Goal: Task Accomplishment & Management: Complete application form

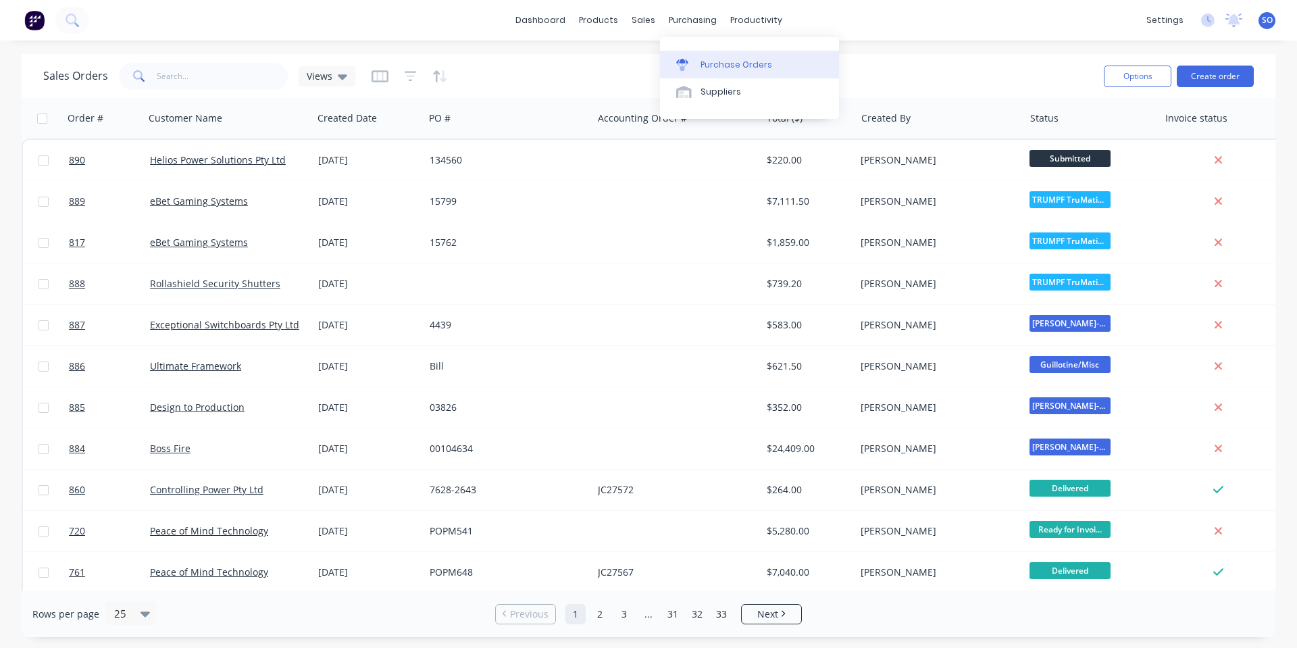
click at [714, 69] on div "Purchase Orders" at bounding box center [737, 65] width 72 height 12
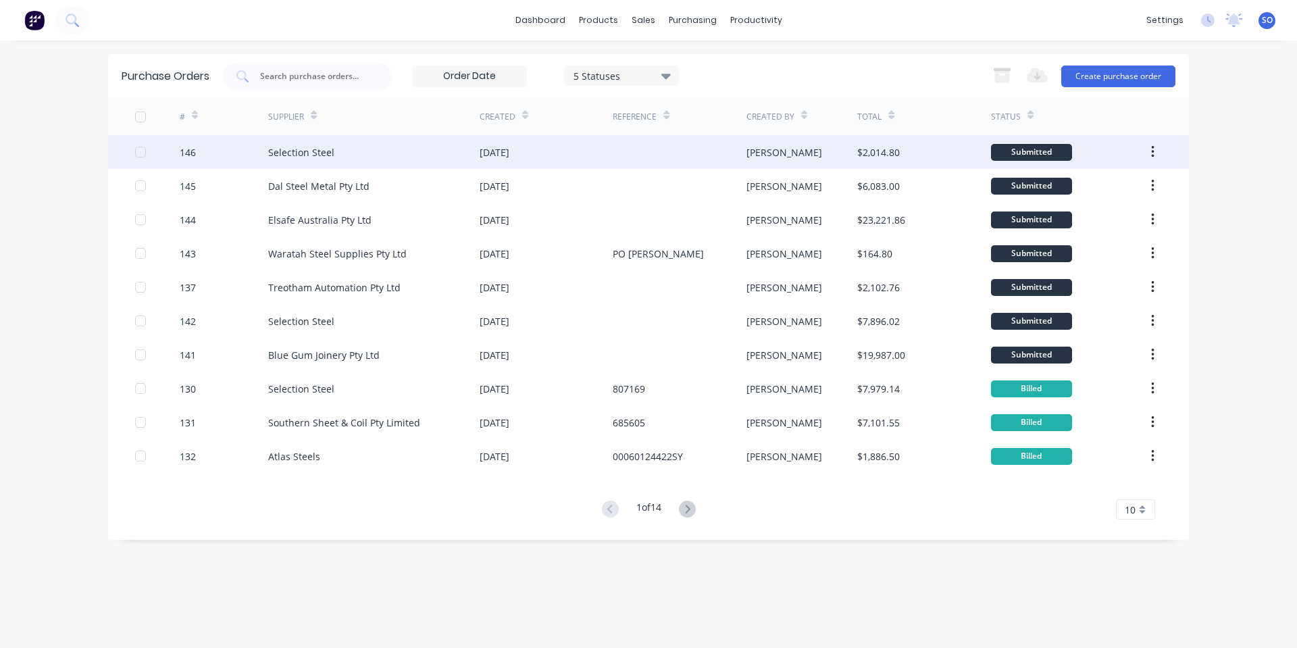
drag, startPoint x: 1118, startPoint y: 79, endPoint x: 347, endPoint y: 166, distance: 776.0
click at [347, 166] on div "Purchase Orders 5 Statuses 5 Statuses Export to Excel (XLSX) Create purchase or…" at bounding box center [648, 297] width 1081 height 486
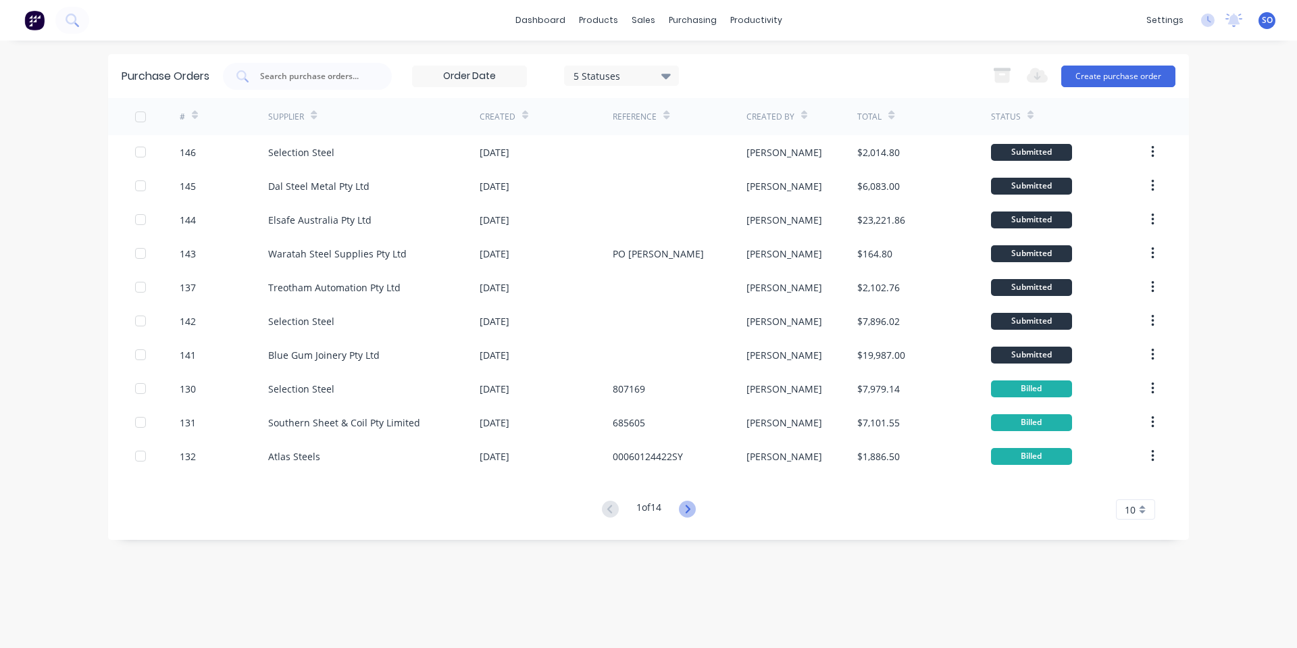
click at [683, 514] on button at bounding box center [687, 510] width 25 height 20
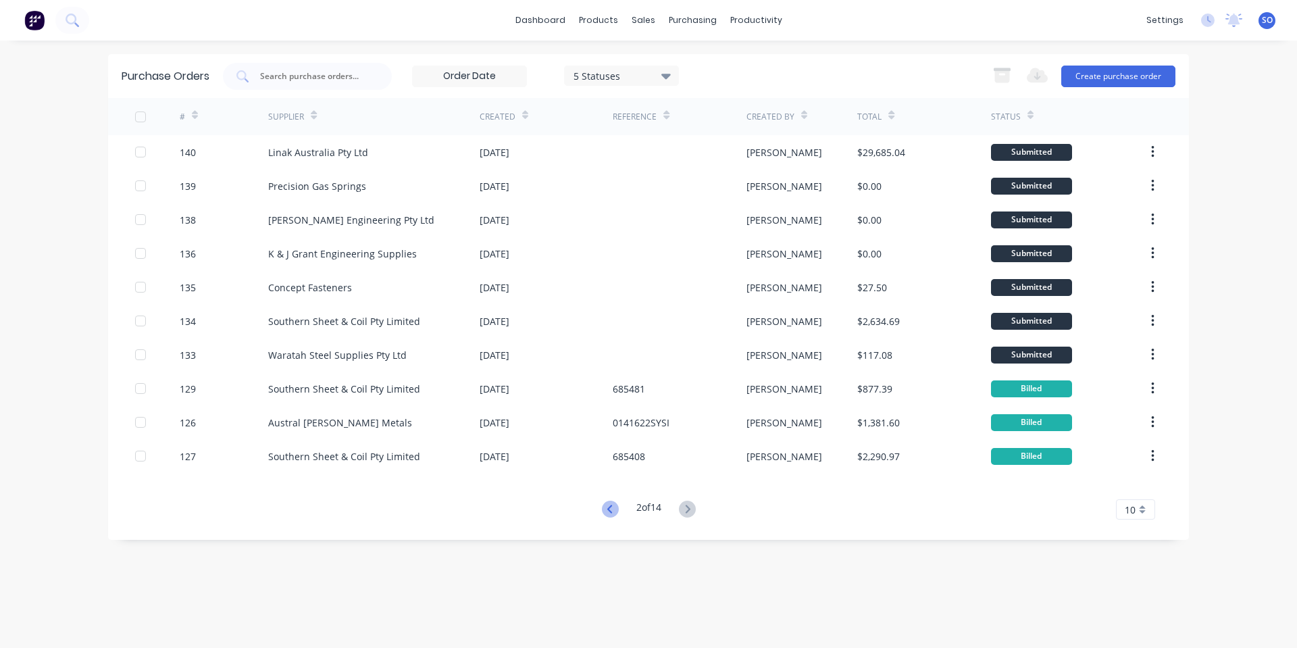
click at [612, 504] on icon at bounding box center [610, 509] width 17 height 17
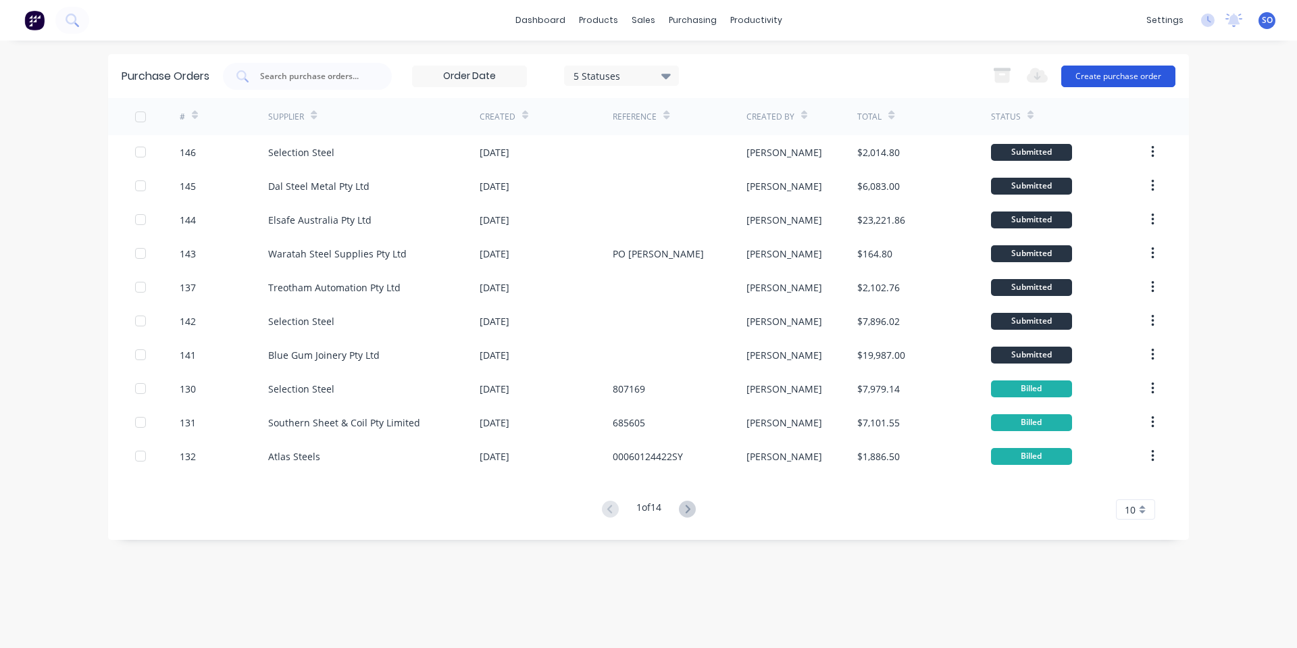
click at [1093, 76] on button "Create purchase order" at bounding box center [1119, 77] width 114 height 22
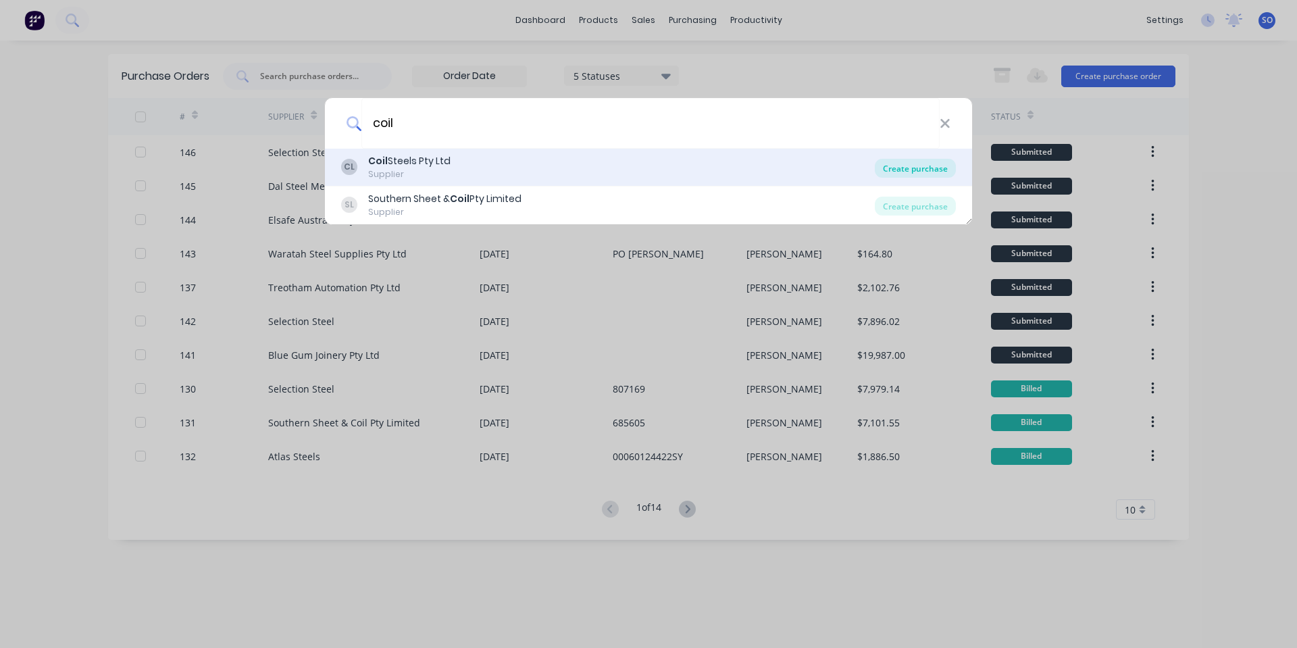
type input "coil"
click at [915, 168] on div "Create purchase" at bounding box center [915, 168] width 81 height 19
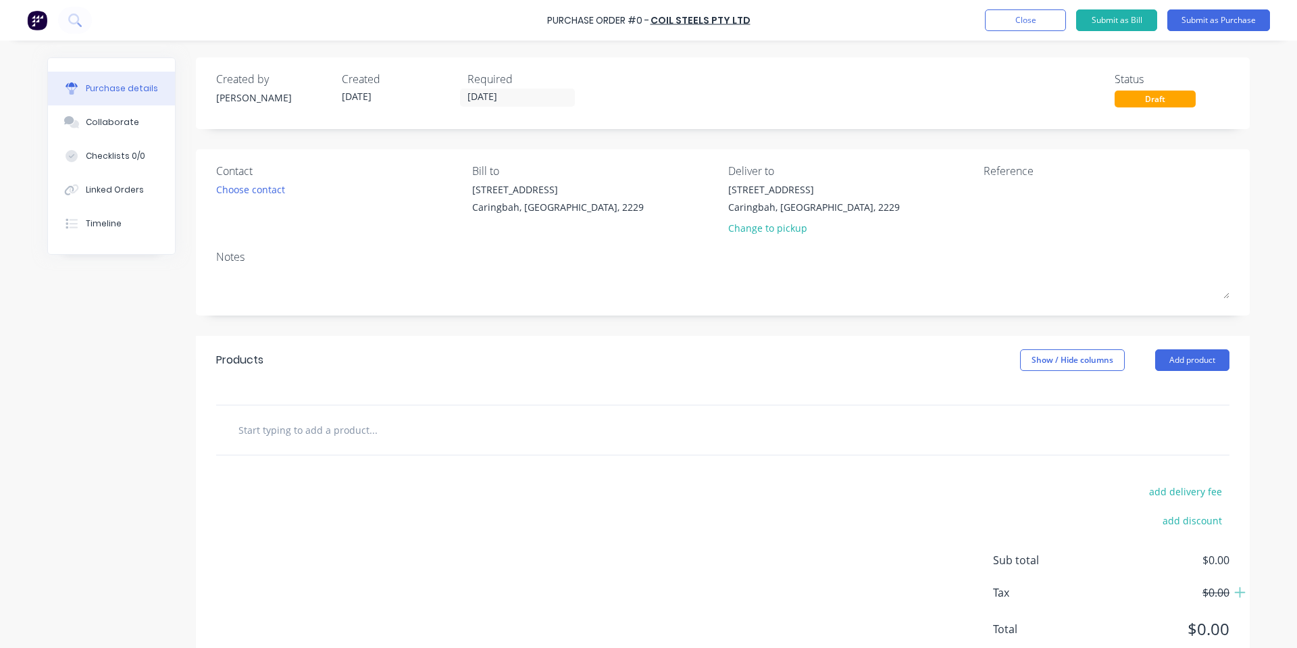
click at [470, 103] on input "[DATE]" at bounding box center [518, 97] width 114 height 17
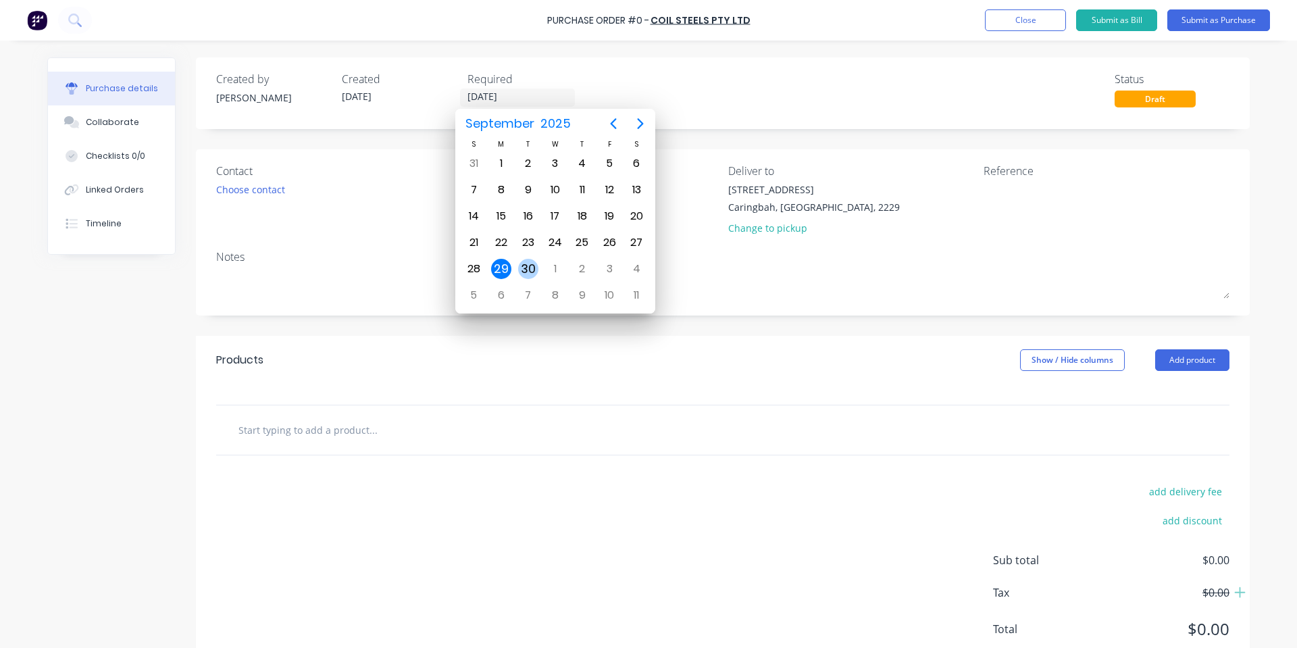
click at [526, 274] on div "30" at bounding box center [528, 269] width 20 height 20
type input "[DATE]"
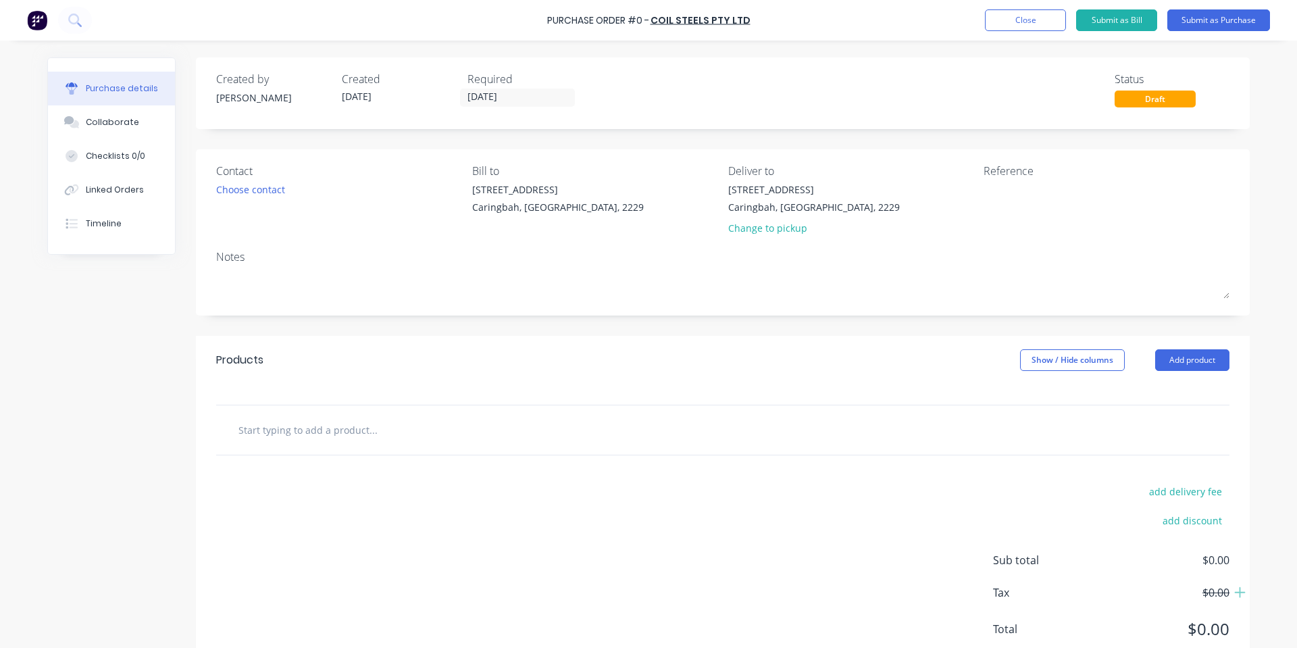
click at [270, 174] on div "Contact" at bounding box center [339, 171] width 246 height 16
click at [268, 188] on div "Choose contact" at bounding box center [250, 189] width 69 height 14
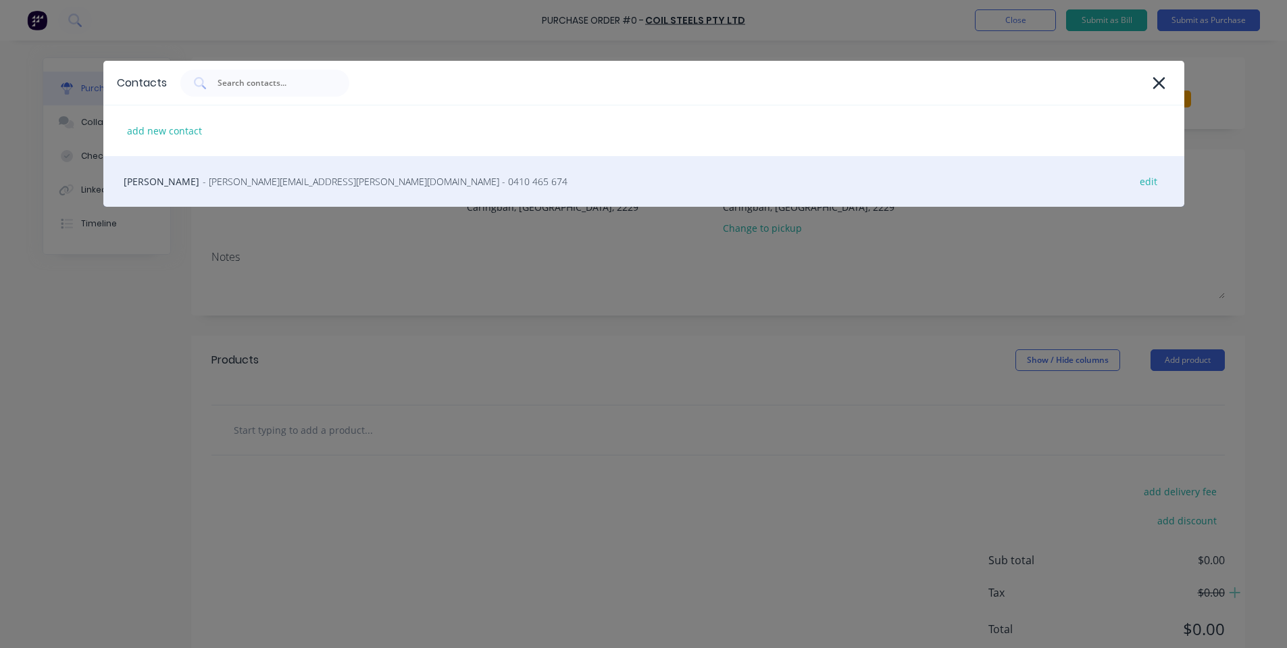
click at [264, 195] on div "[PERSON_NAME] - [PERSON_NAME][EMAIL_ADDRESS][PERSON_NAME][DOMAIN_NAME] - 0410 4…" at bounding box center [643, 181] width 1081 height 51
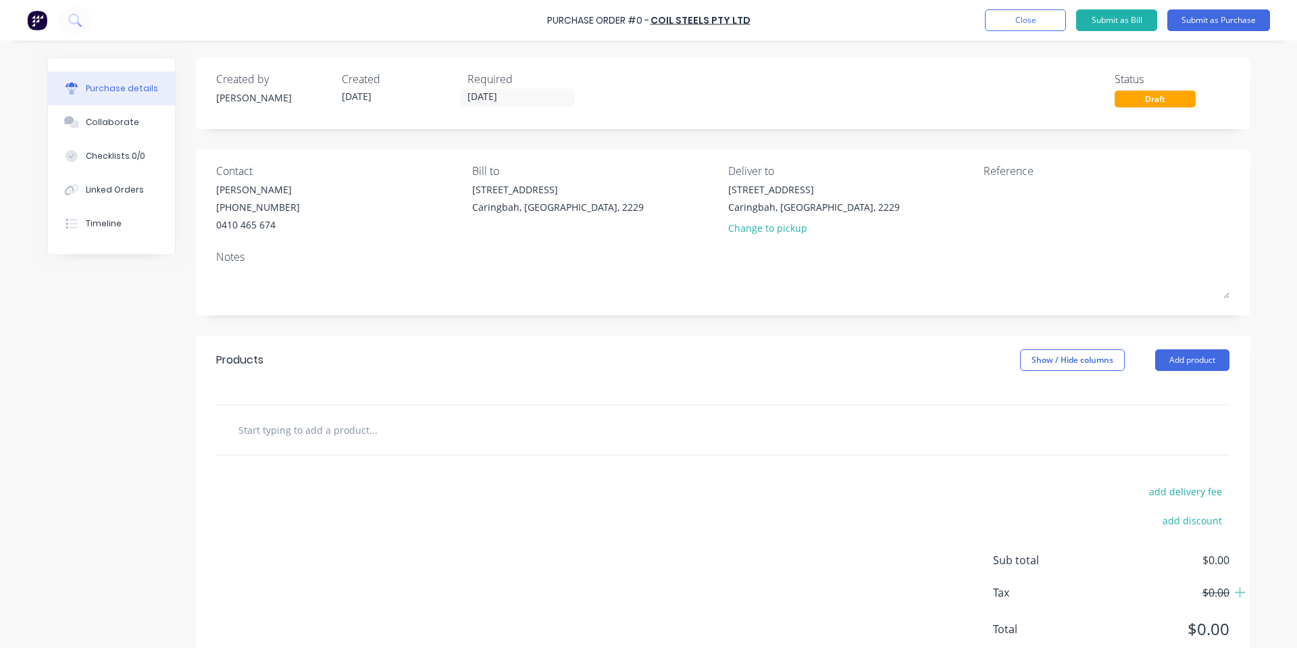
click at [357, 439] on input "text" at bounding box center [373, 429] width 270 height 27
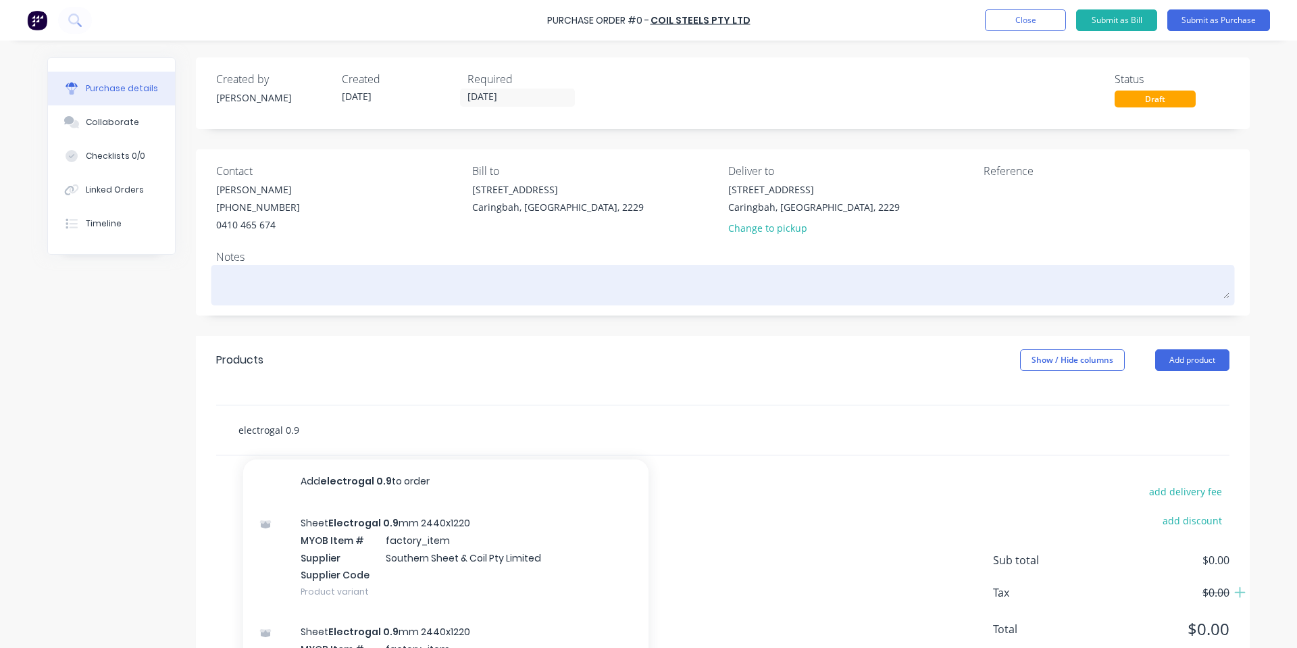
scroll to position [61, 0]
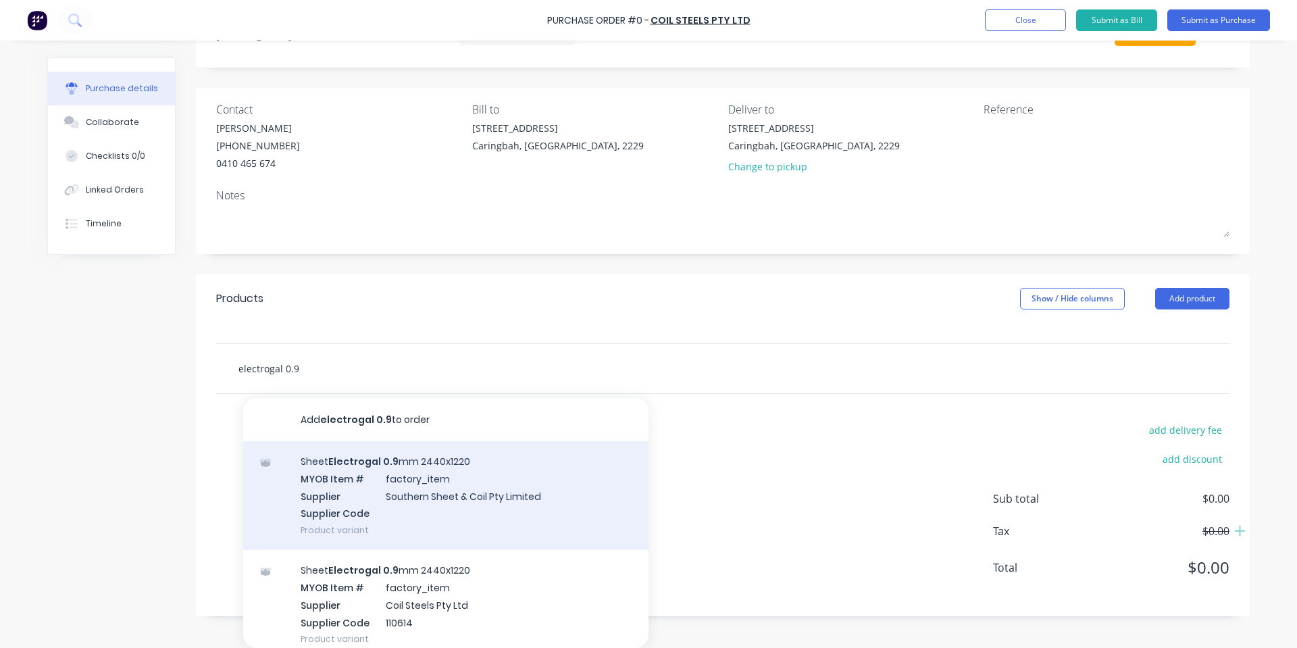
type input "electrogal 0.9"
click at [424, 465] on div "Sheet Electrogal 0.9 mm 2440x1220 MYOB Item # factory_item Supplier Southern Sh…" at bounding box center [445, 495] width 405 height 109
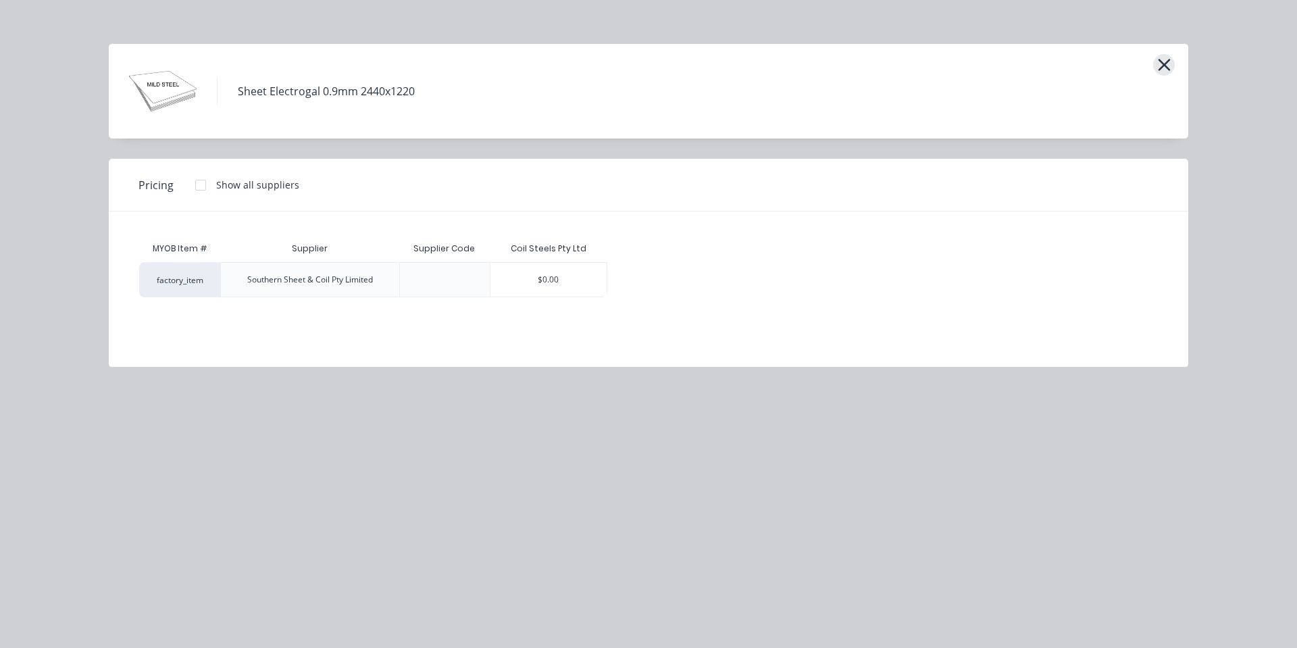
click at [1160, 66] on icon "button" at bounding box center [1165, 64] width 14 height 19
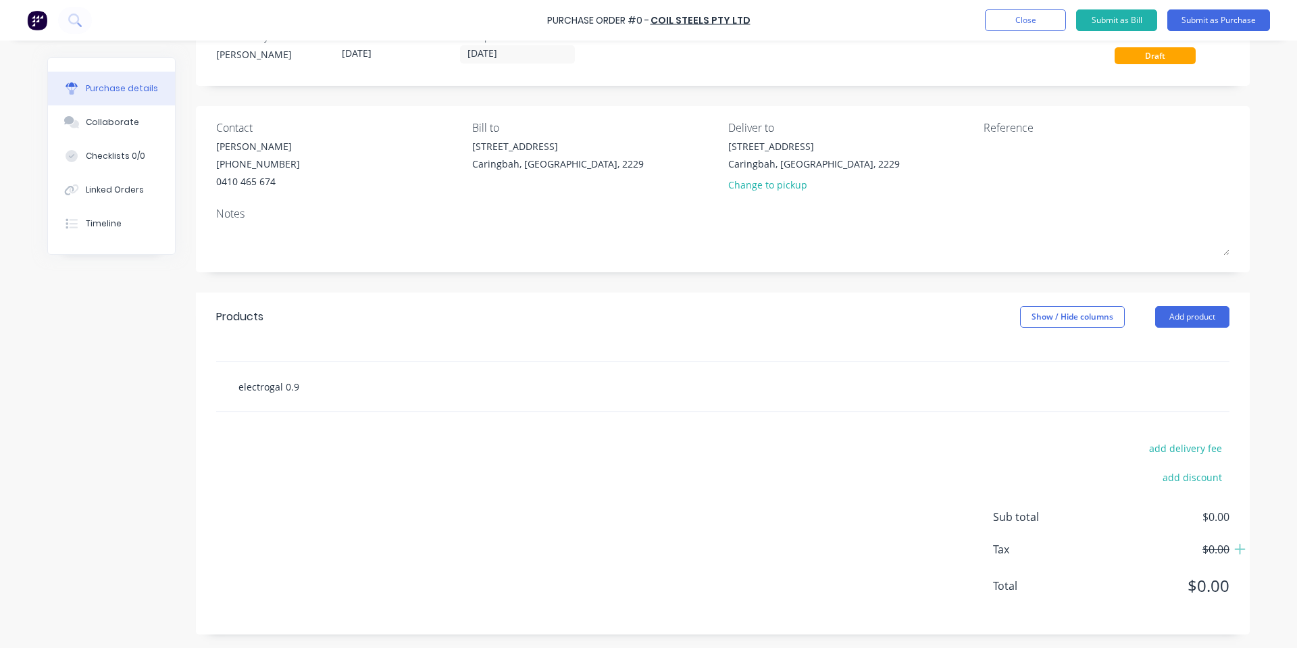
click at [437, 384] on div "electrogal 0.9" at bounding box center [723, 386] width 1014 height 49
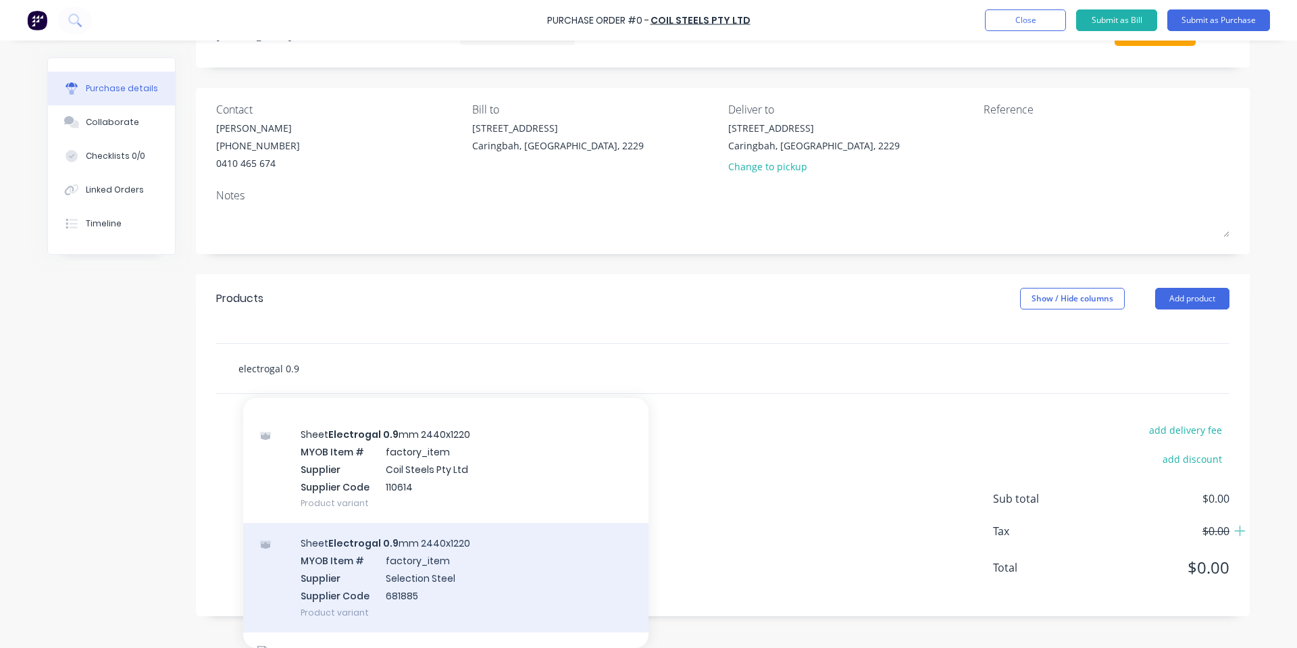
scroll to position [180, 0]
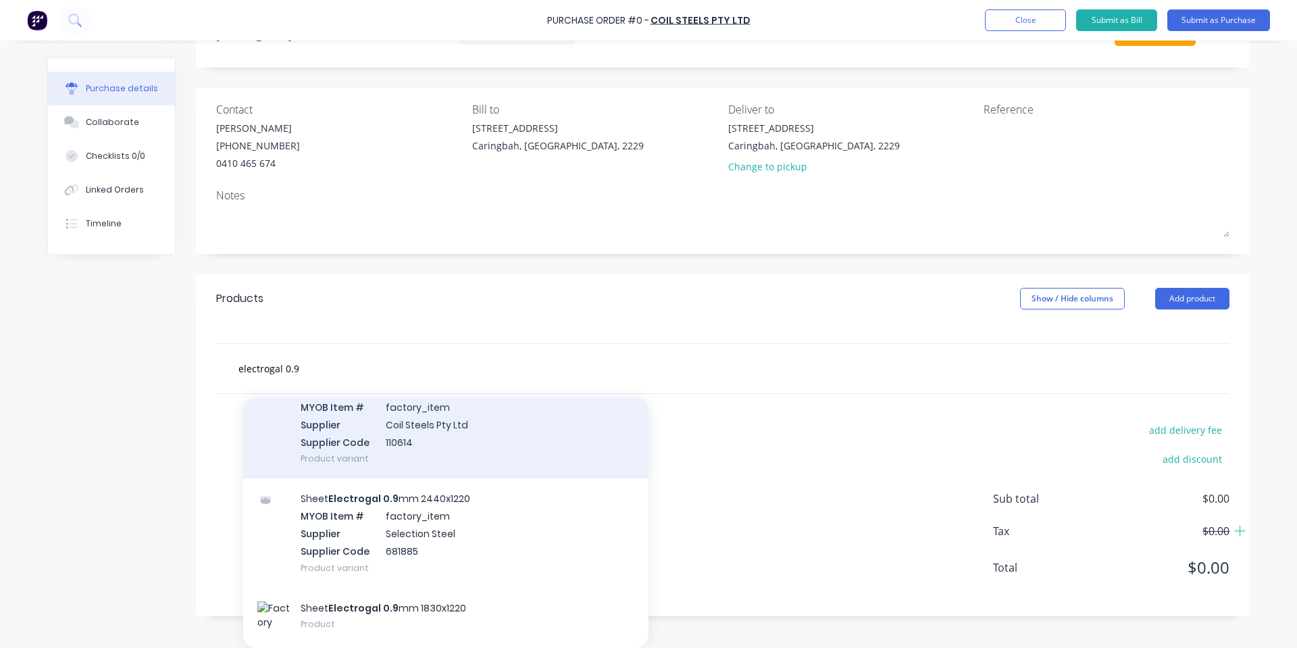
click at [492, 437] on div "Sheet Electrogal 0.9 mm 2440x1220 MYOB Item # factory_item Supplier Coil Steels…" at bounding box center [445, 424] width 405 height 109
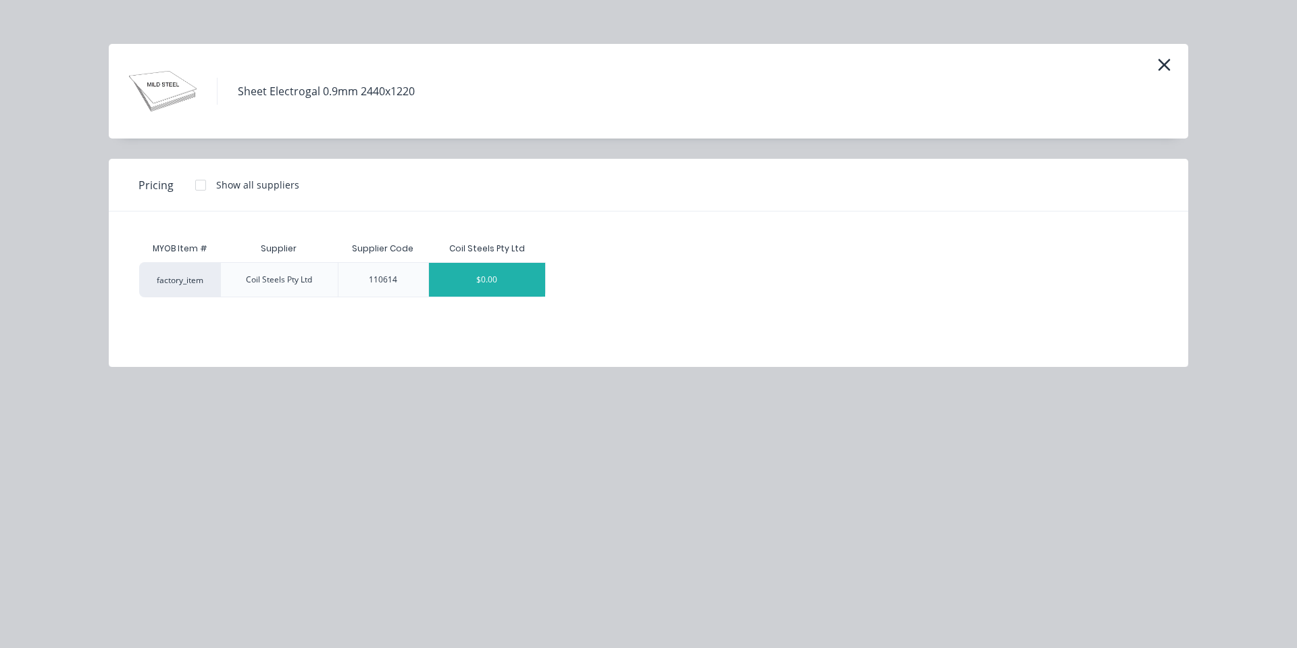
click at [491, 282] on div "$0.00" at bounding box center [487, 280] width 116 height 34
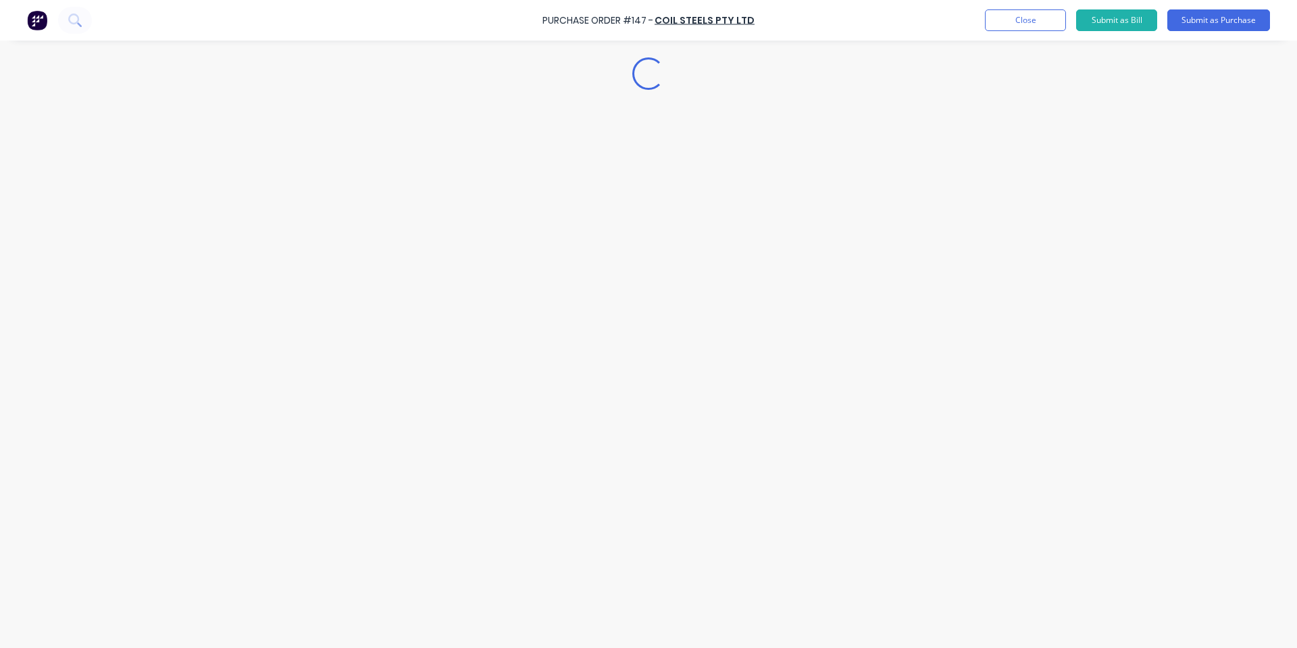
click at [461, 548] on div "Loading..." at bounding box center [649, 304] width 1230 height 580
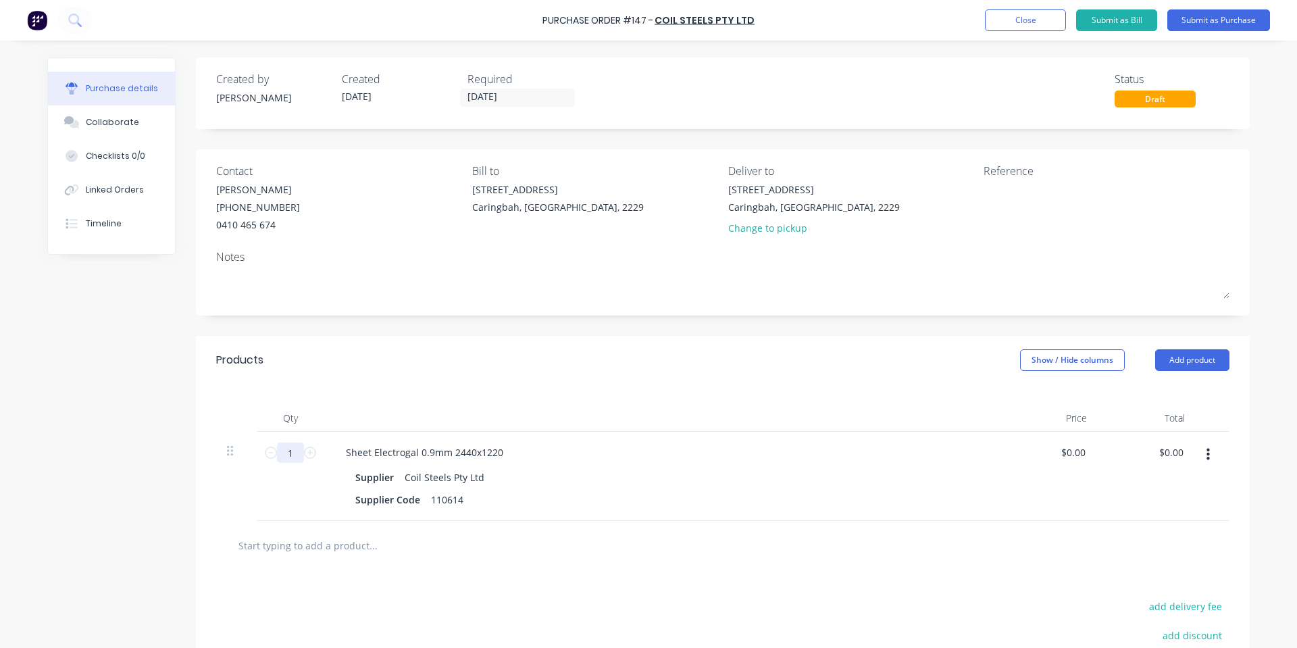
click at [284, 445] on input "1" at bounding box center [290, 453] width 27 height 20
type input "94"
click at [843, 397] on div "Qty Price Total 94 94 Sheet Electrogal 0.9mm 2440x1220 Supplier Coil Steels Pty…" at bounding box center [723, 453] width 1054 height 137
click at [1077, 454] on input "0.00" at bounding box center [1076, 453] width 26 height 20
click at [1077, 454] on input "0.037.100" at bounding box center [1064, 453] width 50 height 20
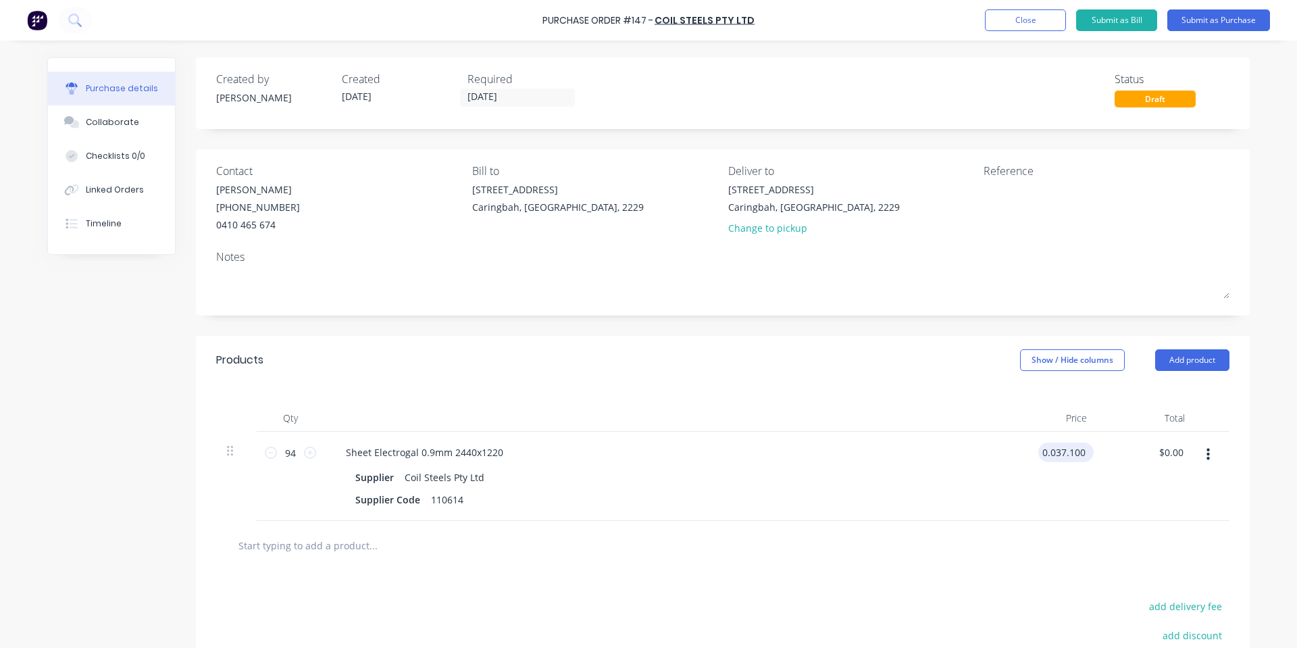
click at [1077, 454] on input "0.037.100" at bounding box center [1064, 453] width 50 height 20
type input "$37.10"
type input "$3,487.40"
click at [1011, 423] on div "Price" at bounding box center [1049, 418] width 98 height 27
click at [97, 107] on button "Collaborate" at bounding box center [111, 122] width 127 height 34
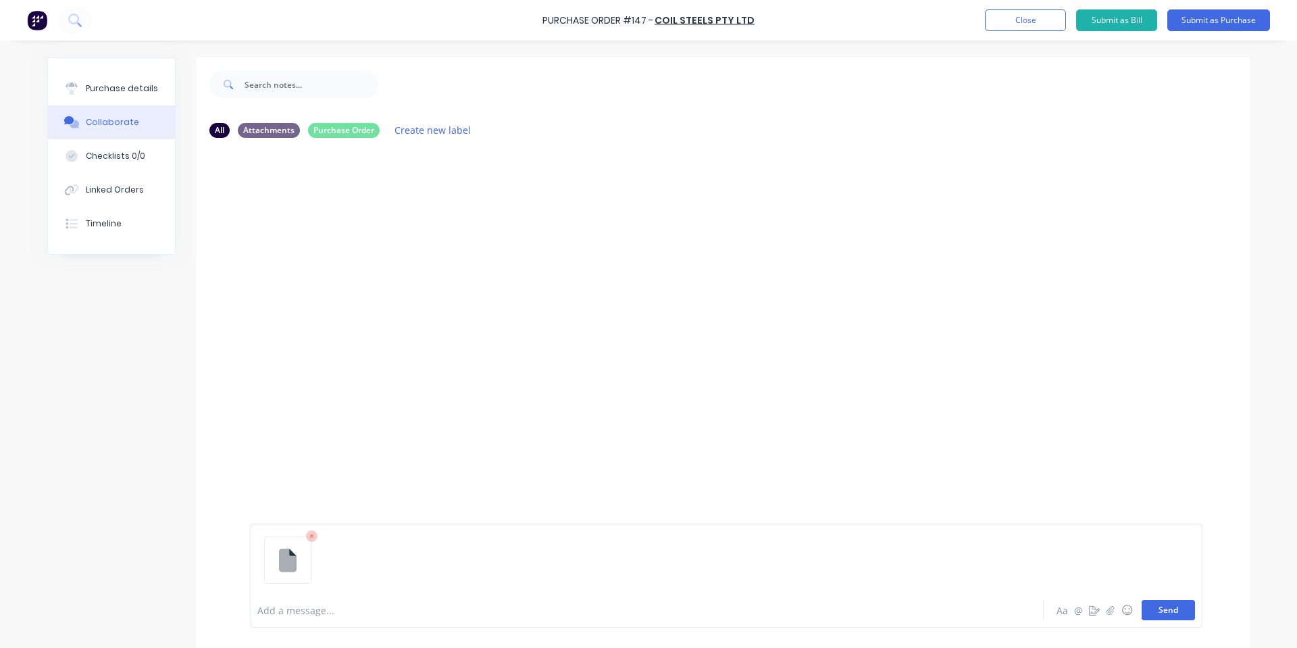
click at [1149, 608] on button "Send" at bounding box center [1168, 610] width 53 height 20
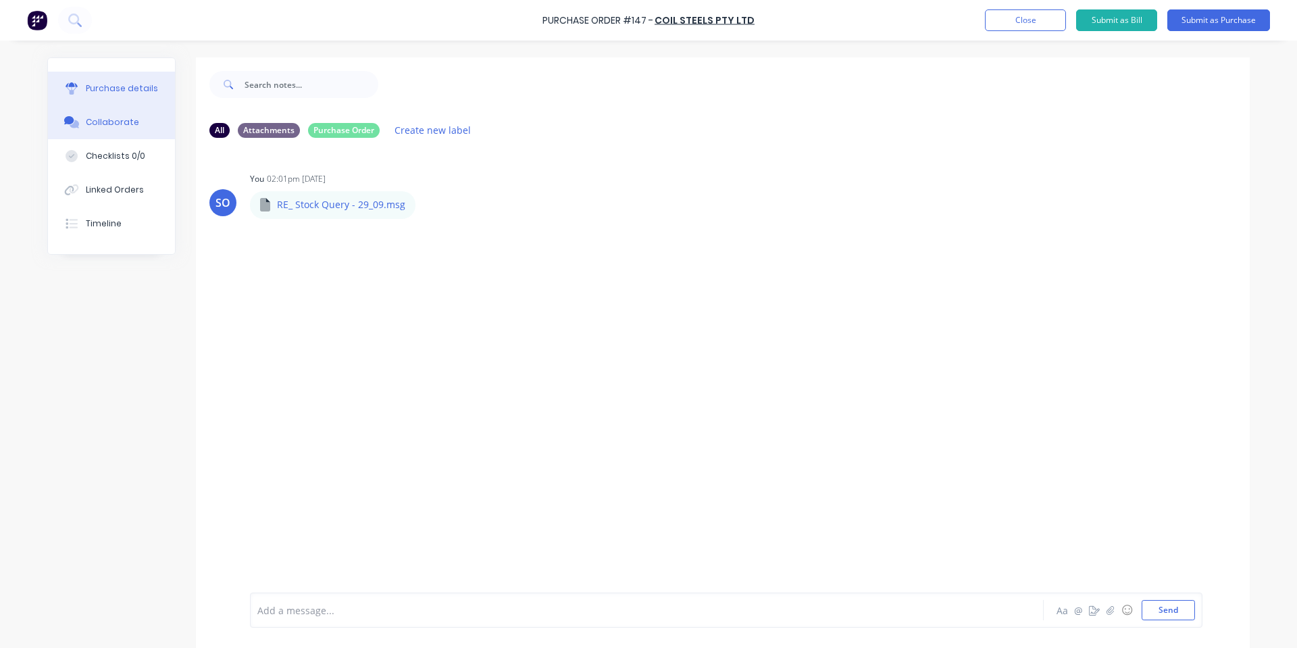
click at [94, 93] on div "Purchase details" at bounding box center [122, 88] width 72 height 12
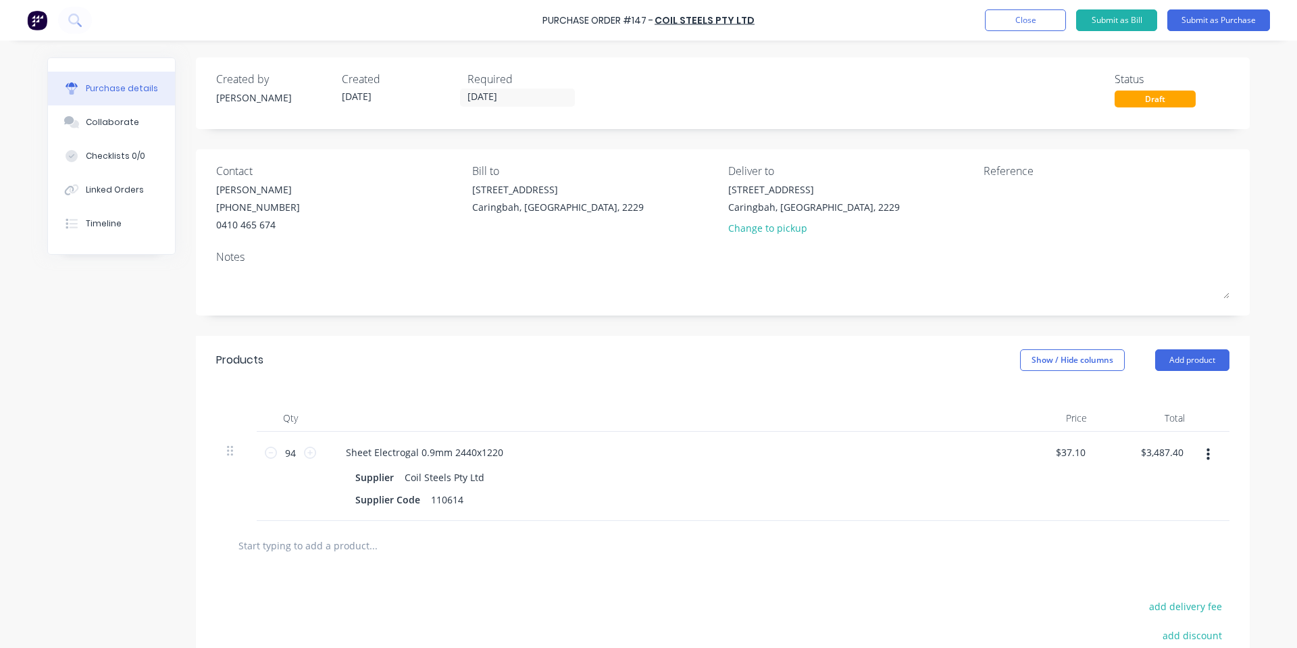
drag, startPoint x: 963, startPoint y: 272, endPoint x: 1225, endPoint y: 1, distance: 377.1
click at [963, 276] on textarea at bounding box center [723, 283] width 1014 height 30
click at [1216, 90] on div "Status Draft" at bounding box center [1172, 89] width 115 height 36
click at [1222, 28] on button "Submit as Purchase" at bounding box center [1219, 20] width 103 height 22
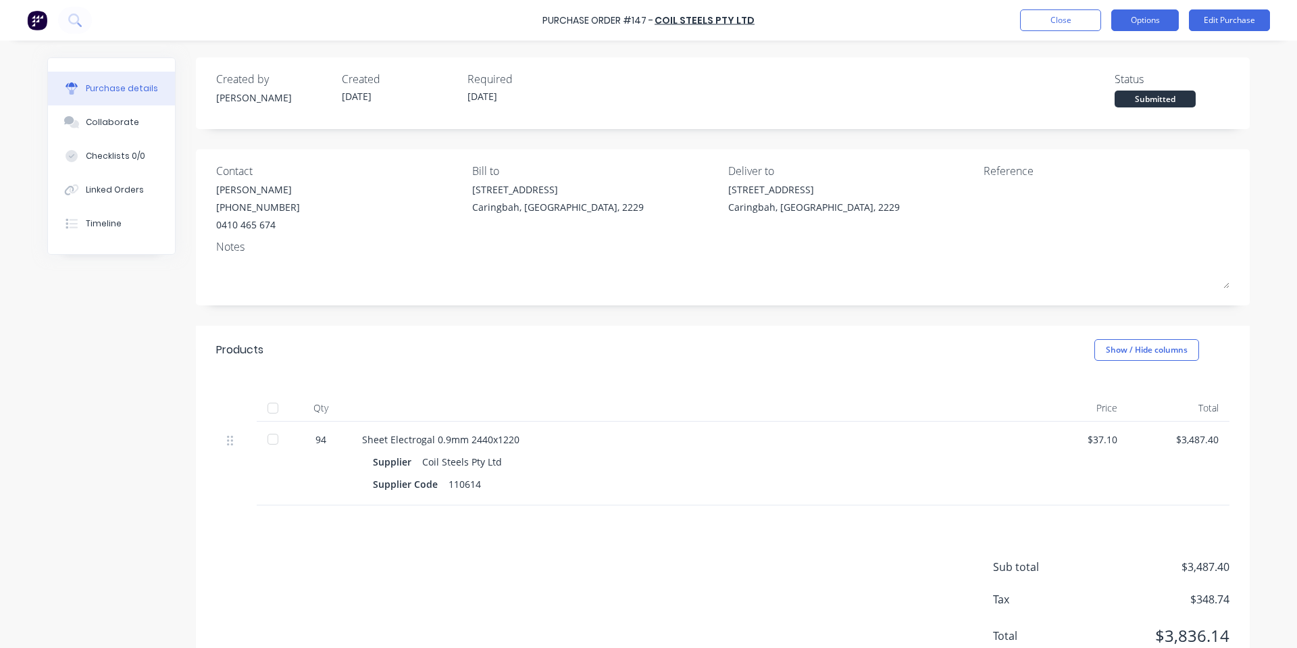
click at [1137, 17] on button "Options" at bounding box center [1146, 20] width 68 height 22
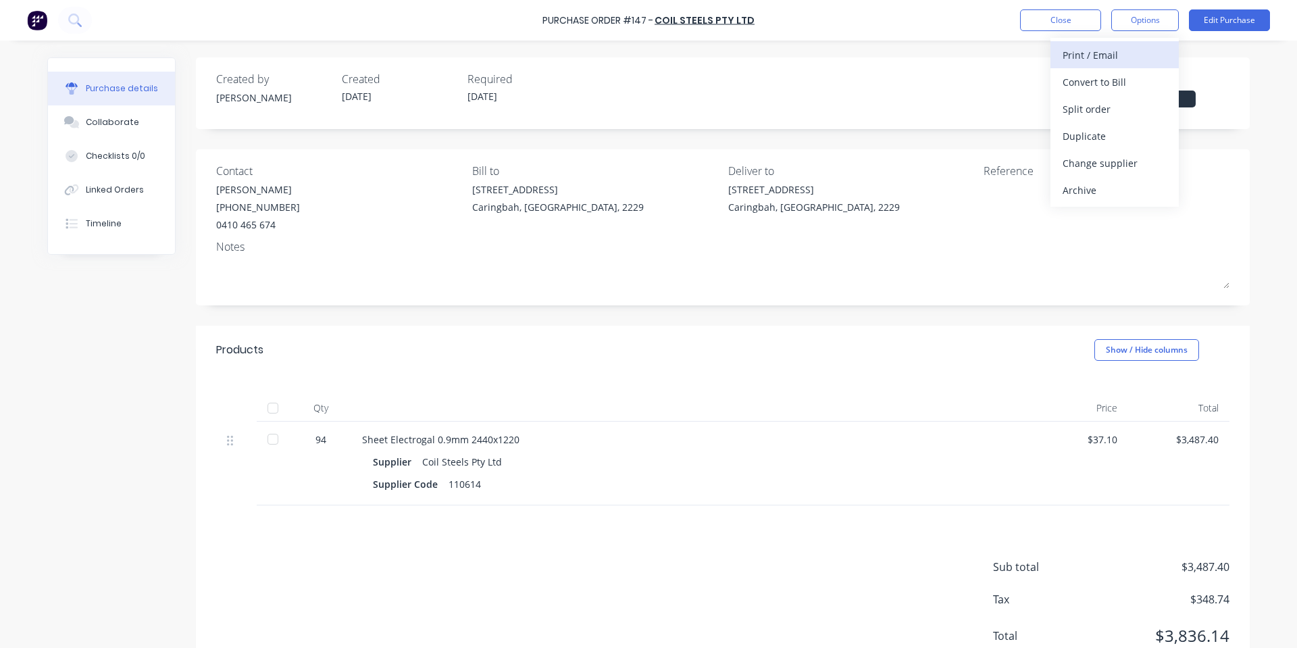
click at [1112, 56] on div "Print / Email" at bounding box center [1115, 55] width 104 height 20
click at [1108, 74] on div "With pricing" at bounding box center [1115, 82] width 104 height 20
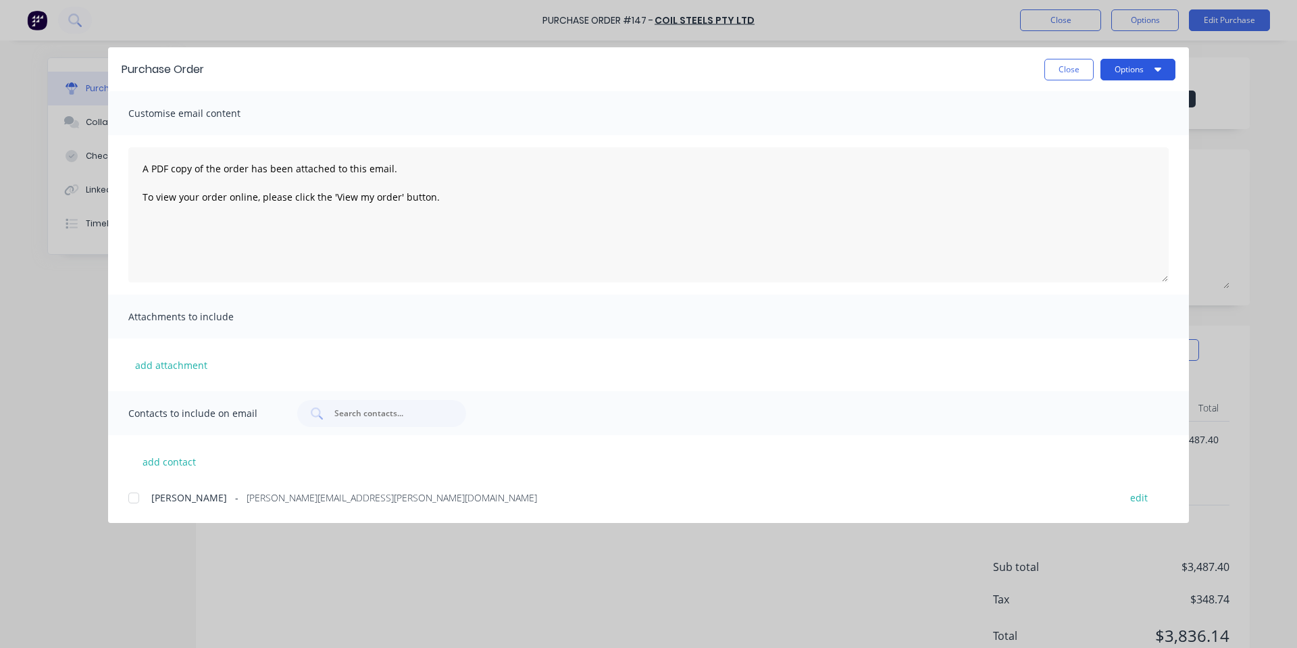
click at [1167, 75] on button "Options" at bounding box center [1138, 70] width 75 height 22
click at [1108, 139] on div "Print" at bounding box center [1112, 131] width 104 height 20
drag, startPoint x: 1059, startPoint y: 70, endPoint x: 1038, endPoint y: 28, distance: 46.2
click at [1061, 70] on button "Close" at bounding box center [1069, 70] width 49 height 22
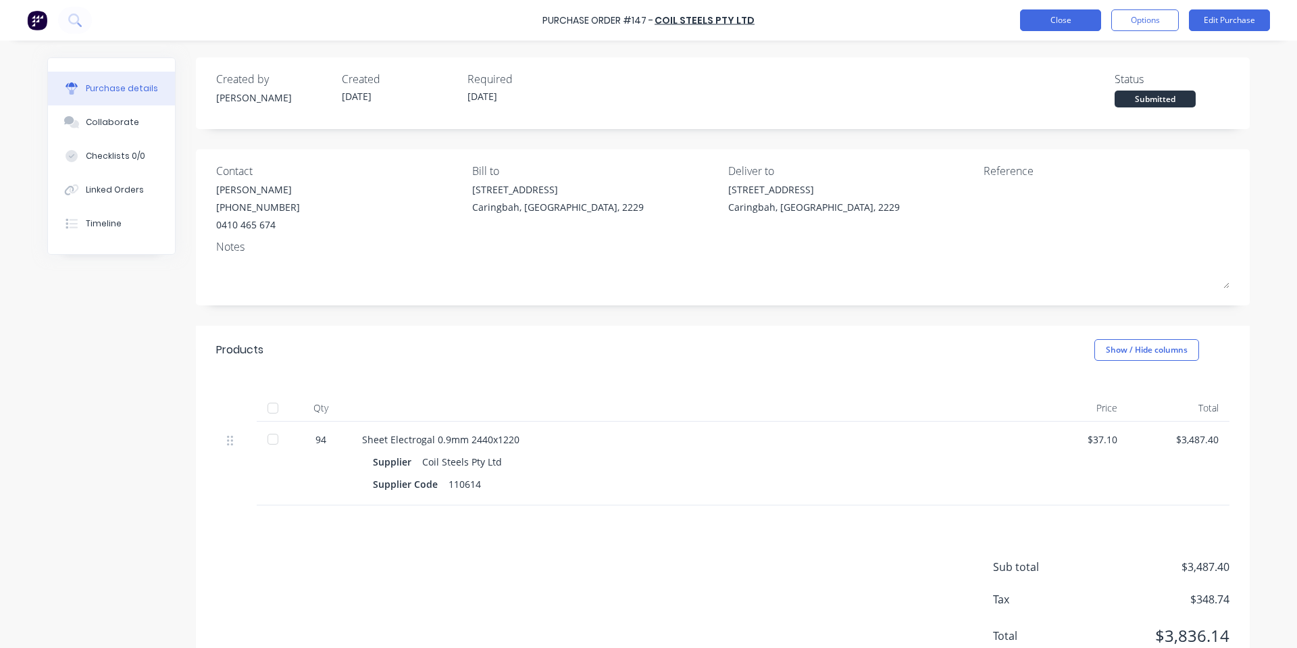
click at [1036, 10] on button "Close" at bounding box center [1060, 20] width 81 height 22
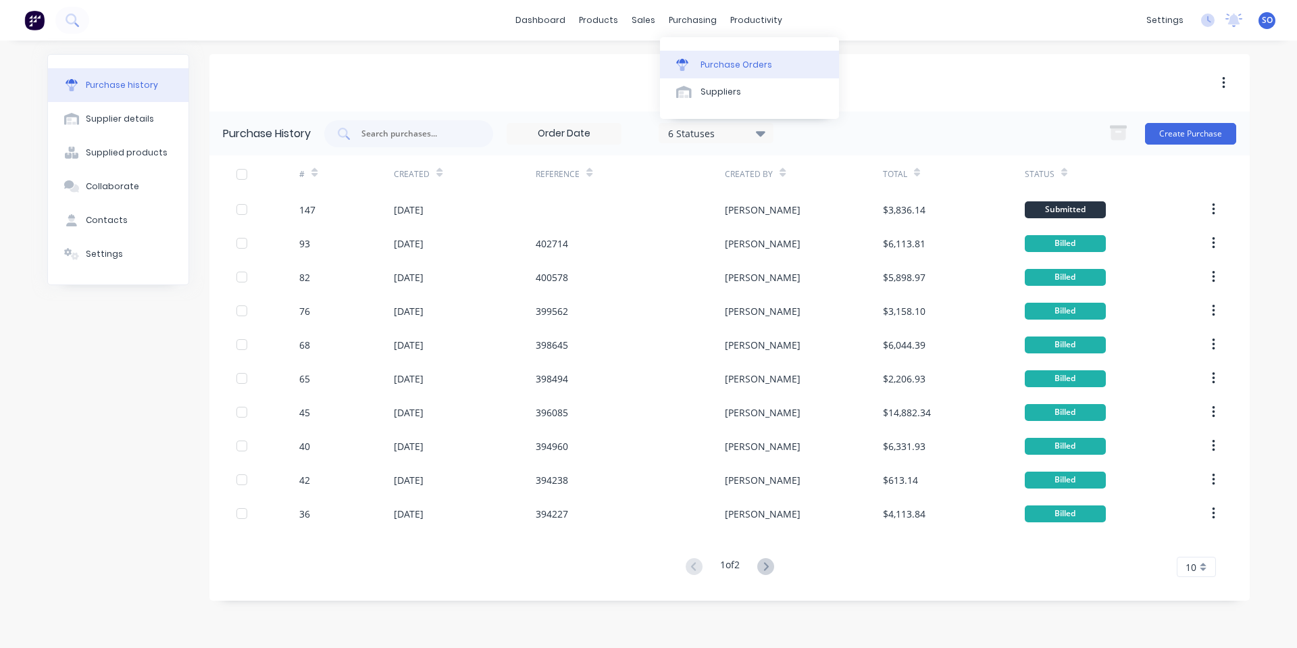
click at [683, 53] on link "Purchase Orders" at bounding box center [749, 64] width 179 height 27
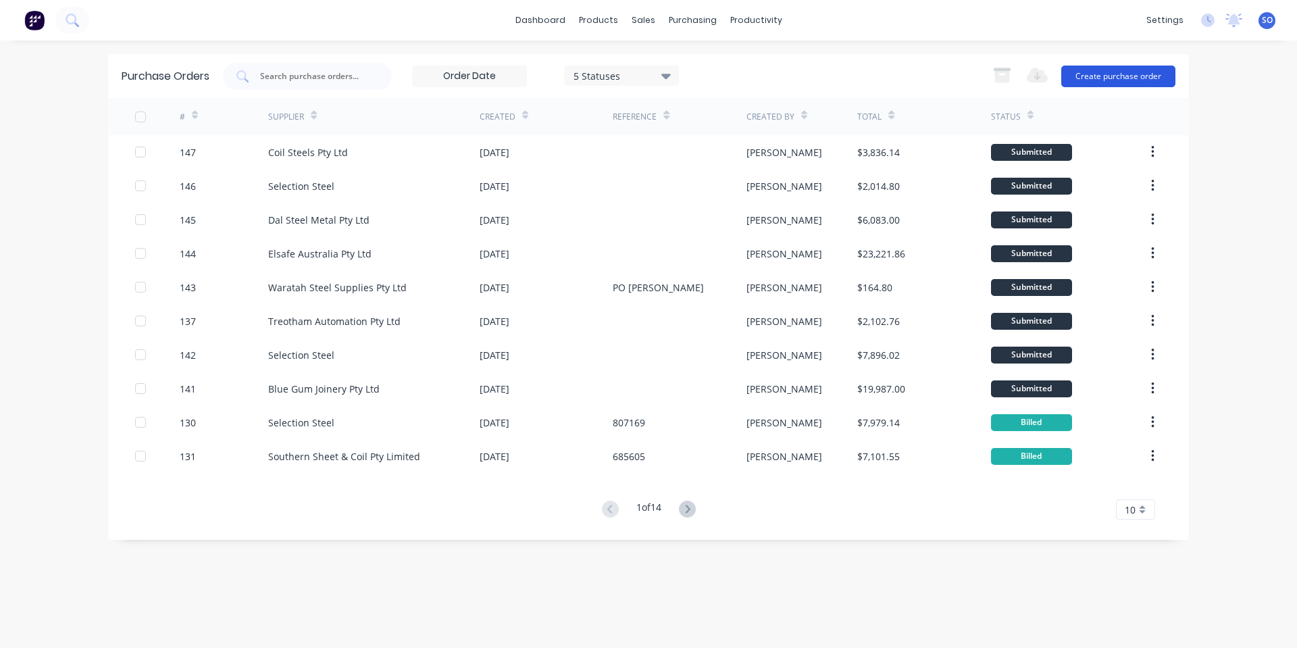
click at [1083, 74] on button "Create purchase order" at bounding box center [1119, 77] width 114 height 22
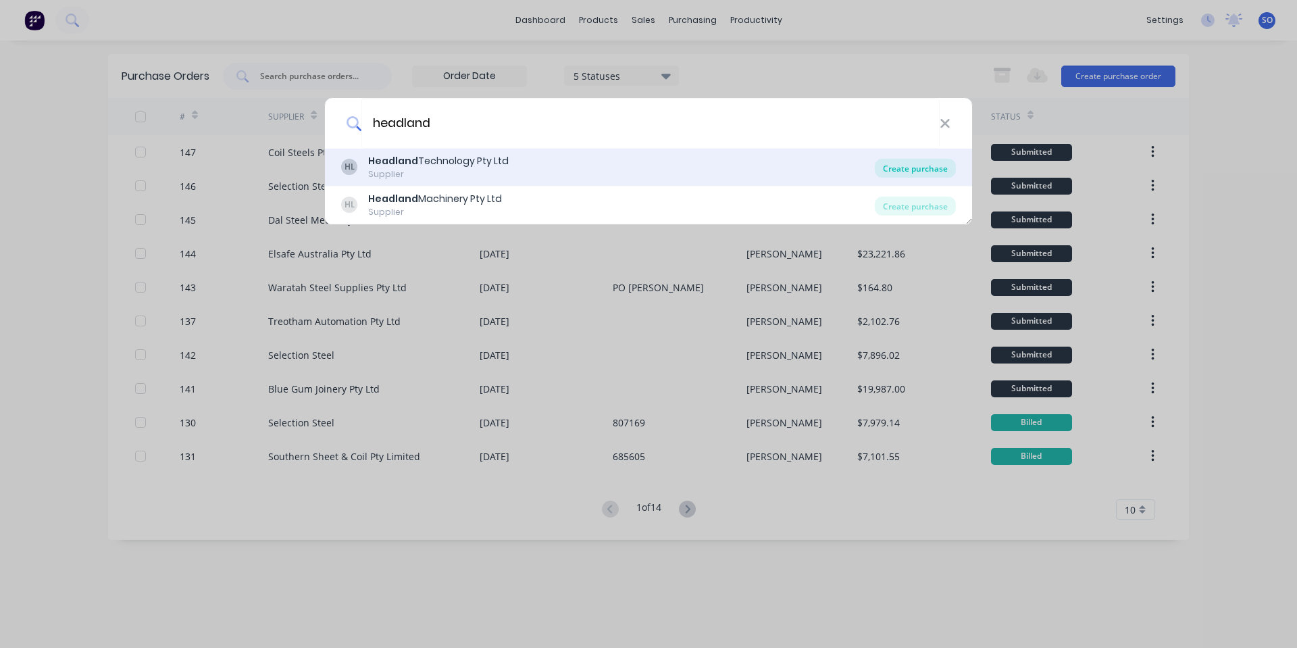
type input "headland"
click at [927, 166] on div "Create purchase" at bounding box center [915, 168] width 81 height 19
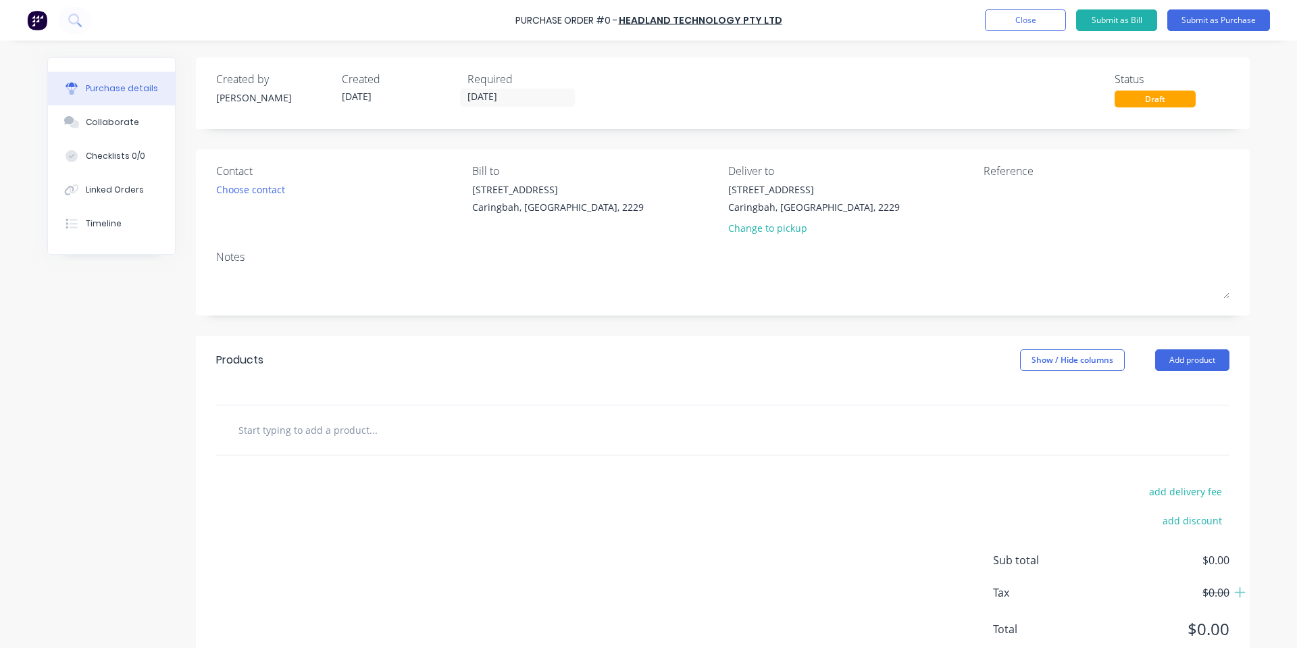
click at [507, 96] on input "[DATE]" at bounding box center [518, 97] width 114 height 17
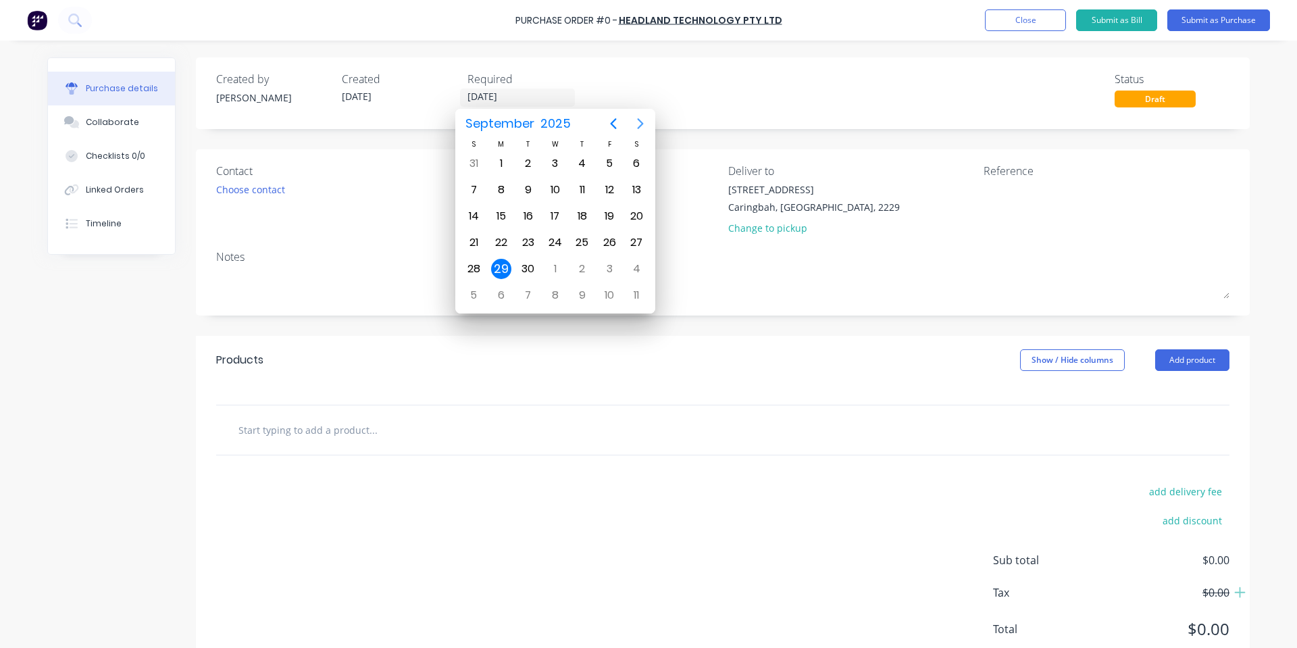
click at [640, 122] on icon "Next page" at bounding box center [641, 124] width 16 height 16
click at [497, 214] on div "13" at bounding box center [501, 216] width 20 height 20
type input "[DATE]"
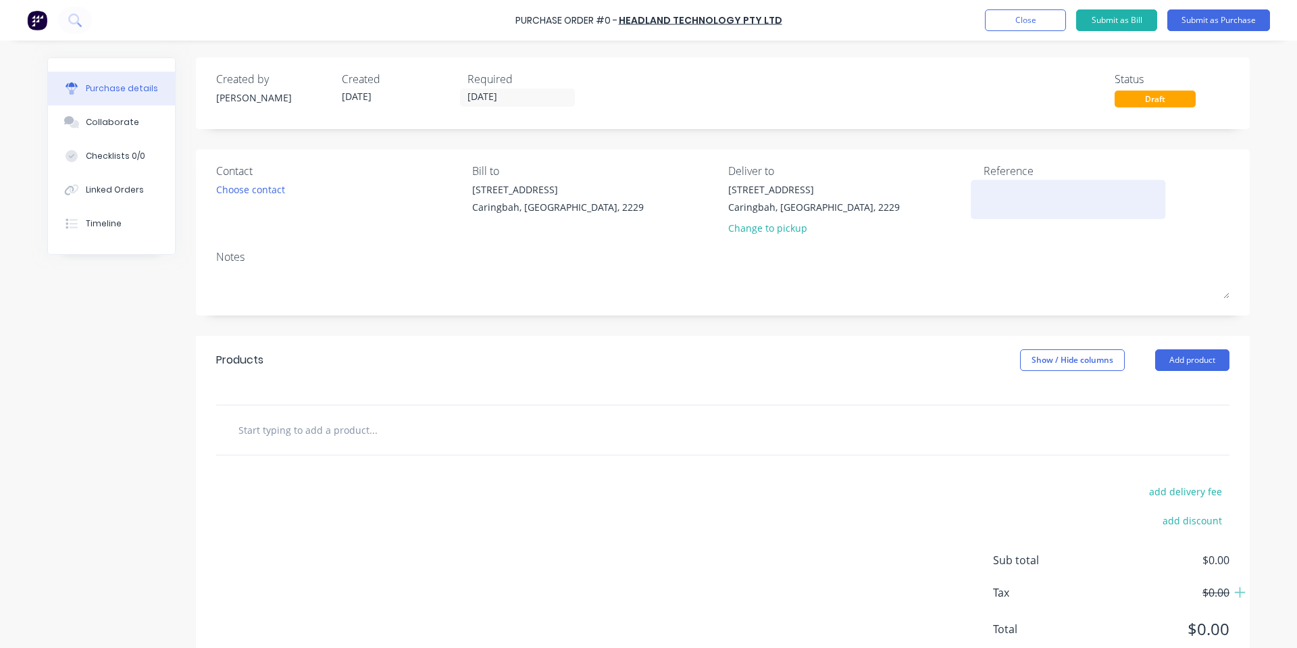
click at [1031, 201] on textarea at bounding box center [1068, 197] width 169 height 30
paste textarea "QHM27615"
drag, startPoint x: 879, startPoint y: 195, endPoint x: 828, endPoint y: 225, distance: 58.5
click at [726, 198] on div "Contact Choose contact [PERSON_NAME] to [STREET_ADDRESS] Deliver to [STREET_ADD…" at bounding box center [723, 202] width 1014 height 79
type textarea "QHM27615"
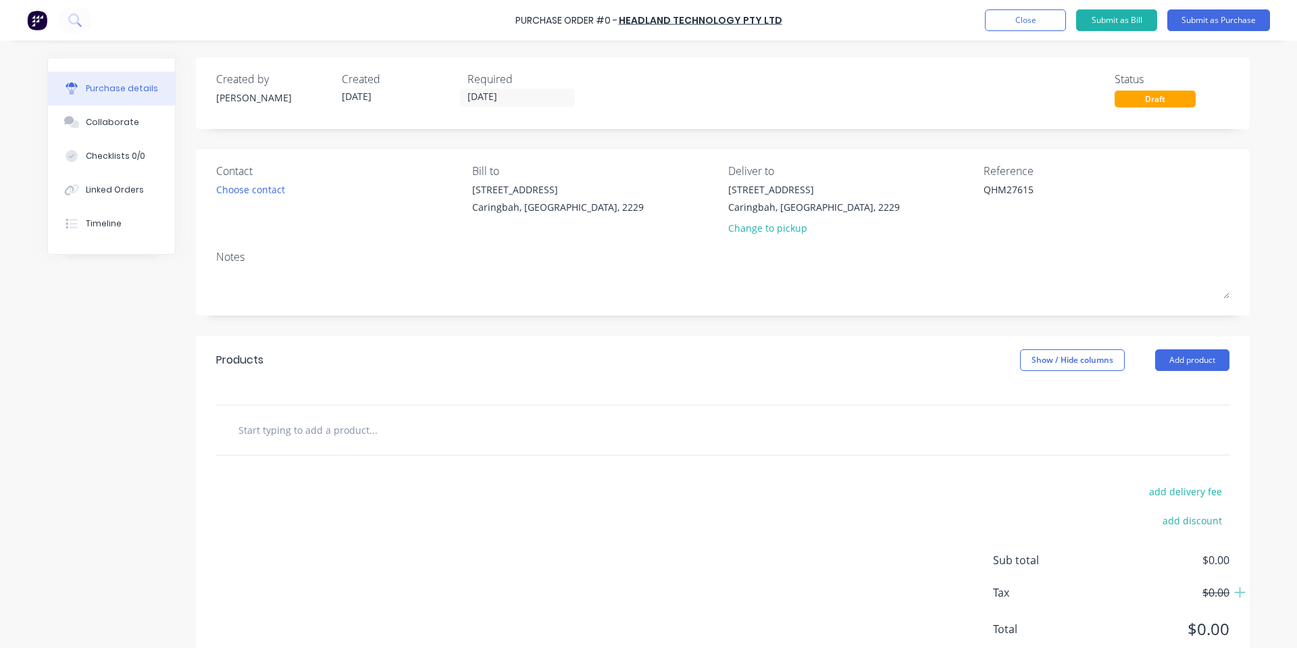
click at [856, 261] on div "Notes" at bounding box center [723, 257] width 1014 height 16
drag, startPoint x: 74, startPoint y: 125, endPoint x: 91, endPoint y: 126, distance: 16.9
click at [77, 125] on button "Collaborate" at bounding box center [111, 122] width 127 height 34
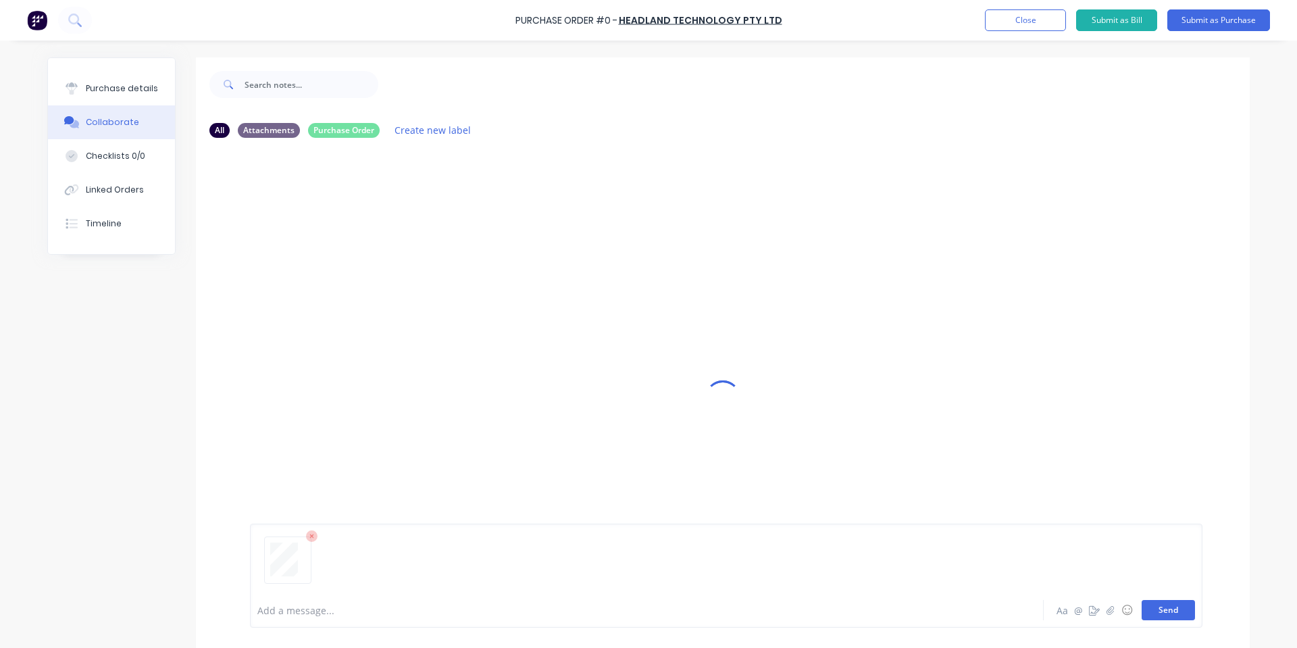
click at [1142, 609] on button "Send" at bounding box center [1168, 610] width 53 height 20
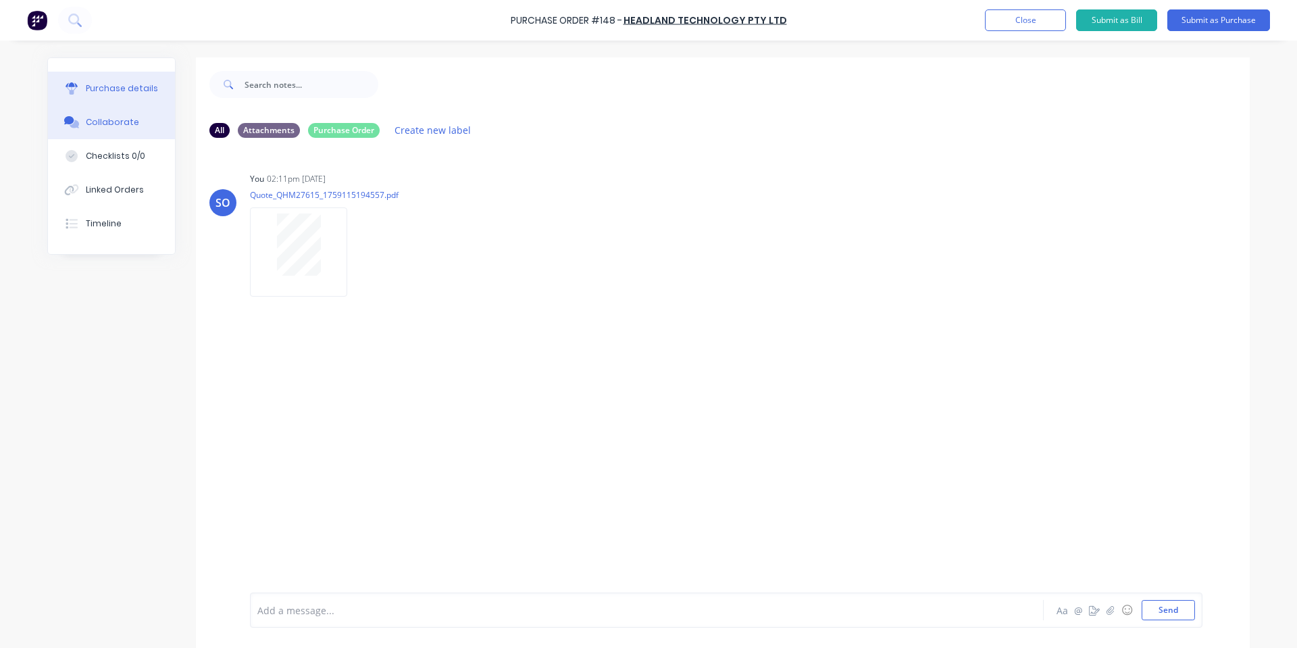
click at [73, 95] on button "Purchase details" at bounding box center [111, 89] width 127 height 34
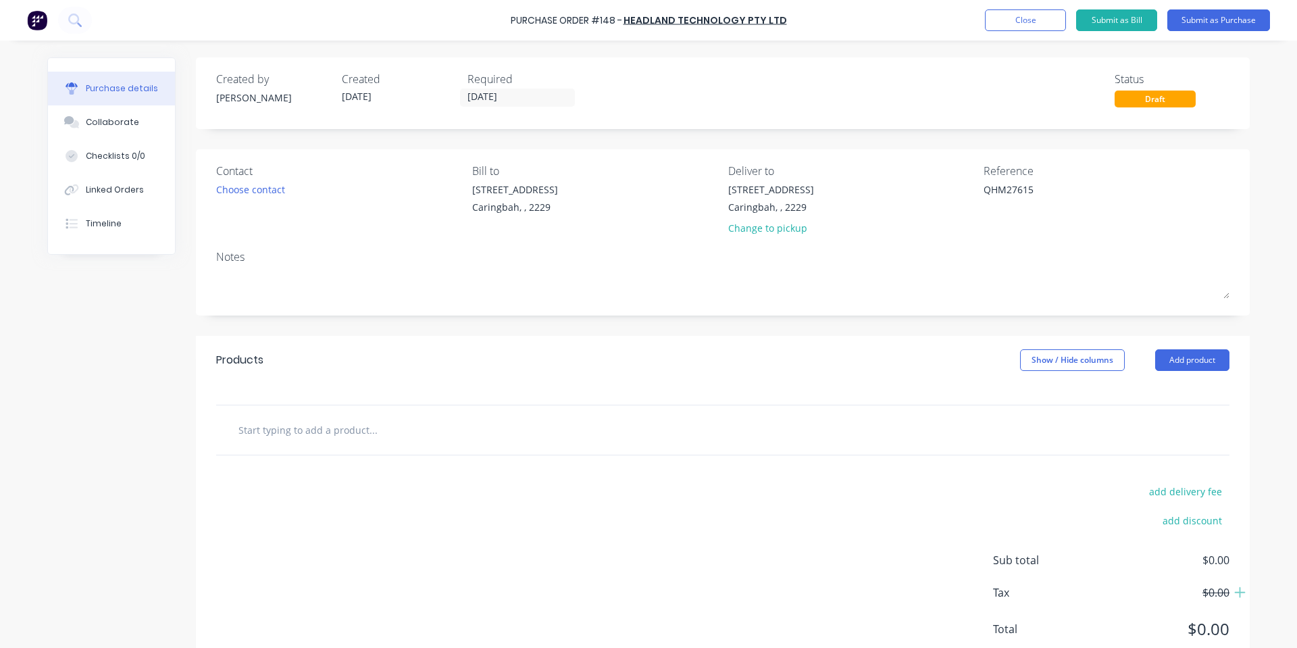
click at [297, 435] on input "text" at bounding box center [373, 429] width 270 height 27
paste input "0641046"
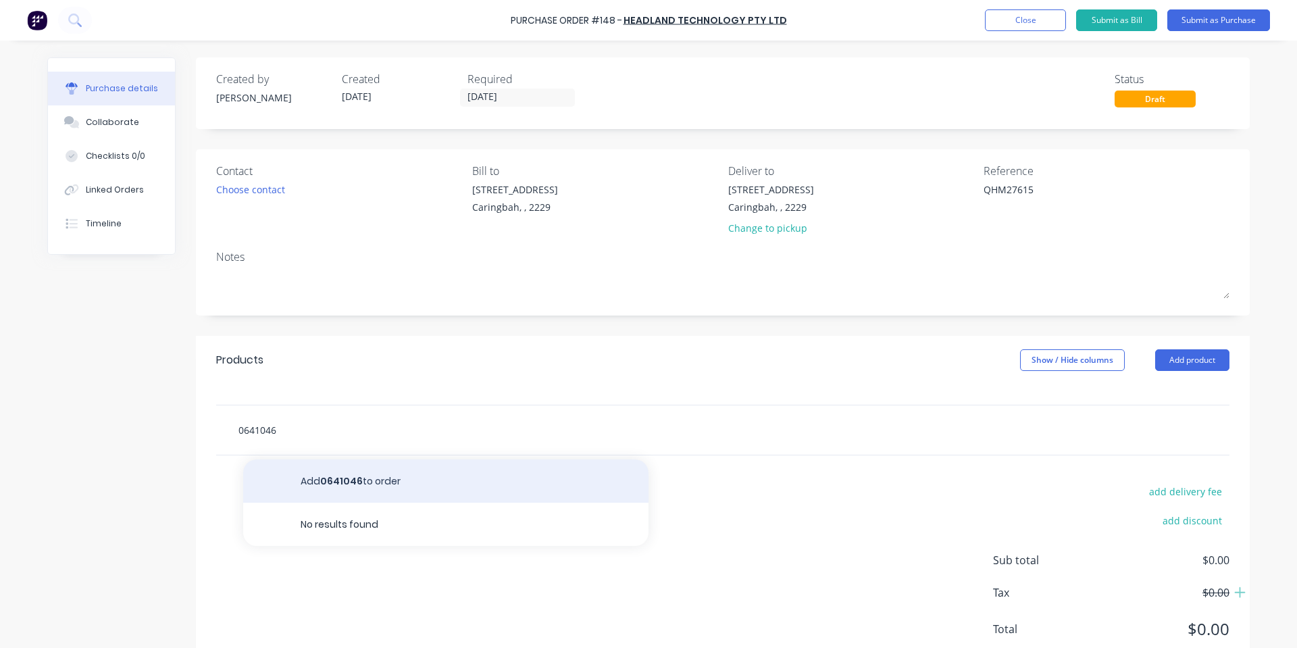
type input "0641046"
click at [310, 485] on button "Add 0641046 to order" at bounding box center [445, 481] width 405 height 43
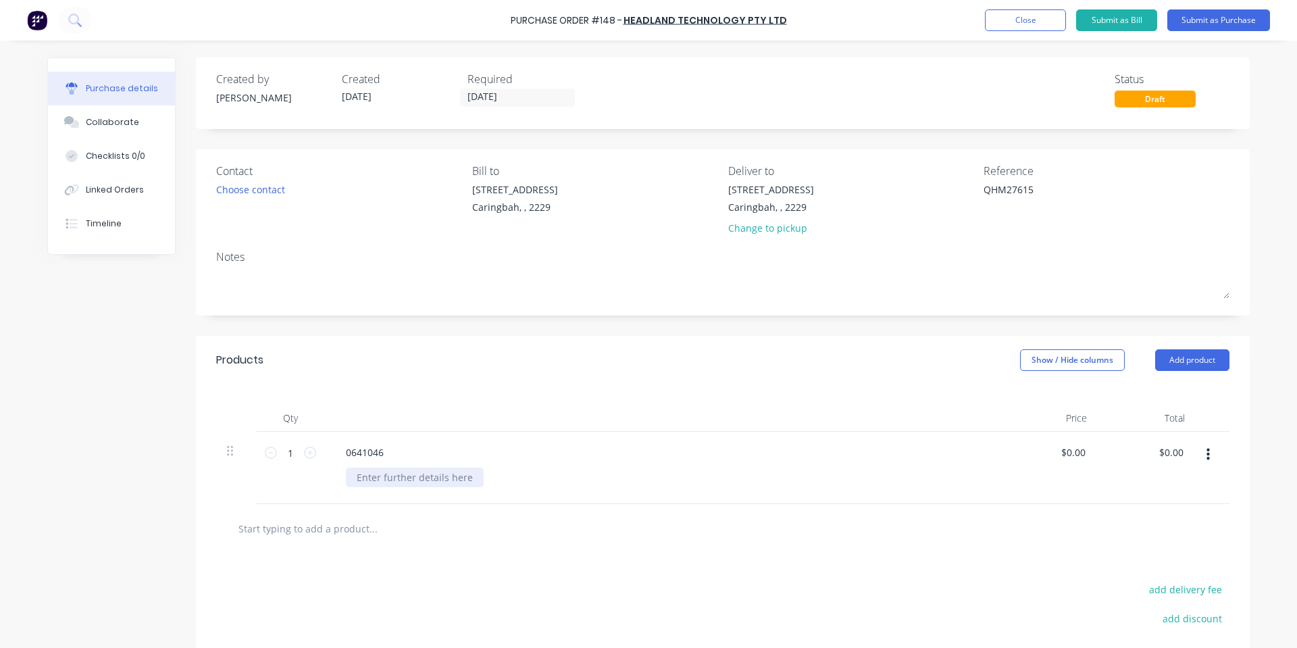
drag, startPoint x: 377, startPoint y: 483, endPoint x: 429, endPoint y: 452, distance: 60.6
click at [377, 483] on div at bounding box center [415, 478] width 138 height 20
paste div
click at [662, 366] on div "Products Show / Hide columns Add product" at bounding box center [723, 360] width 1054 height 49
click at [369, 472] on div "Stripper" at bounding box center [375, 478] width 59 height 20
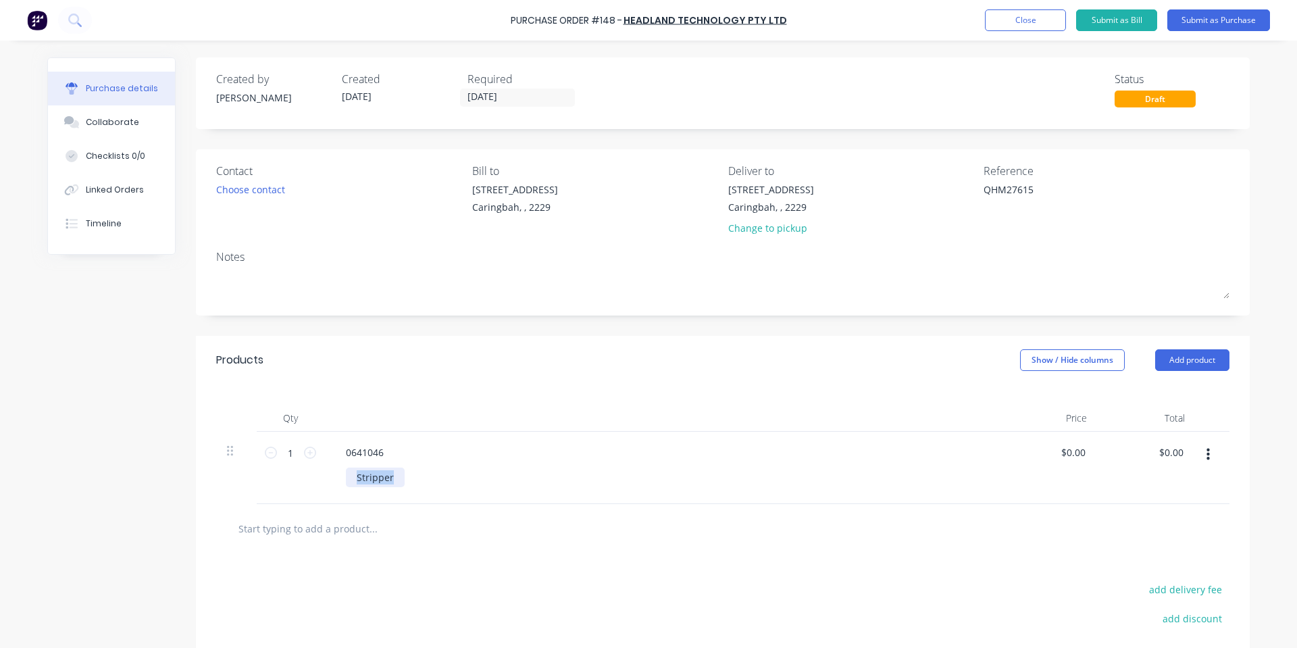
click at [369, 472] on div "Stripper" at bounding box center [375, 478] width 59 height 20
drag, startPoint x: 687, startPoint y: 327, endPoint x: 687, endPoint y: 339, distance: 11.5
click at [687, 335] on div "Created by [PERSON_NAME] Created [DATE] Required [DATE] Status Draft Contact Ch…" at bounding box center [723, 416] width 1054 height 718
click at [1077, 455] on input "0.00" at bounding box center [1073, 453] width 31 height 20
type input "$207.19"
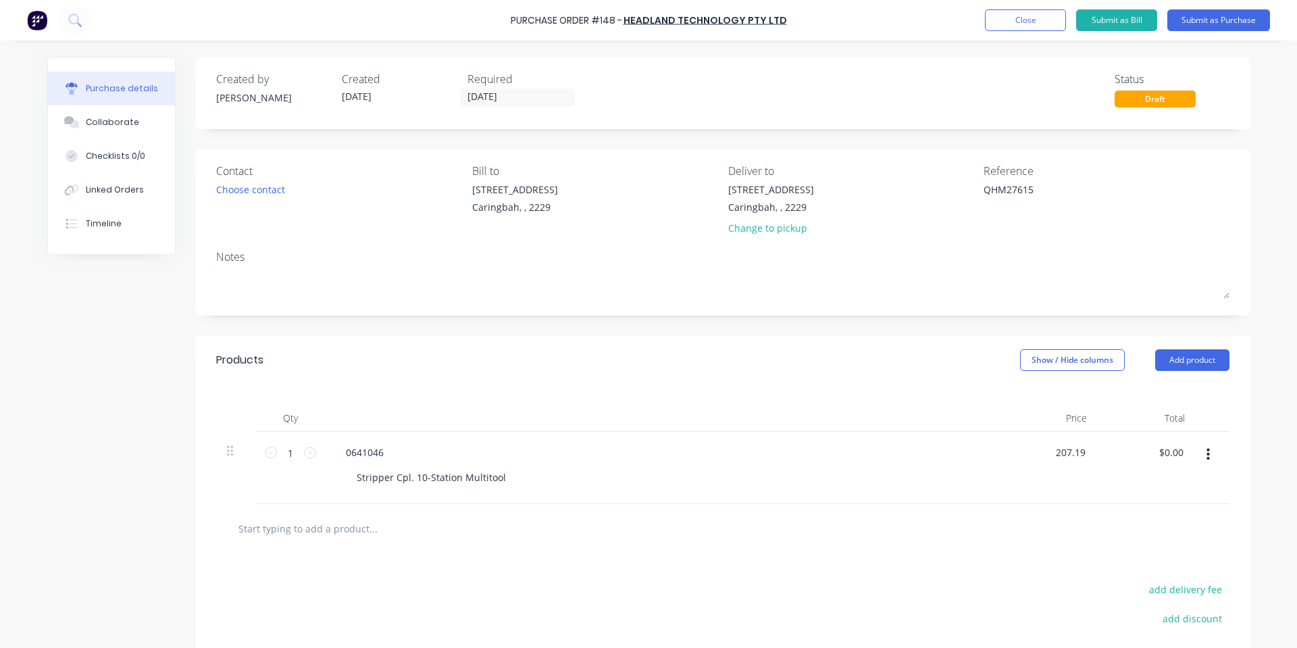
type input "$207.19"
click at [972, 316] on div "Created by [PERSON_NAME] Created [DATE] Required [DATE] Status Draft Contact Ch…" at bounding box center [723, 416] width 1054 height 718
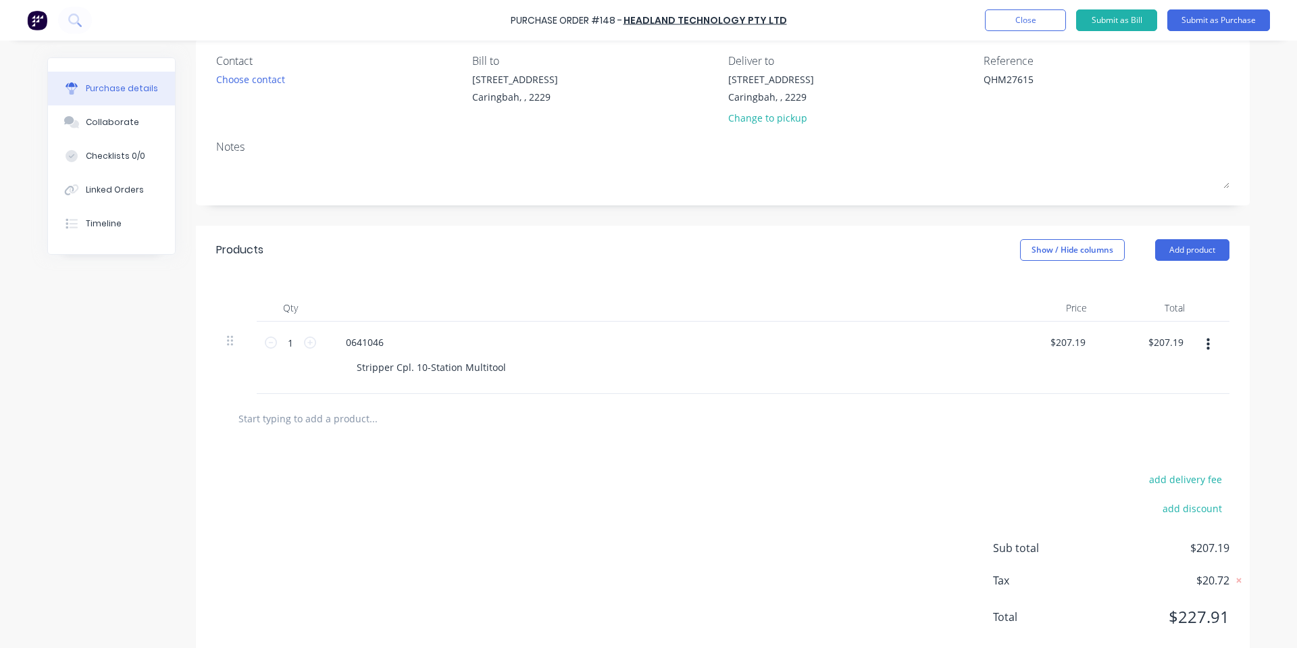
scroll to position [141, 0]
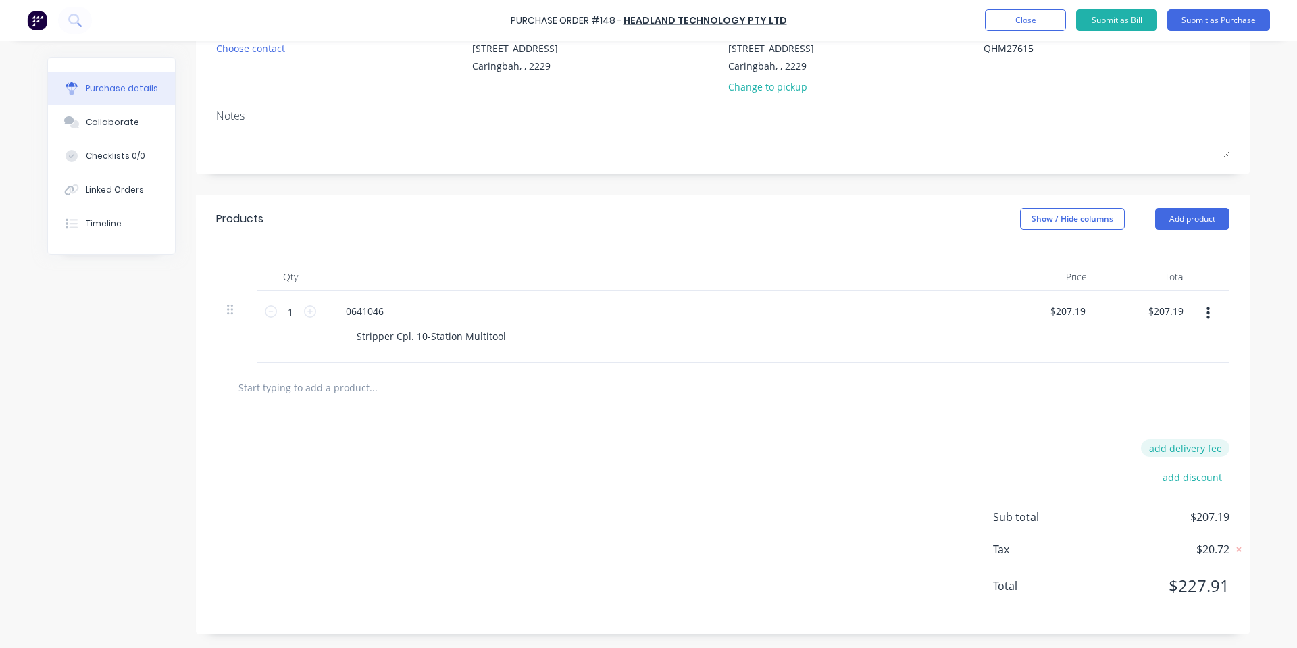
click at [1159, 451] on button "add delivery fee" at bounding box center [1185, 448] width 89 height 18
type input "$20.00"
click at [1147, 437] on div "Delivery fee $20.00 add discount Sub total $207.19 Tax $20.72 Total $227.91" at bounding box center [723, 524] width 1054 height 225
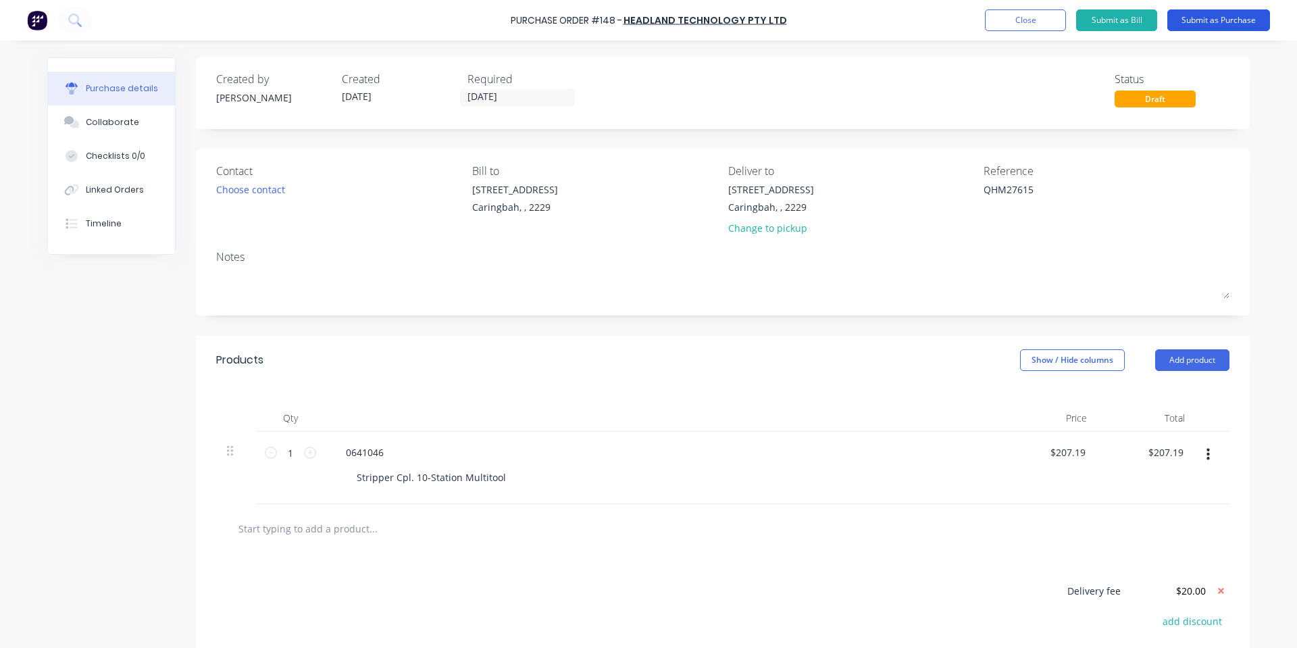
drag, startPoint x: 1187, startPoint y: 10, endPoint x: 1192, endPoint y: 16, distance: 7.6
click at [1188, 11] on button "Submit as Purchase" at bounding box center [1219, 20] width 103 height 22
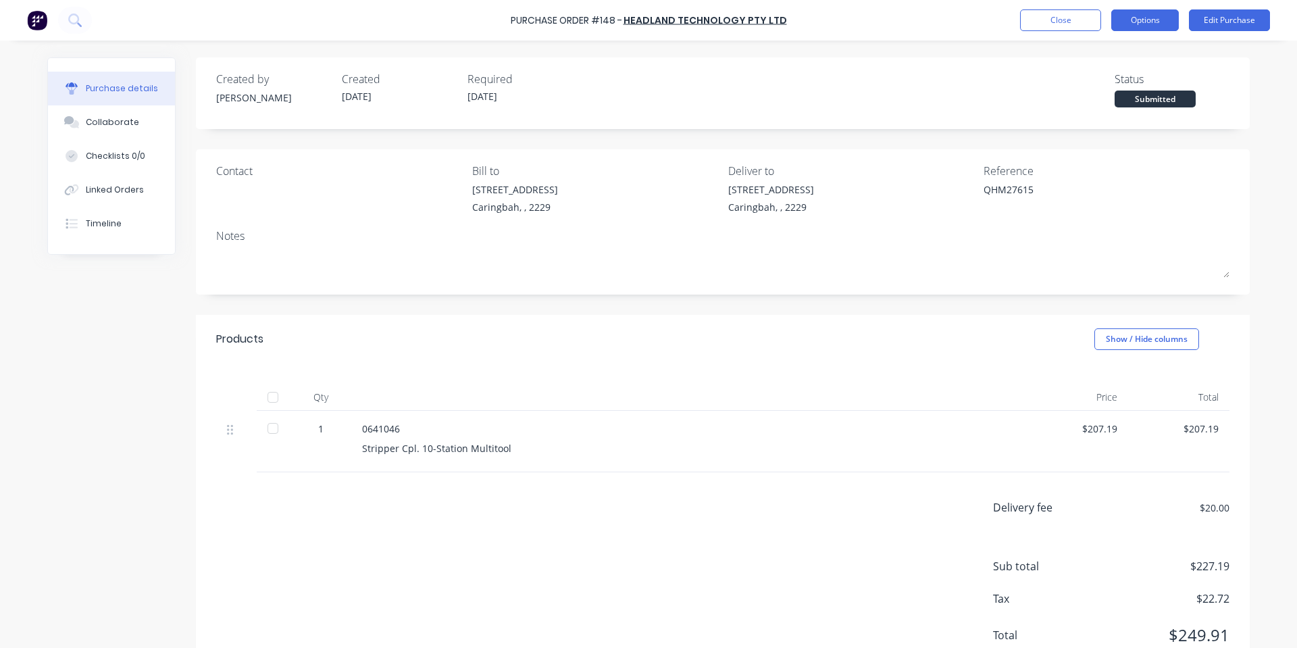
click at [1169, 20] on button "Options" at bounding box center [1146, 20] width 68 height 22
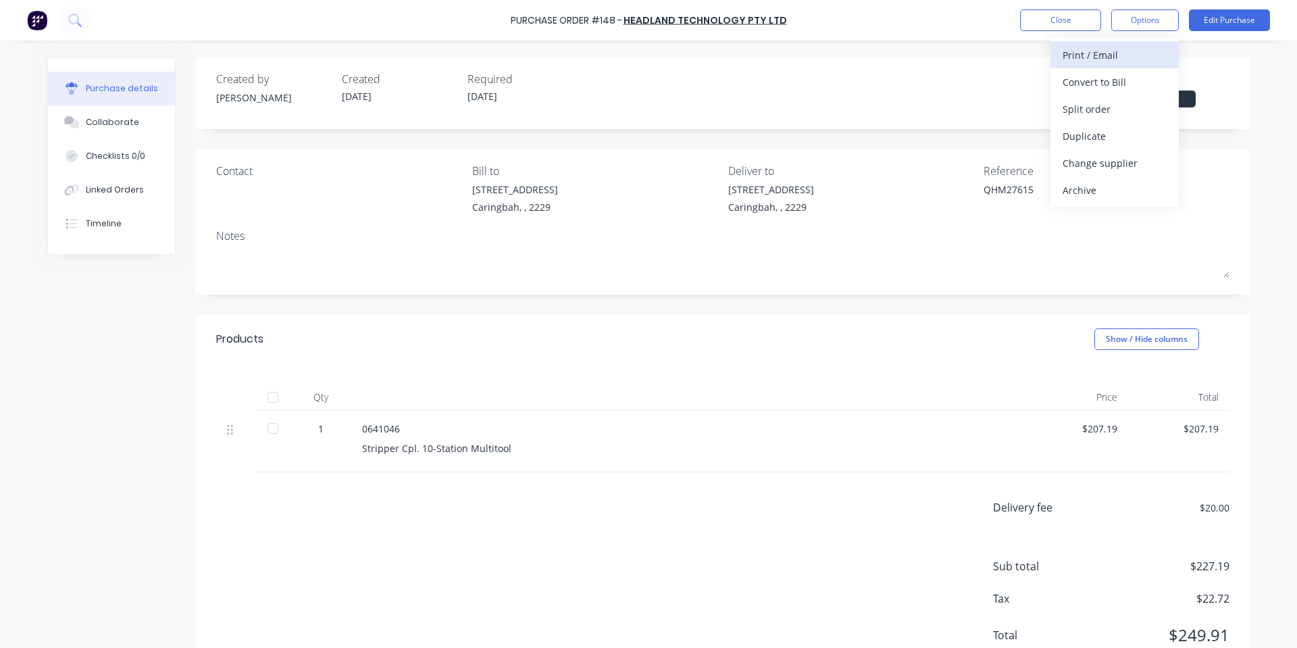
click at [1136, 61] on div "Print / Email" at bounding box center [1115, 55] width 104 height 20
click at [1087, 85] on div "With pricing" at bounding box center [1115, 82] width 104 height 20
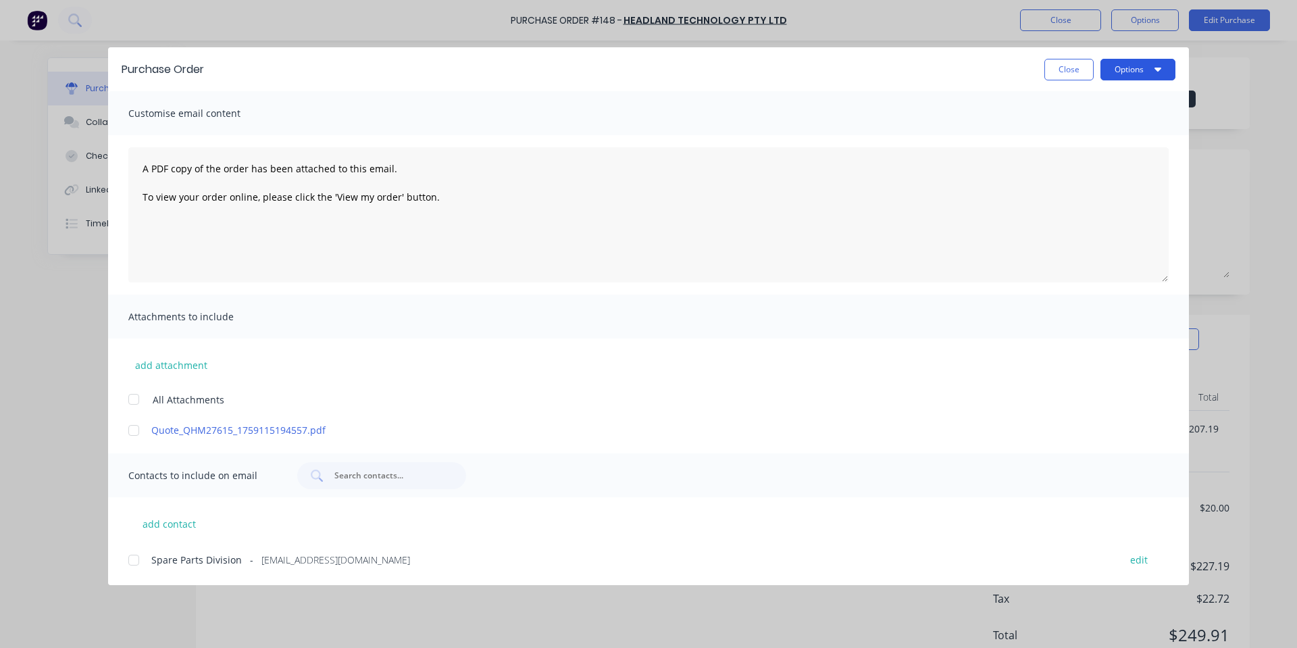
click at [1145, 71] on button "Options" at bounding box center [1138, 70] width 75 height 22
click at [1106, 133] on div "Print" at bounding box center [1112, 131] width 104 height 20
click at [1043, 67] on div "Close Options" at bounding box center [697, 70] width 958 height 22
click at [1070, 54] on div "Purchase Order Close Options" at bounding box center [648, 69] width 1081 height 44
click at [1071, 59] on button "Close" at bounding box center [1069, 70] width 49 height 22
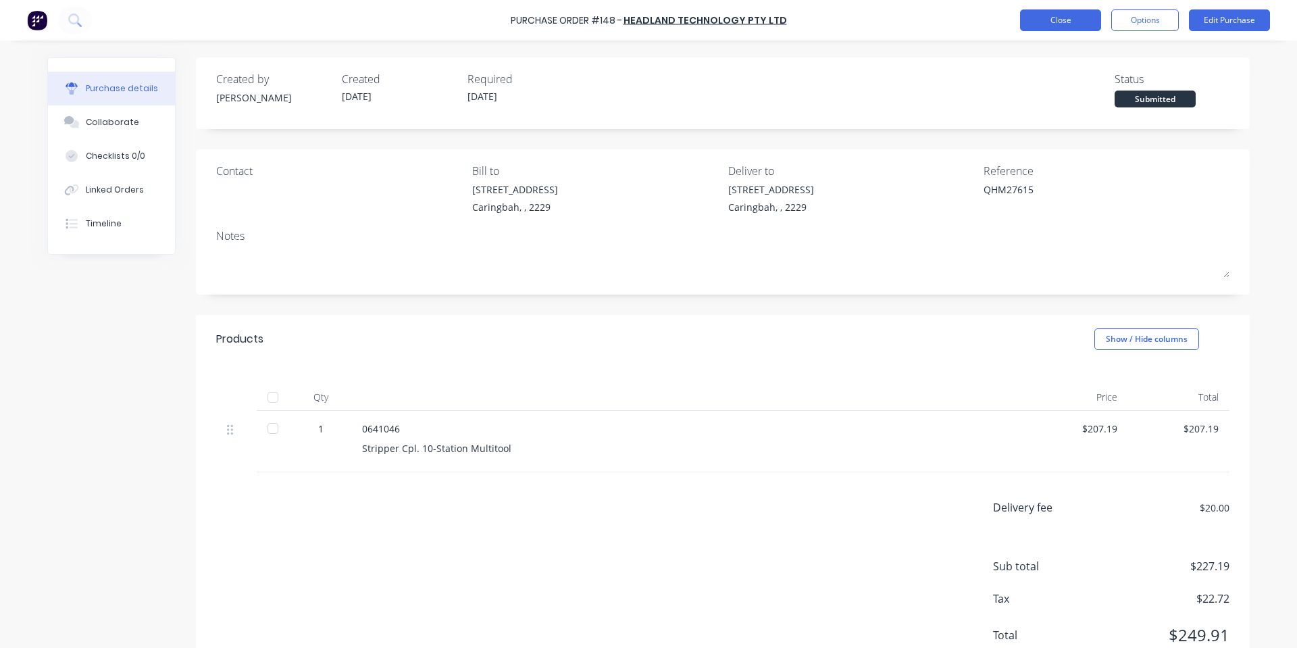
click at [1052, 18] on button "Close" at bounding box center [1060, 20] width 81 height 22
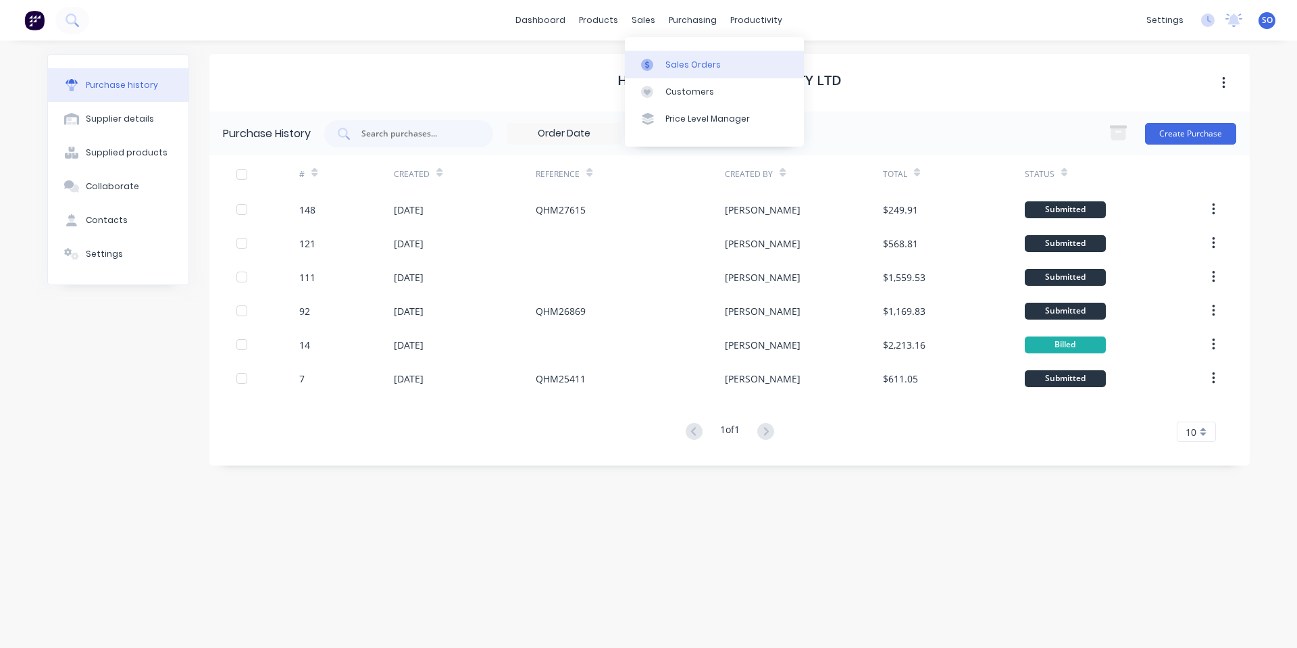
click at [664, 59] on link "Sales Orders" at bounding box center [714, 64] width 179 height 27
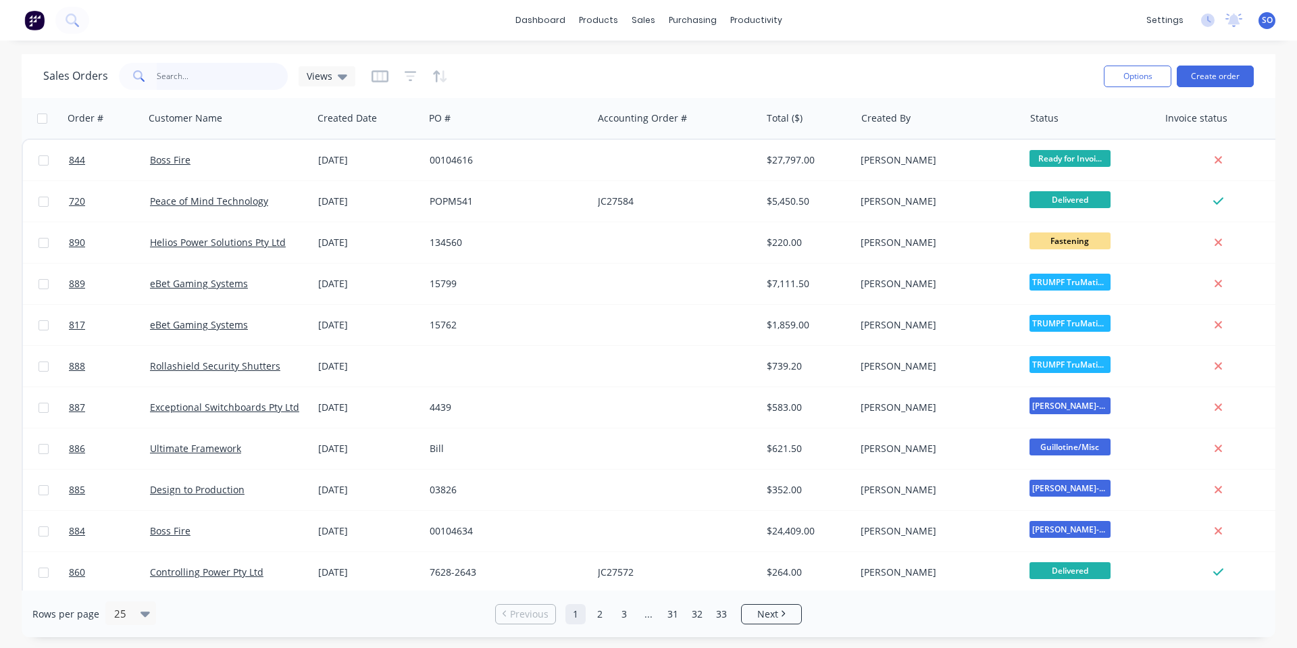
click at [216, 84] on input "text" at bounding box center [223, 76] width 132 height 27
type input "v"
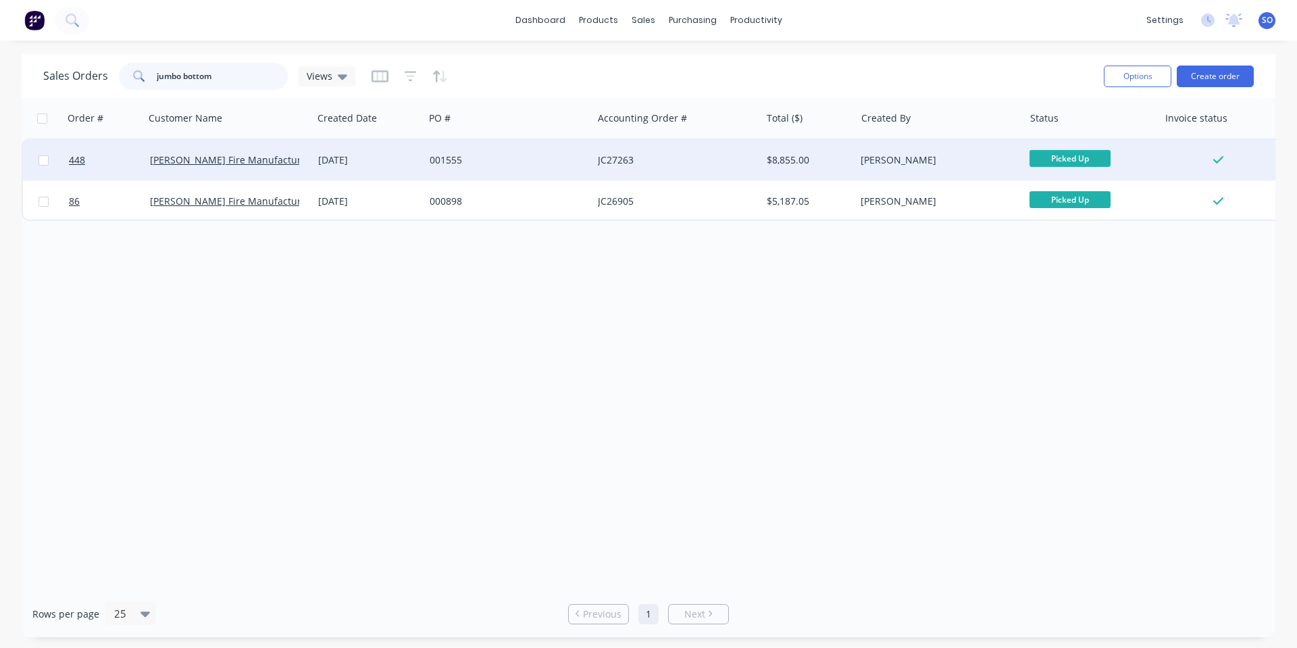
type input "jumbo bottom"
click at [477, 166] on div "001555" at bounding box center [505, 160] width 150 height 14
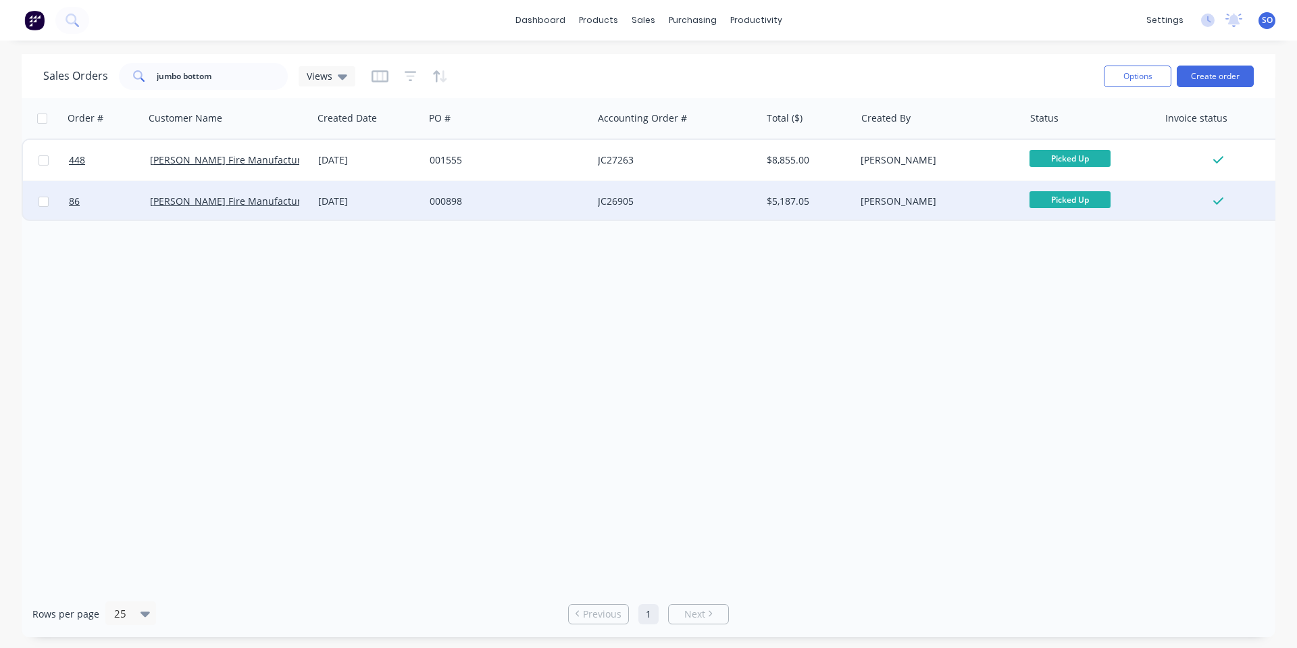
click at [335, 193] on div "[DATE]" at bounding box center [369, 201] width 112 height 41
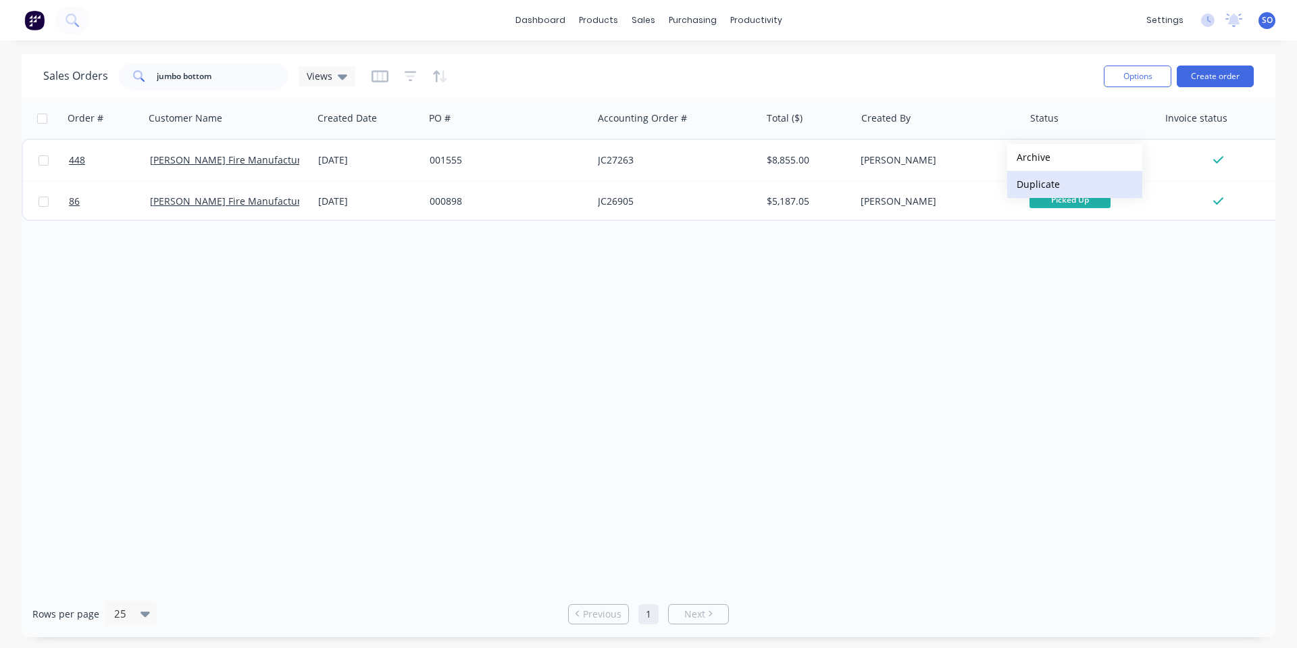
click at [1043, 176] on button "Duplicate" at bounding box center [1075, 184] width 135 height 27
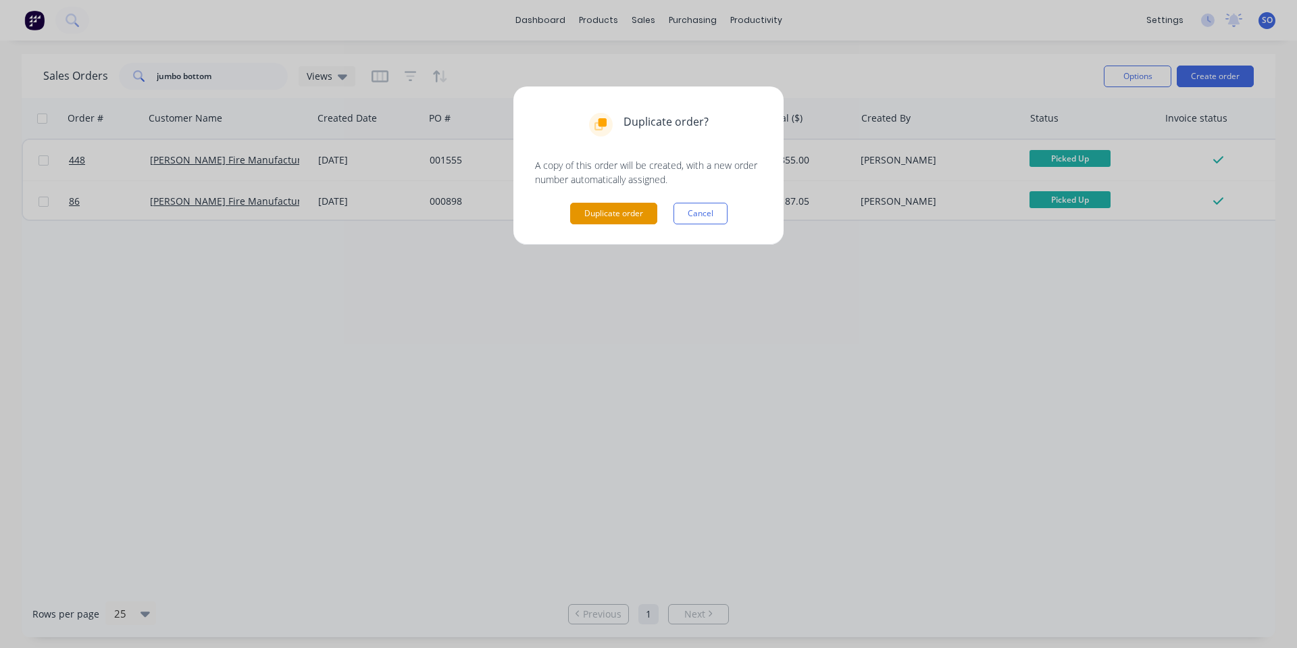
drag, startPoint x: 589, startPoint y: 213, endPoint x: 598, endPoint y: 212, distance: 9.6
click at [590, 212] on button "Duplicate order" at bounding box center [613, 214] width 87 height 22
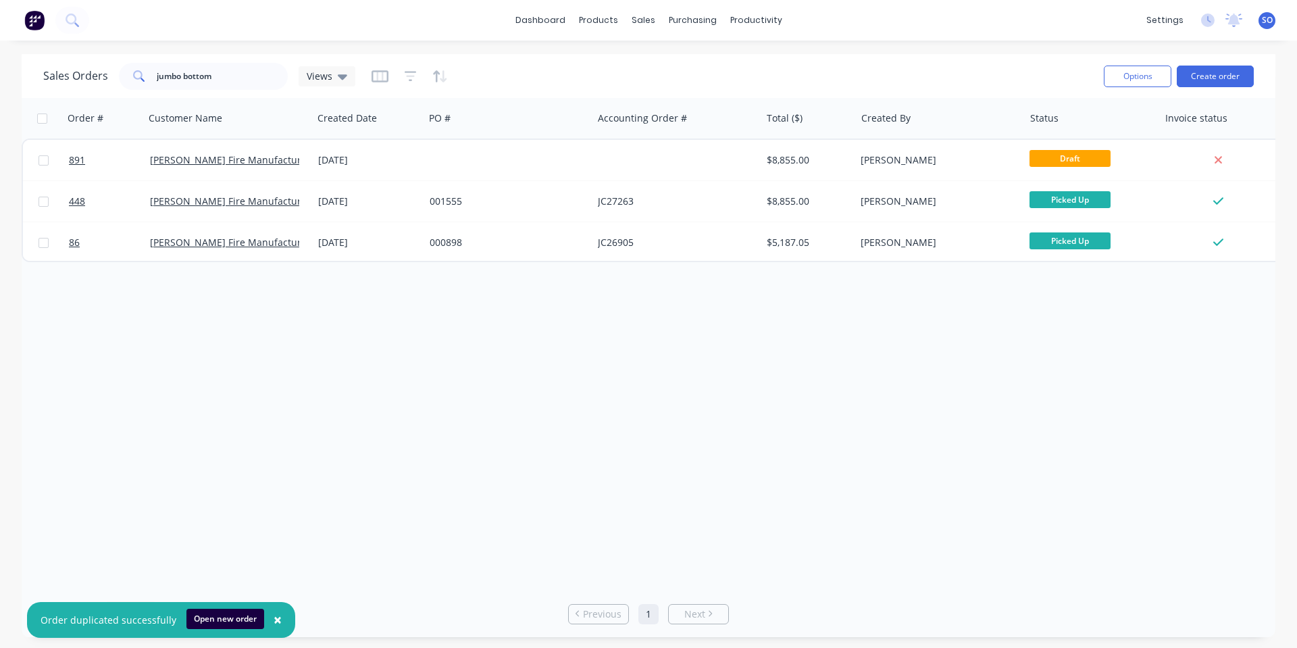
click at [973, 160] on div "[PERSON_NAME]" at bounding box center [936, 160] width 150 height 14
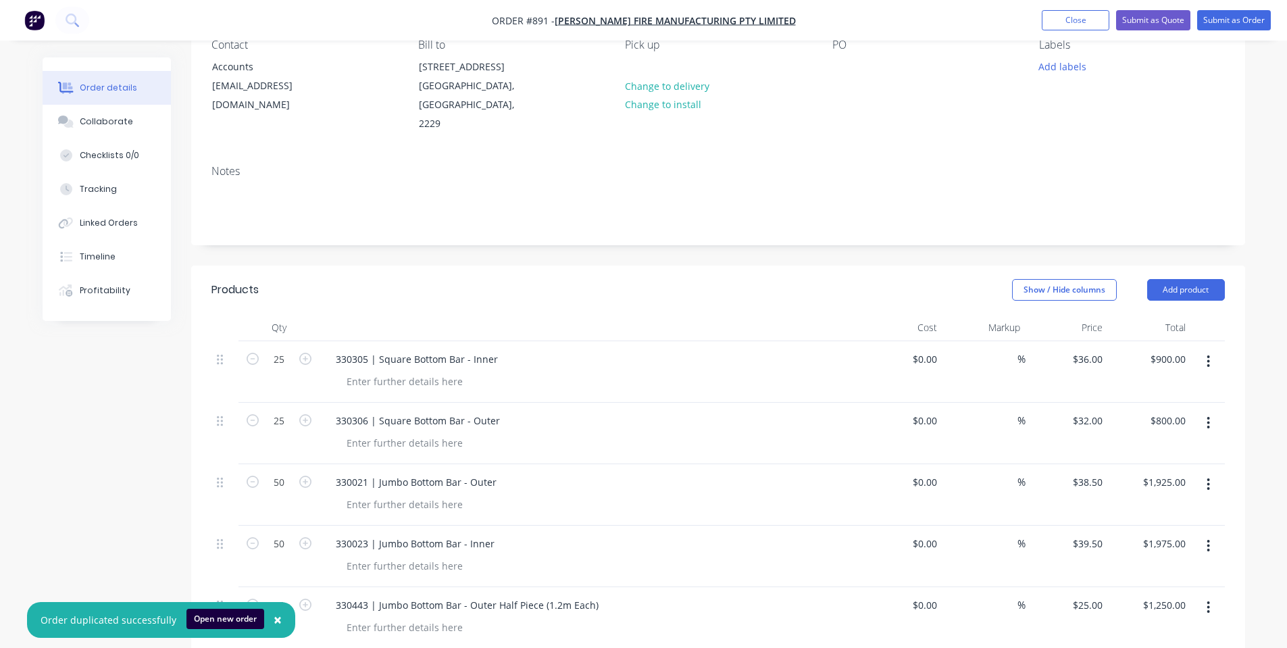
scroll to position [180, 0]
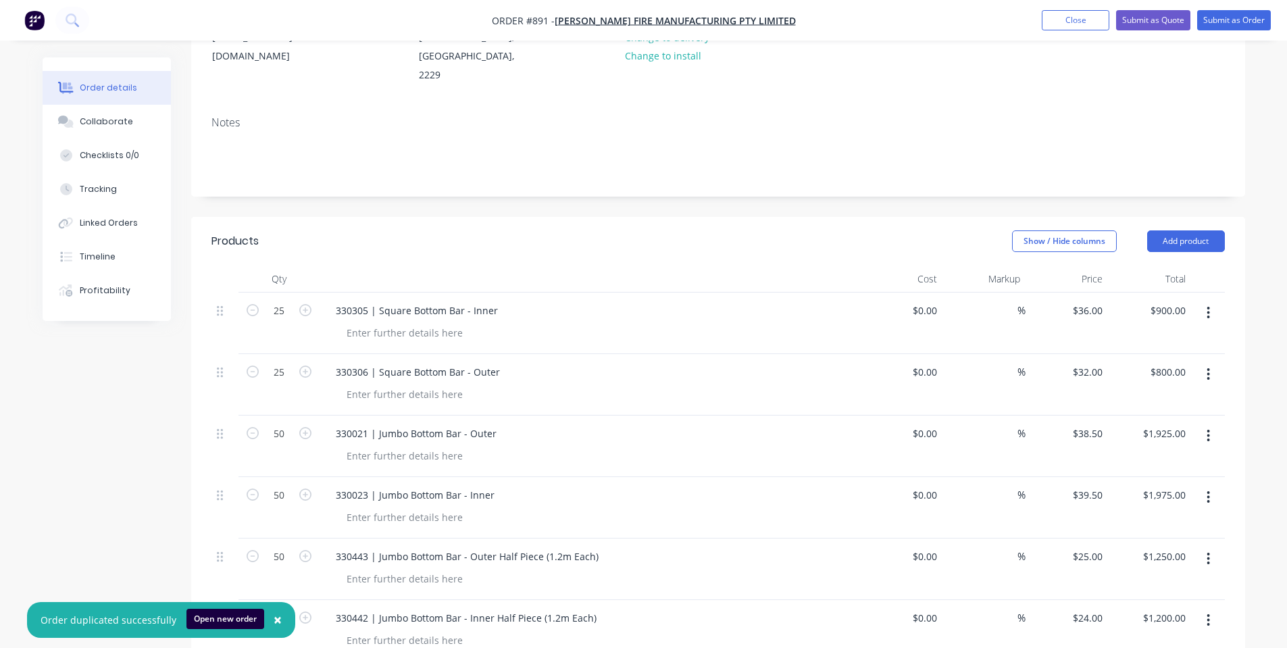
click at [1212, 373] on button "button" at bounding box center [1209, 374] width 32 height 24
click at [1191, 484] on div "Delete" at bounding box center [1161, 491] width 104 height 20
drag, startPoint x: 1214, startPoint y: 310, endPoint x: 1210, endPoint y: 326, distance: 16.7
click at [1214, 316] on button "button" at bounding box center [1209, 313] width 32 height 24
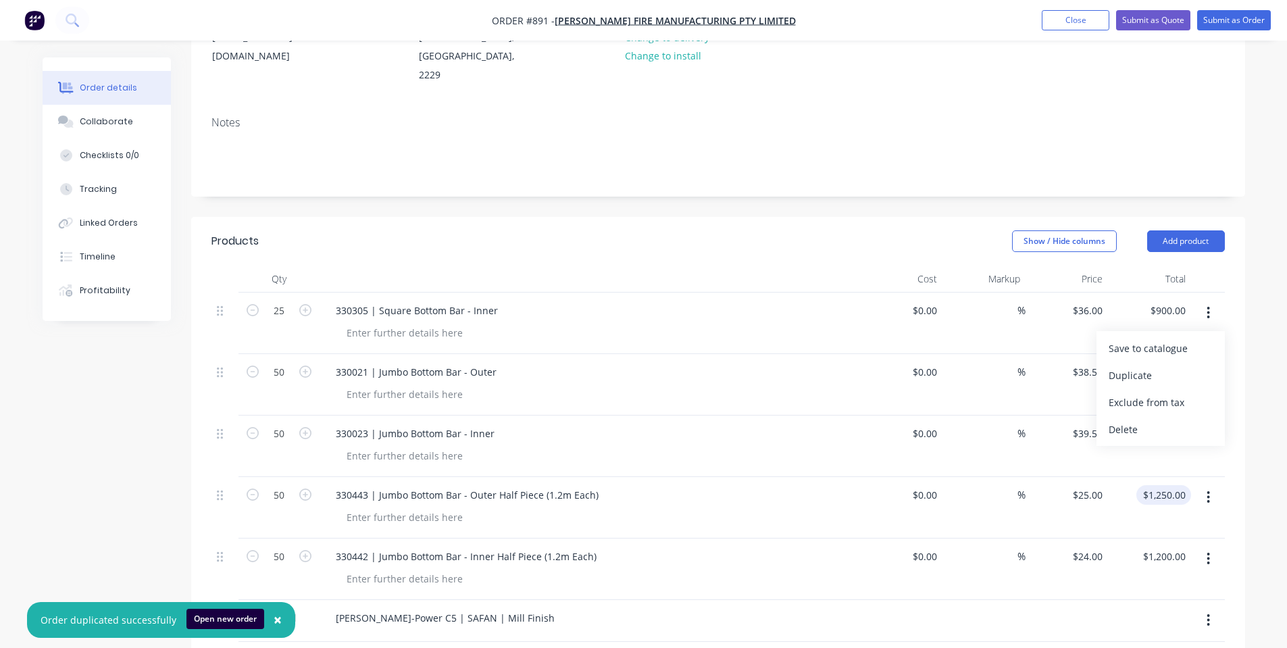
click at [1187, 437] on div "Delete" at bounding box center [1161, 430] width 104 height 20
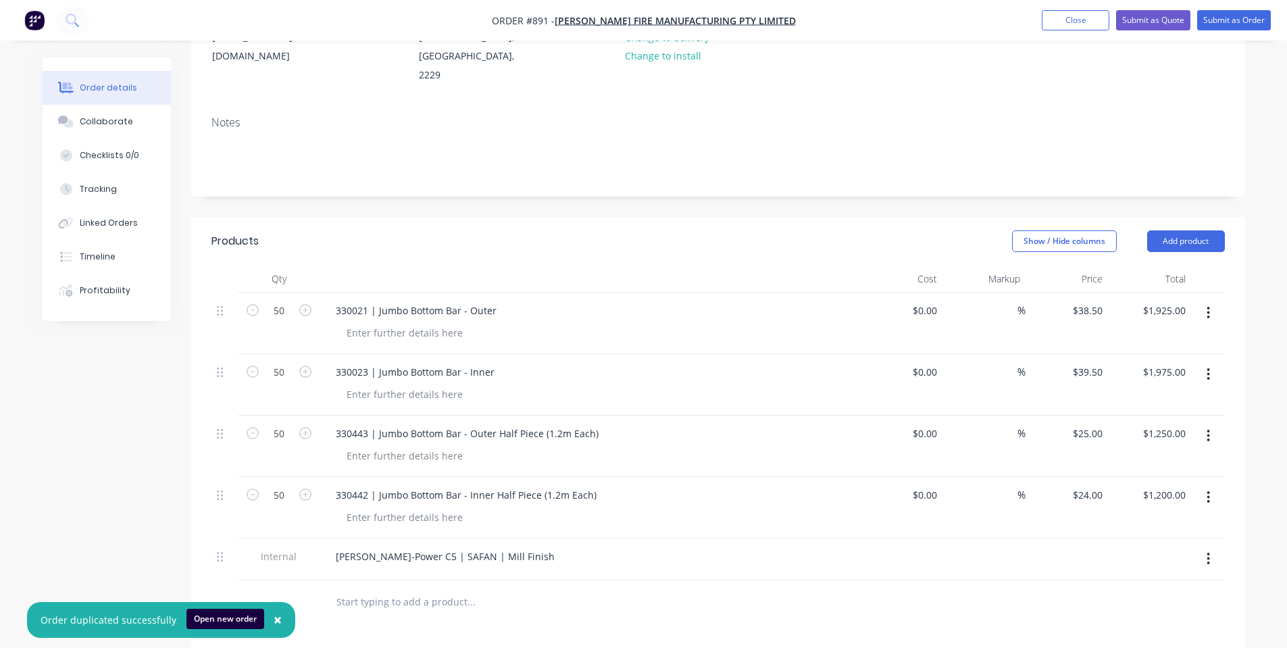
click at [1201, 370] on button "button" at bounding box center [1209, 374] width 32 height 24
click at [1160, 495] on div "Delete" at bounding box center [1161, 491] width 104 height 20
click at [1200, 377] on button "button" at bounding box center [1209, 374] width 32 height 24
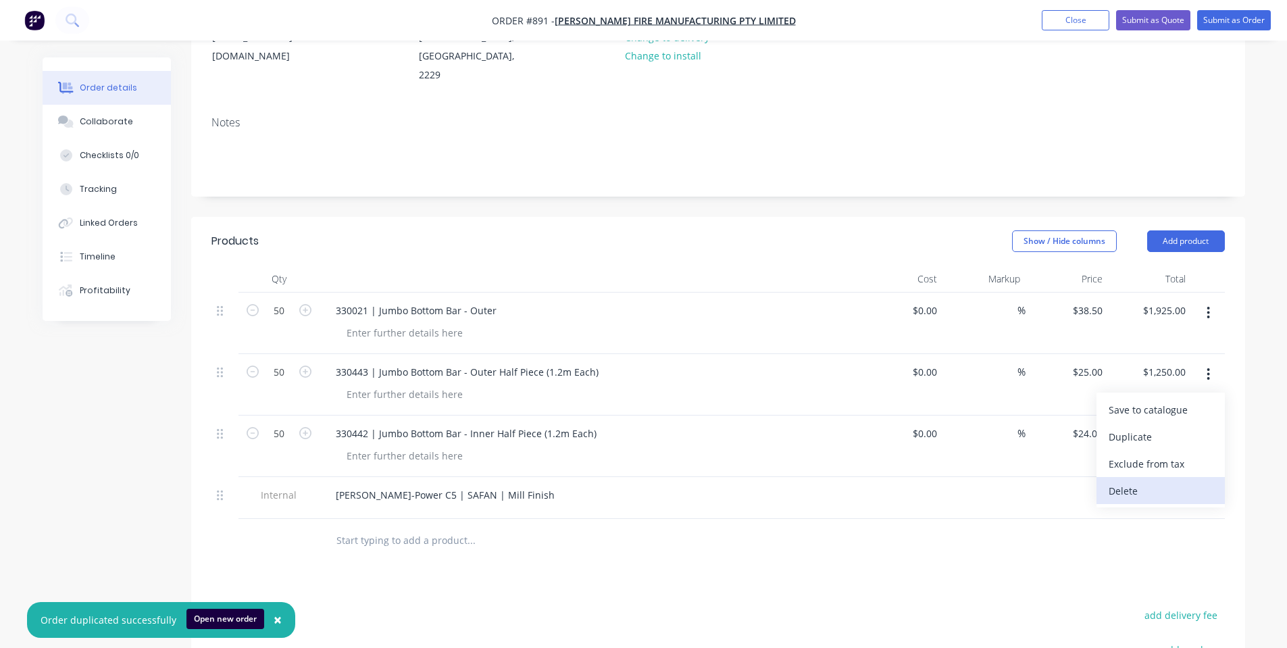
click at [1170, 482] on div "Delete" at bounding box center [1161, 491] width 104 height 20
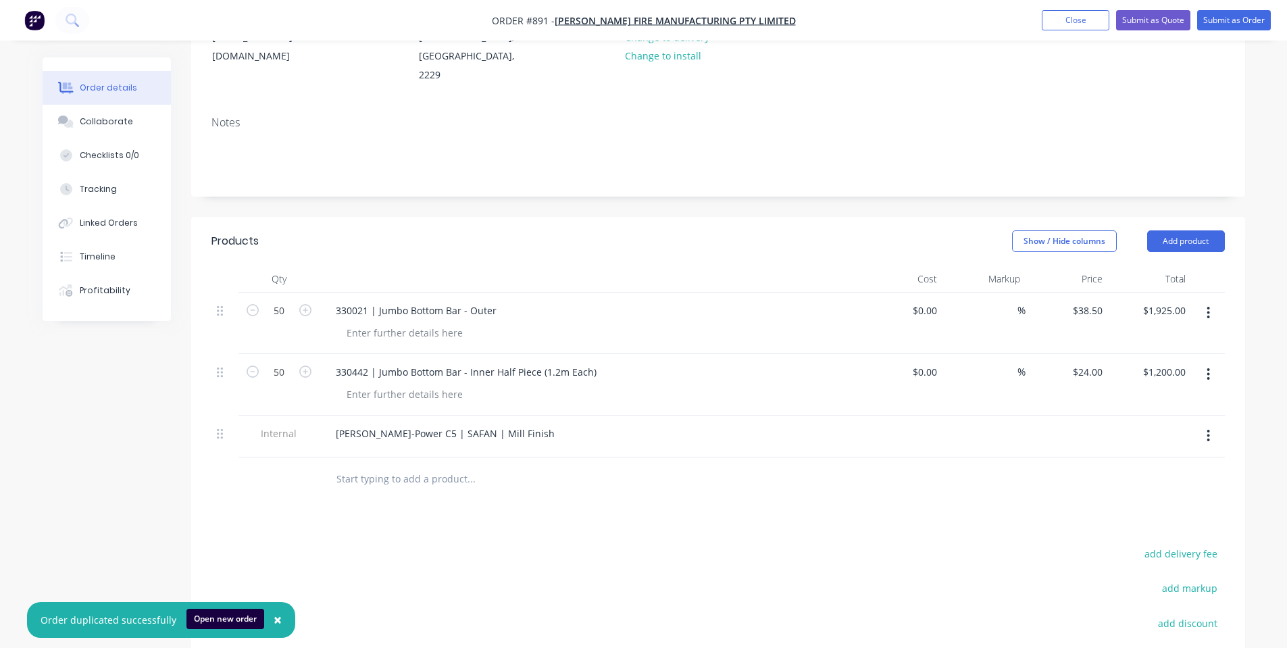
click at [1206, 376] on button "button" at bounding box center [1209, 374] width 32 height 24
click at [1177, 486] on div "Delete" at bounding box center [1161, 491] width 104 height 20
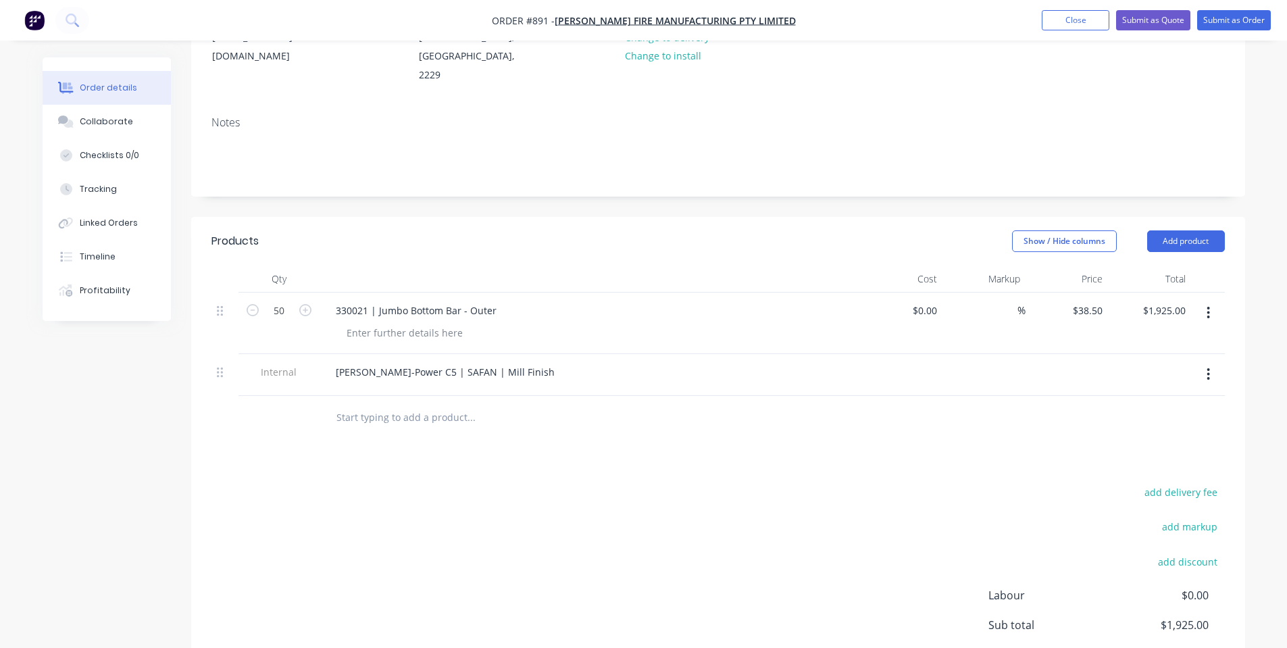
drag, startPoint x: 756, startPoint y: 472, endPoint x: 752, endPoint y: 486, distance: 13.9
click at [752, 486] on div "Products Show / Hide columns Add product Qty Cost Markup Price Total 50 330021 …" at bounding box center [718, 490] width 1054 height 547
click at [296, 303] on input "50" at bounding box center [279, 311] width 35 height 20
type input "25"
type input "$962.50"
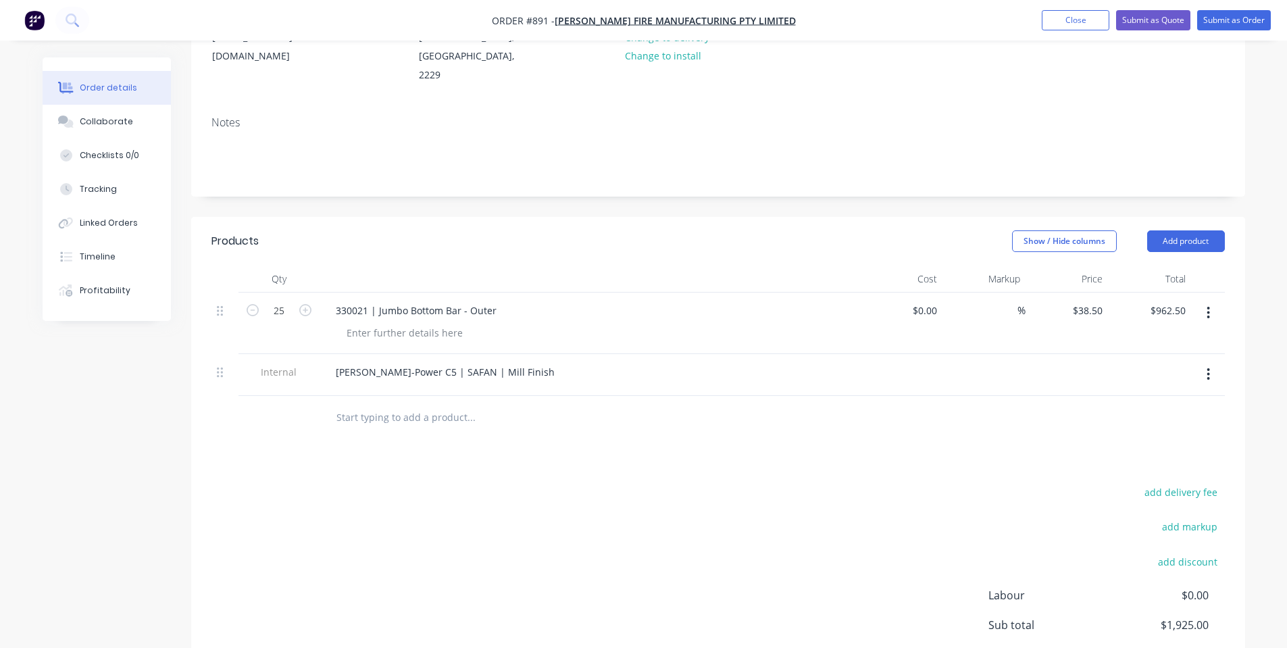
click at [320, 231] on div "Products" at bounding box center [320, 241] width 216 height 22
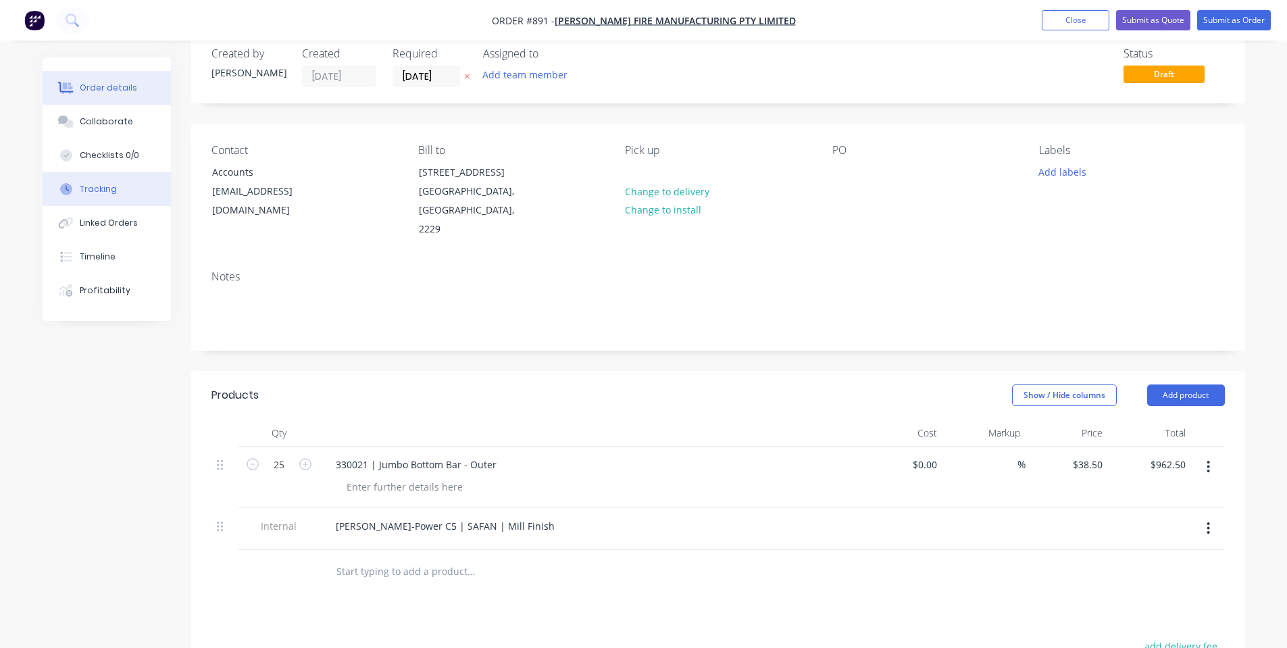
scroll to position [0, 0]
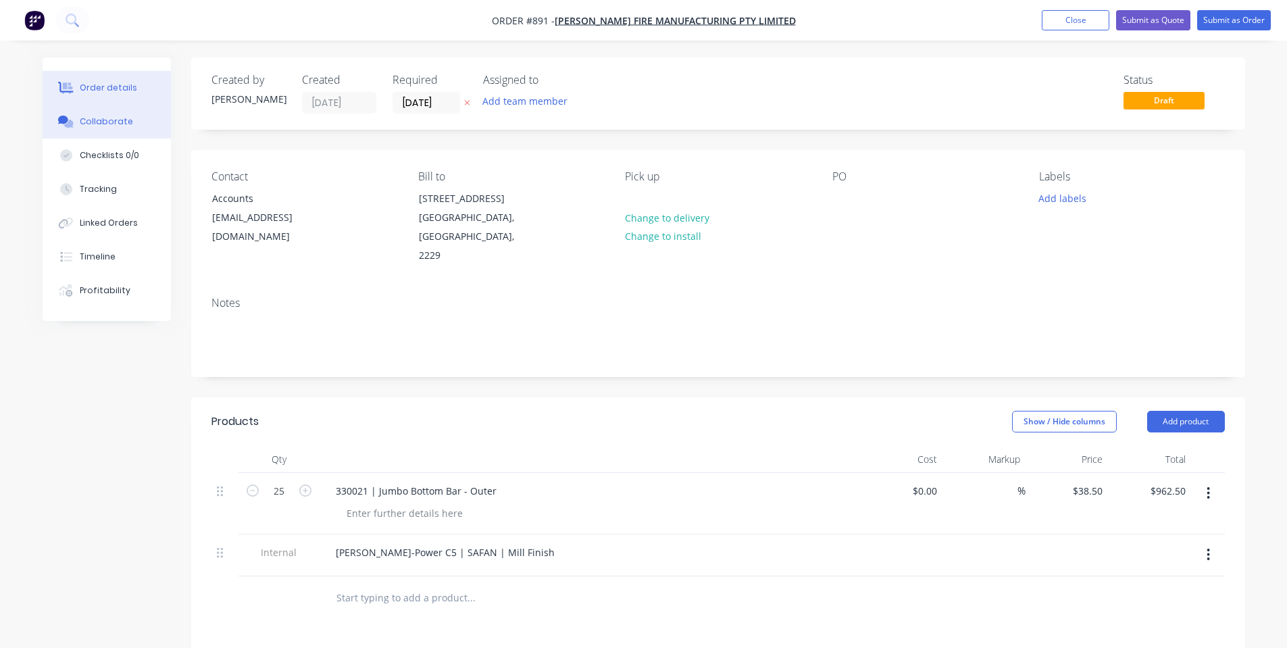
click at [61, 112] on button "Collaborate" at bounding box center [107, 122] width 128 height 34
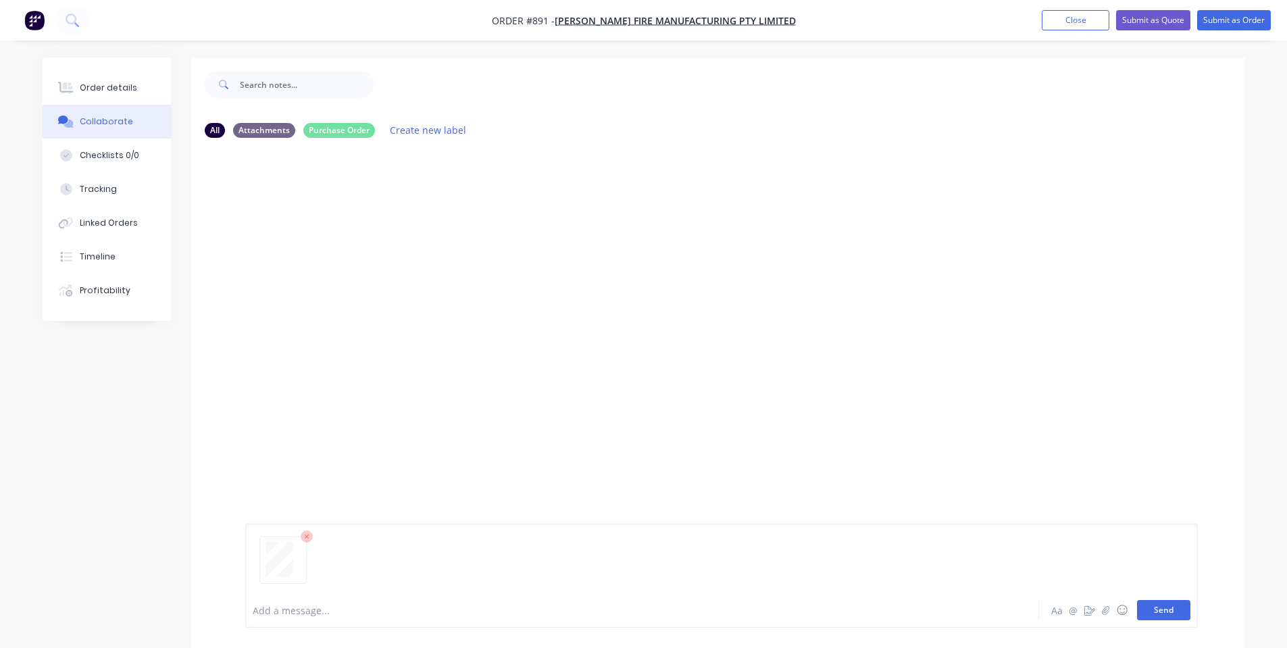
click at [1179, 612] on button "Send" at bounding box center [1163, 610] width 53 height 20
click at [534, 296] on div "SO You 02:26pm [DATE] Purchase Order PO002233.pdf Labels Download Delete" at bounding box center [718, 371] width 1054 height 444
click at [80, 79] on button "Order details" at bounding box center [107, 88] width 128 height 34
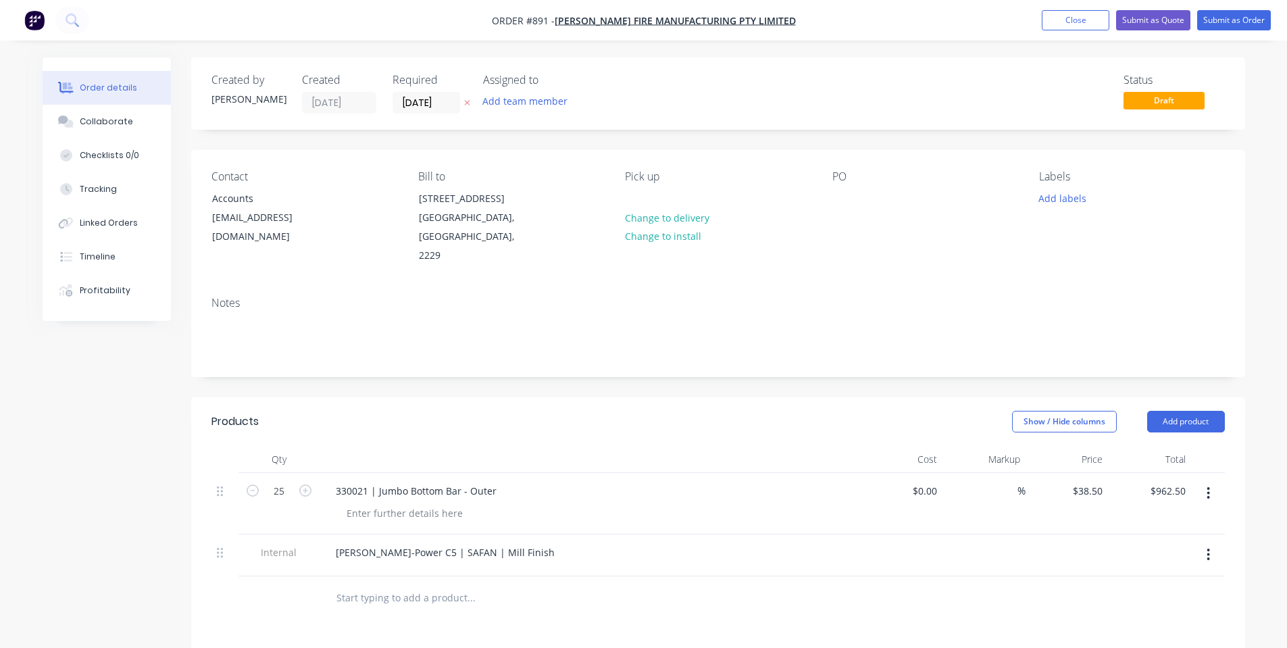
click at [1232, 7] on nav "Order #891 - [PERSON_NAME] Fire Manufacturing Pty Limited Add product Close Sub…" at bounding box center [643, 20] width 1287 height 41
drag, startPoint x: 854, startPoint y: 197, endPoint x: 847, endPoint y: 195, distance: 7.7
click at [847, 195] on div "PO" at bounding box center [925, 217] width 185 height 95
click at [841, 195] on div at bounding box center [844, 199] width 22 height 20
click at [691, 213] on button "Change to delivery" at bounding box center [667, 217] width 99 height 18
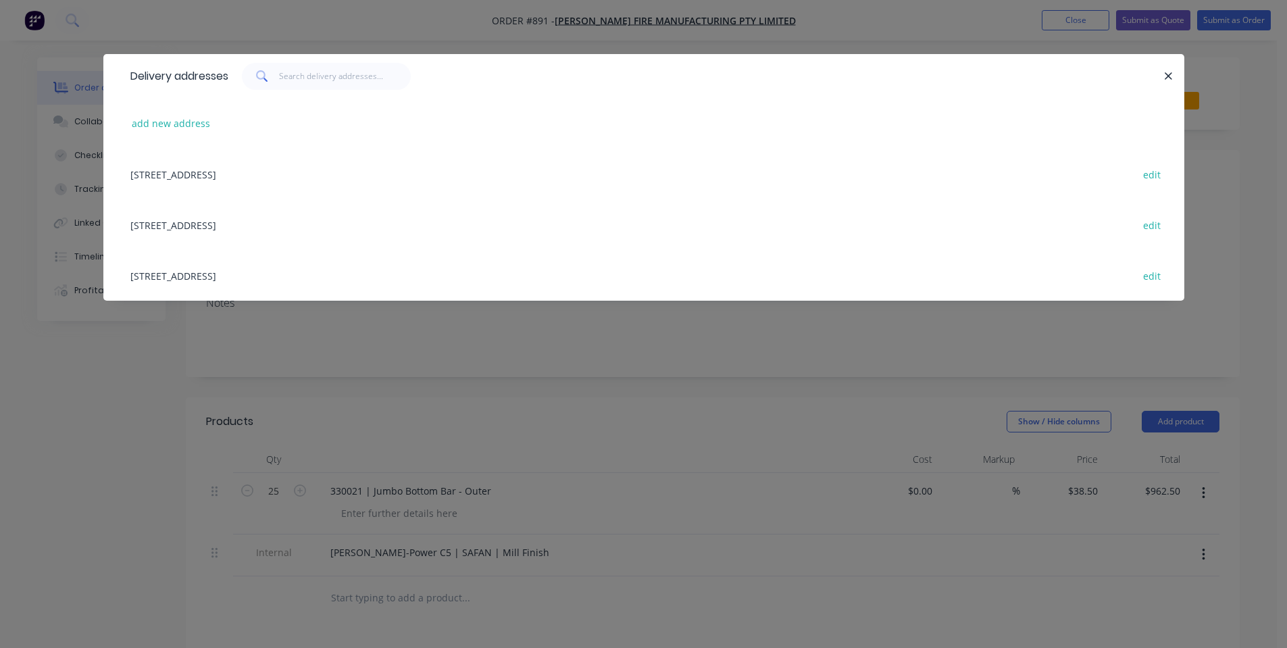
click at [334, 178] on div "[STREET_ADDRESS] edit" at bounding box center [644, 174] width 1041 height 51
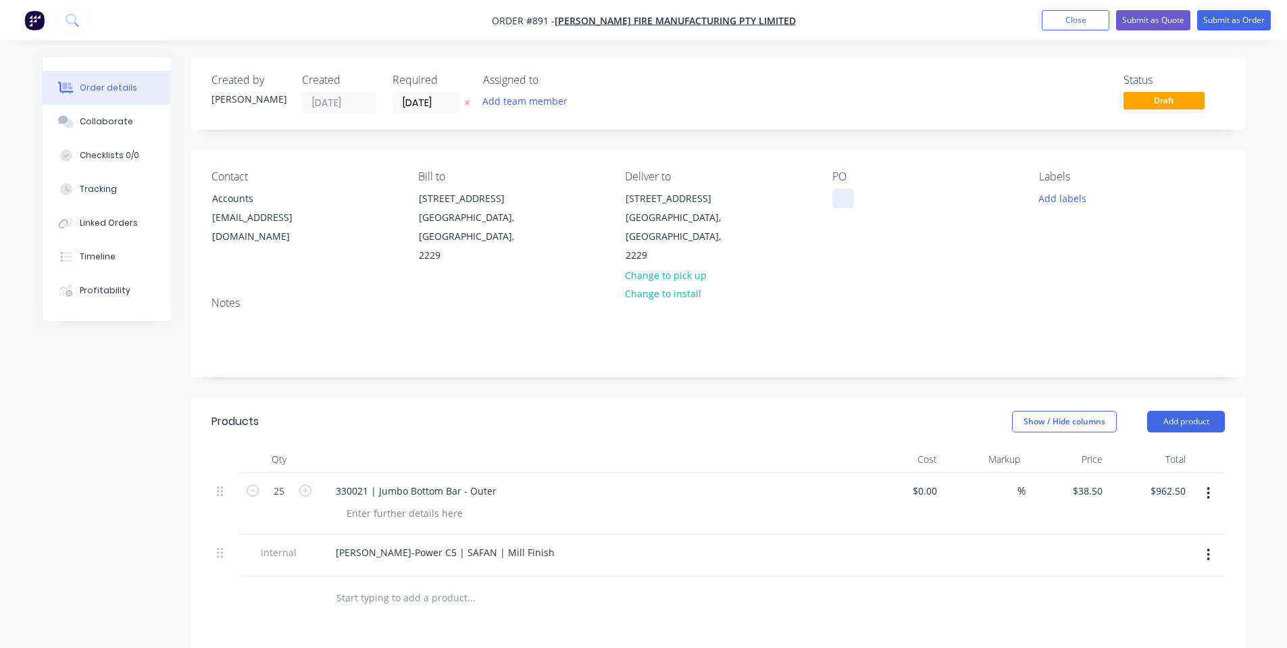
click at [841, 197] on div at bounding box center [844, 199] width 22 height 20
click at [1045, 190] on button "Add labels" at bounding box center [1063, 198] width 62 height 18
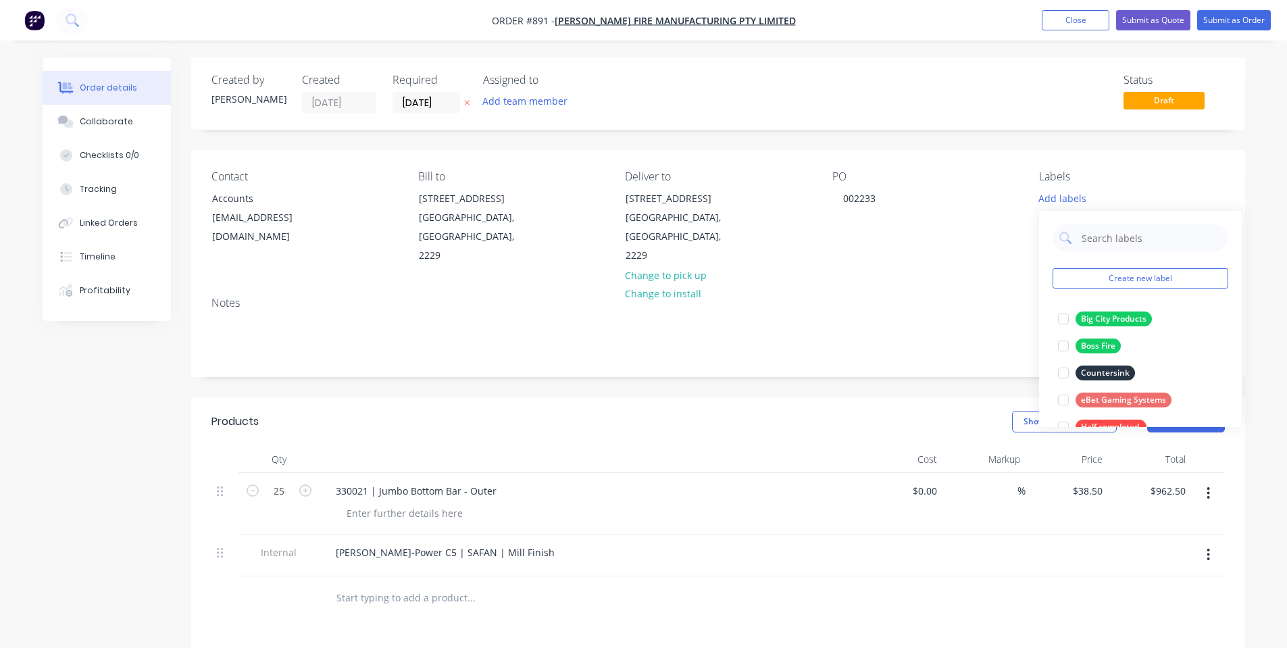
click at [871, 112] on div "Status Draft" at bounding box center [921, 94] width 607 height 40
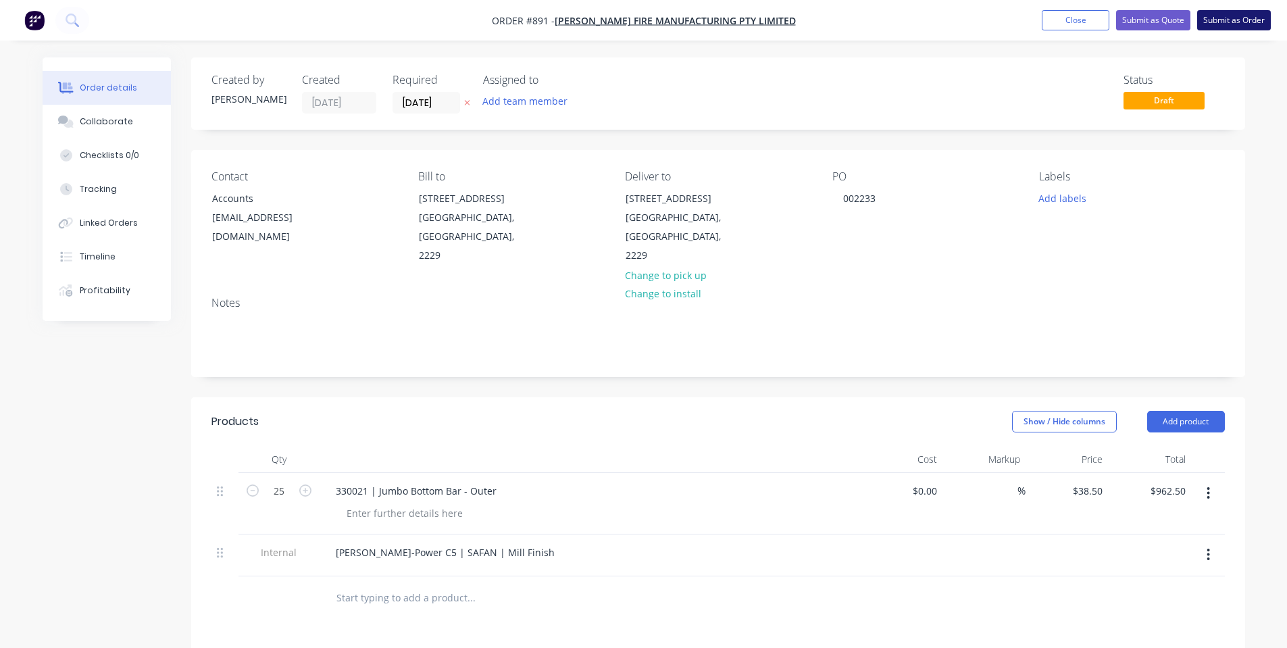
click at [1246, 9] on nav "Order #891 - [PERSON_NAME] Fire Manufacturing Pty Limited Add product Close Sub…" at bounding box center [643, 20] width 1287 height 41
click at [437, 104] on input "[DATE]" at bounding box center [426, 103] width 66 height 20
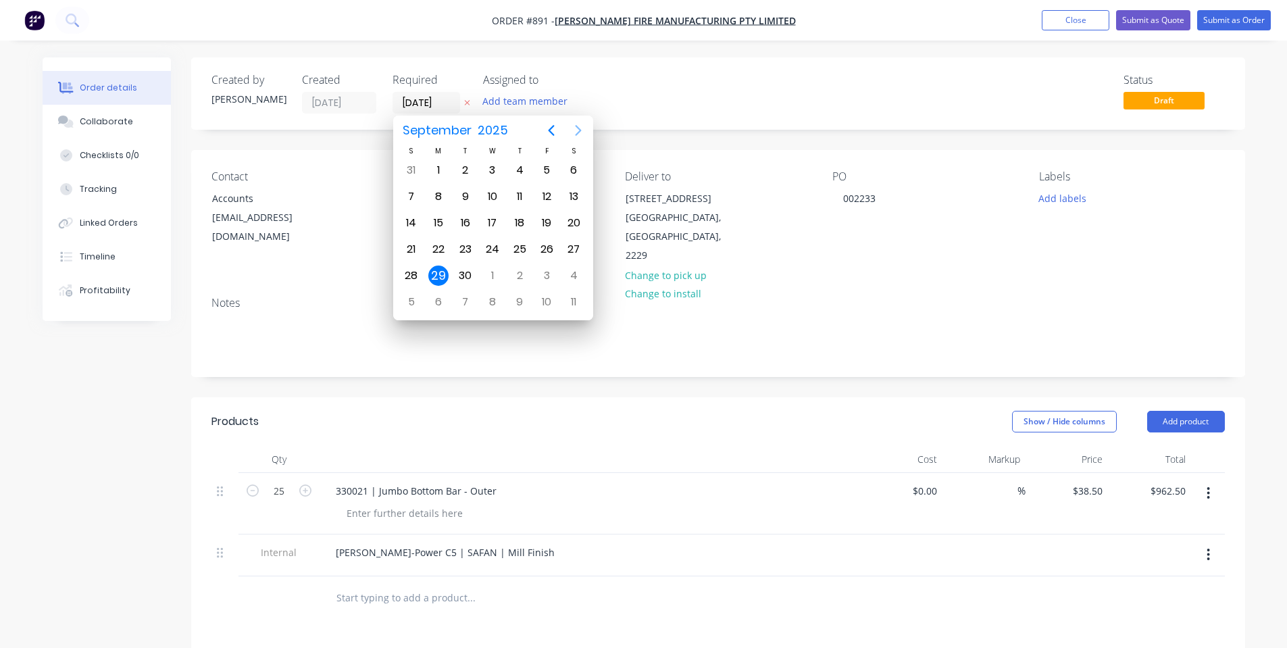
click at [580, 124] on icon "Next page" at bounding box center [578, 130] width 16 height 16
click at [445, 244] on div "20" at bounding box center [438, 249] width 20 height 20
type input "[DATE]"
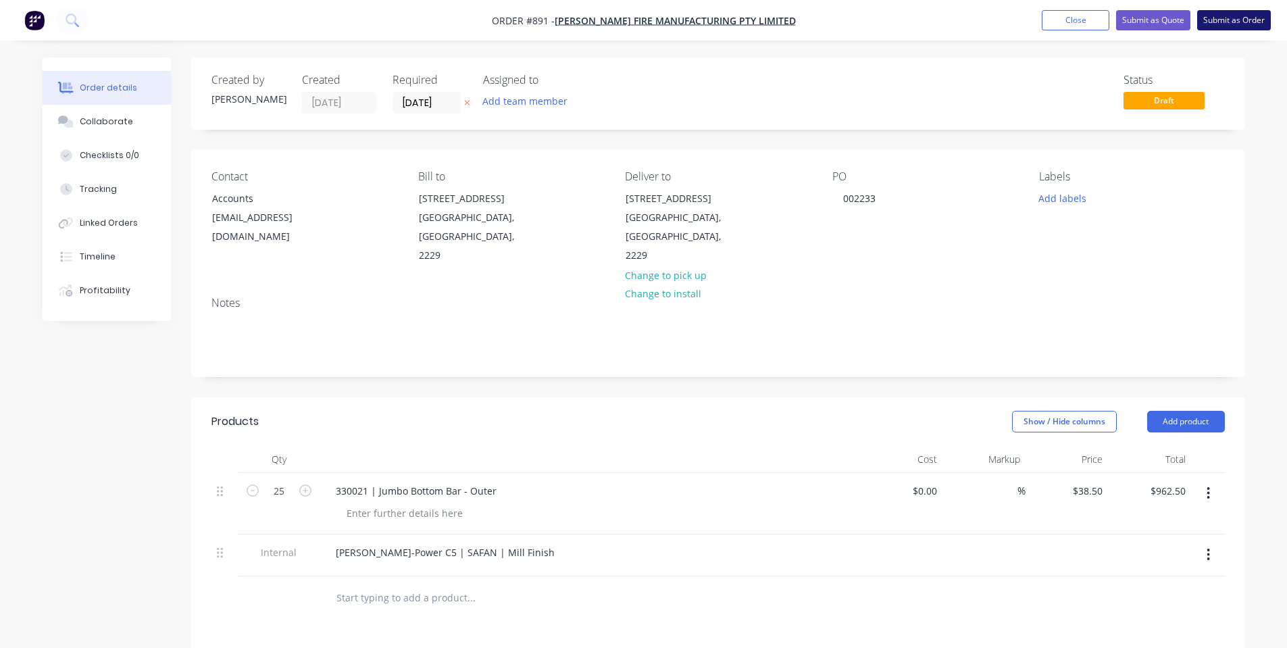
click at [1251, 14] on button "Submit as Order" at bounding box center [1234, 20] width 74 height 20
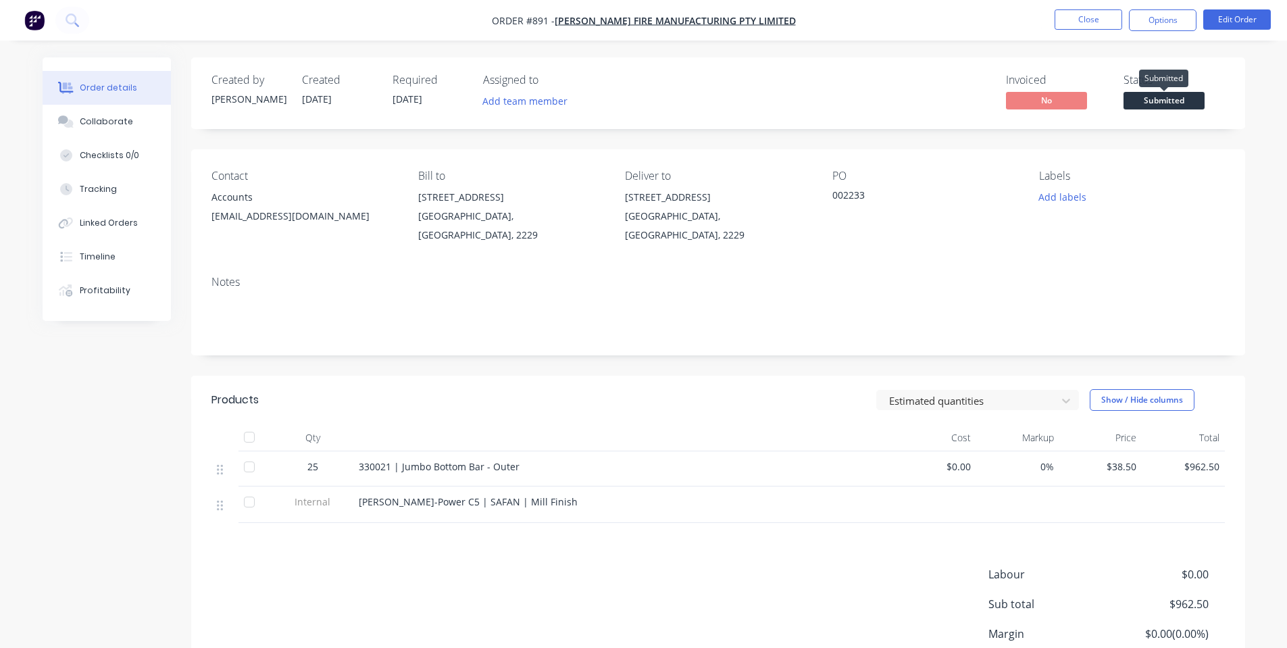
click at [1158, 101] on span "Submitted" at bounding box center [1164, 100] width 81 height 17
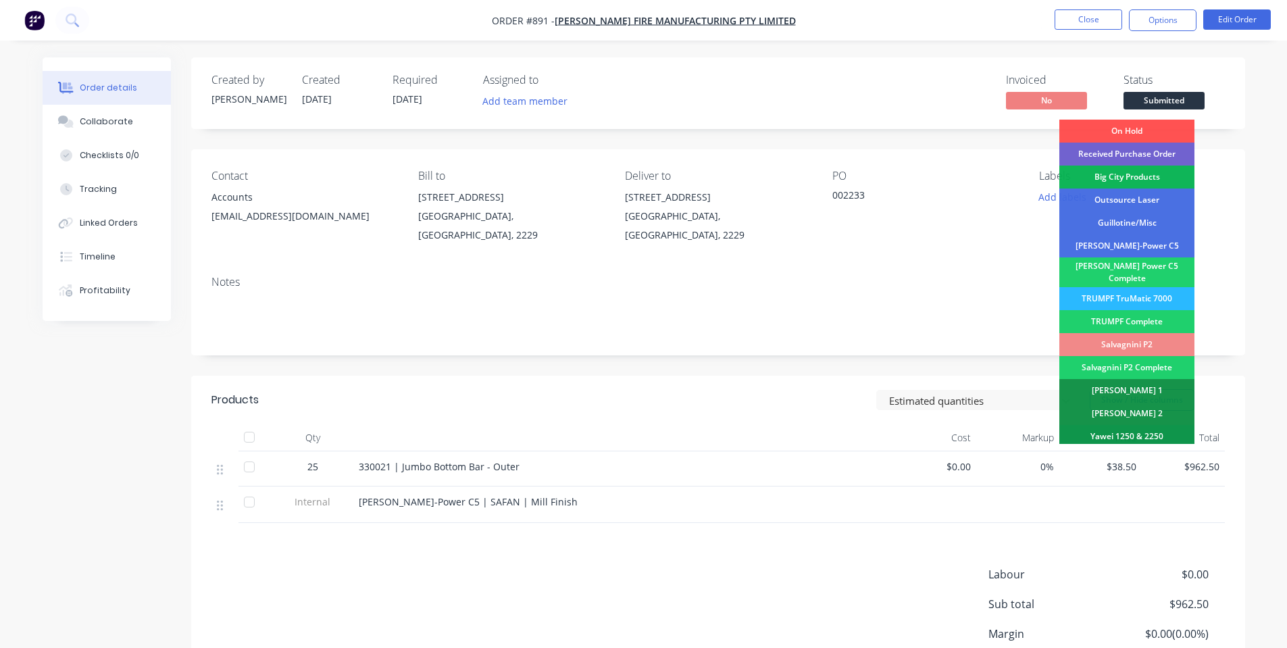
click at [1204, 67] on div "Created by [PERSON_NAME] Created [DATE] Required [DATE] Assigned to Add team me…" at bounding box center [718, 93] width 1054 height 72
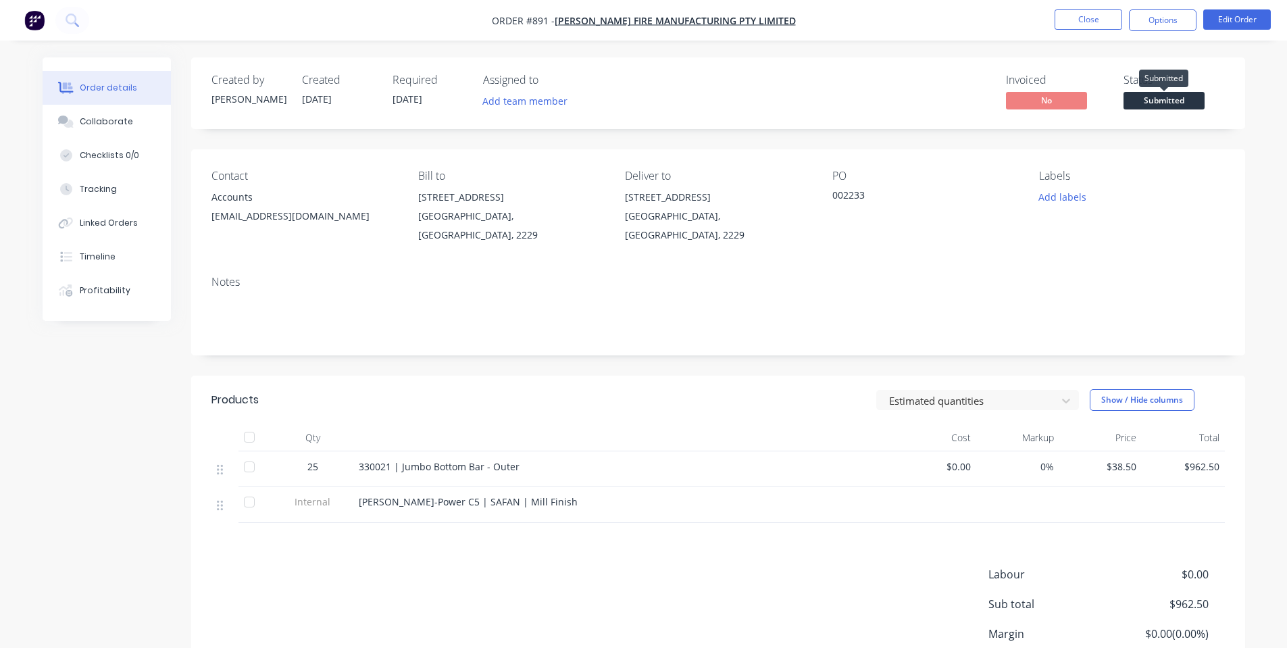
click at [1197, 95] on span "Submitted" at bounding box center [1164, 100] width 81 height 17
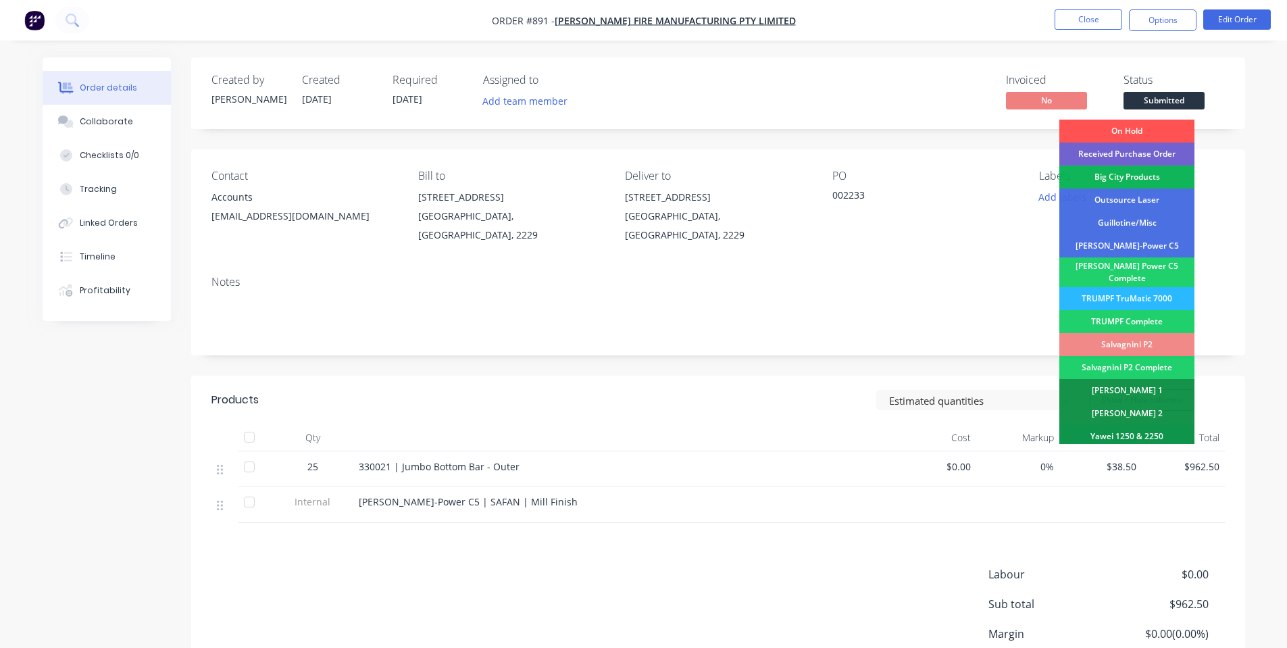
click at [1243, 159] on div "Contact Accounts [EMAIL_ADDRESS][DOMAIN_NAME] Bill to [STREET_ADDRESS] Deliver …" at bounding box center [718, 207] width 1054 height 116
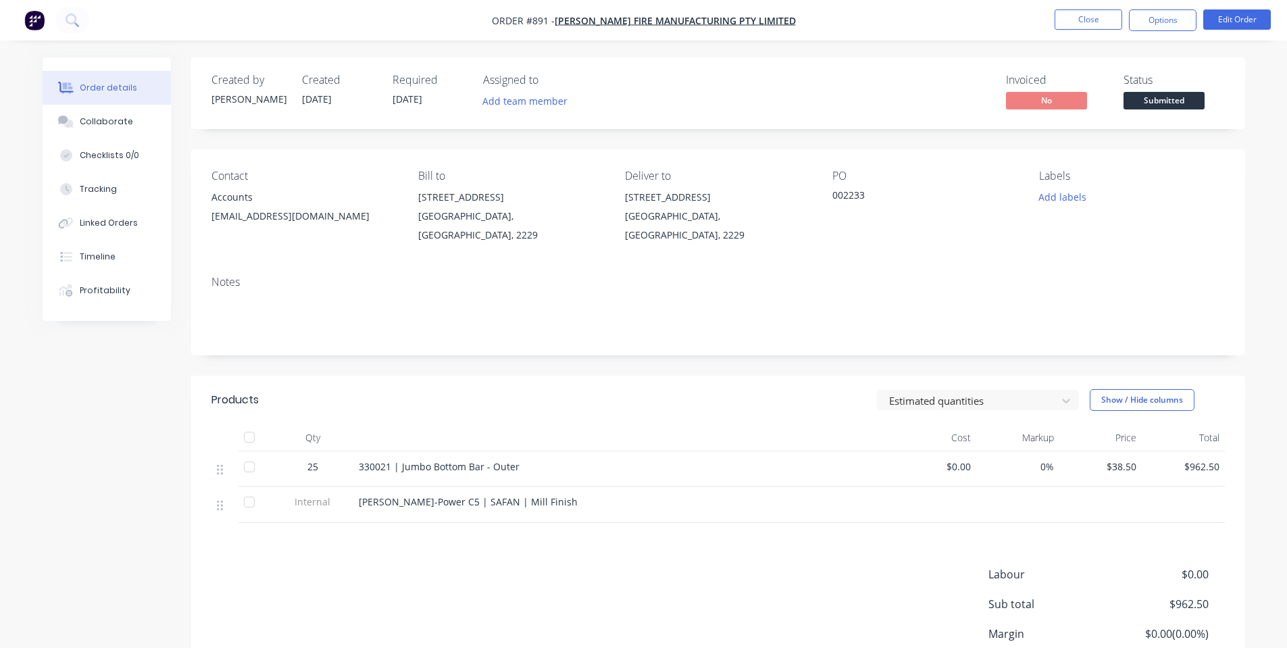
click at [1193, 32] on nav "Order #891 - [PERSON_NAME] Fire Manufacturing Pty Limited Close Options Edit Or…" at bounding box center [643, 20] width 1287 height 41
click at [1190, 25] on button "Options" at bounding box center [1163, 20] width 68 height 22
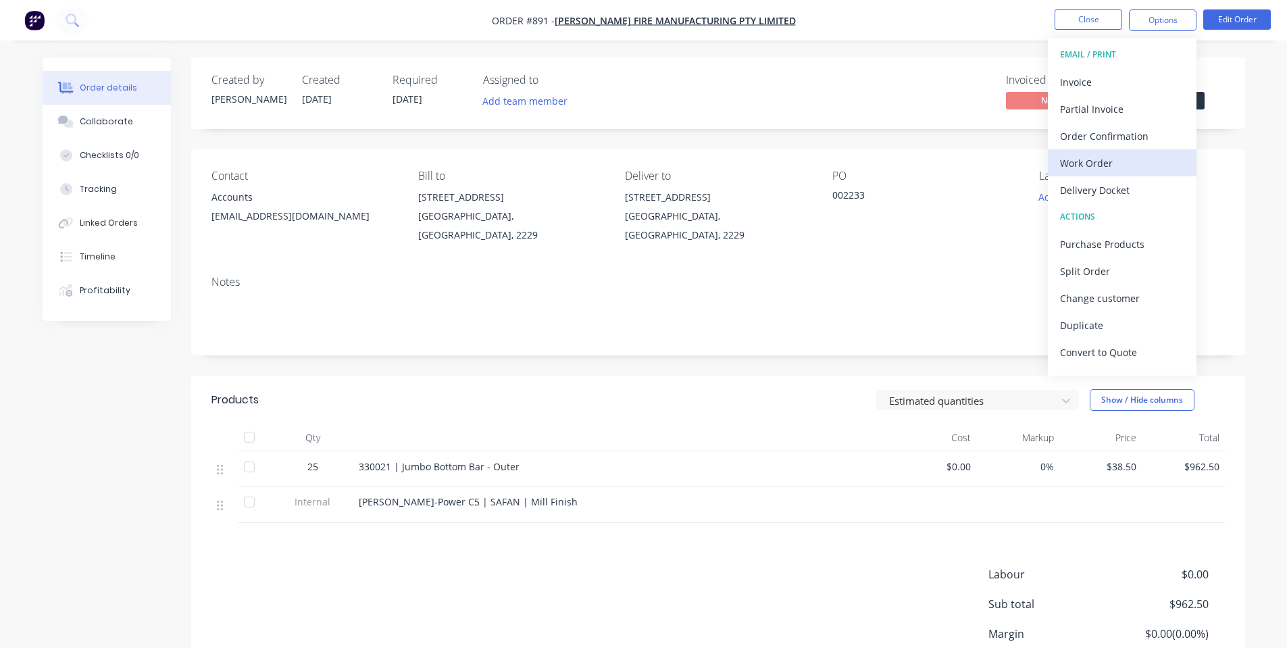
click at [1154, 155] on div "Work Order" at bounding box center [1122, 163] width 124 height 20
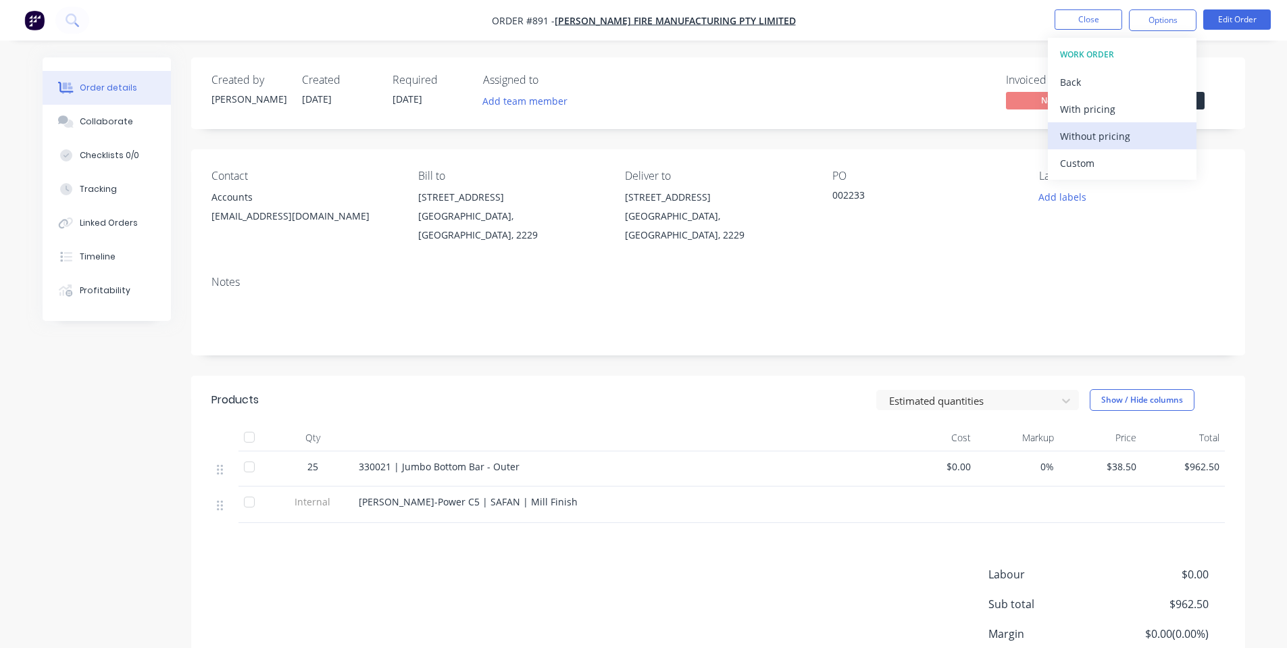
click at [1145, 128] on div "Without pricing" at bounding box center [1122, 136] width 124 height 20
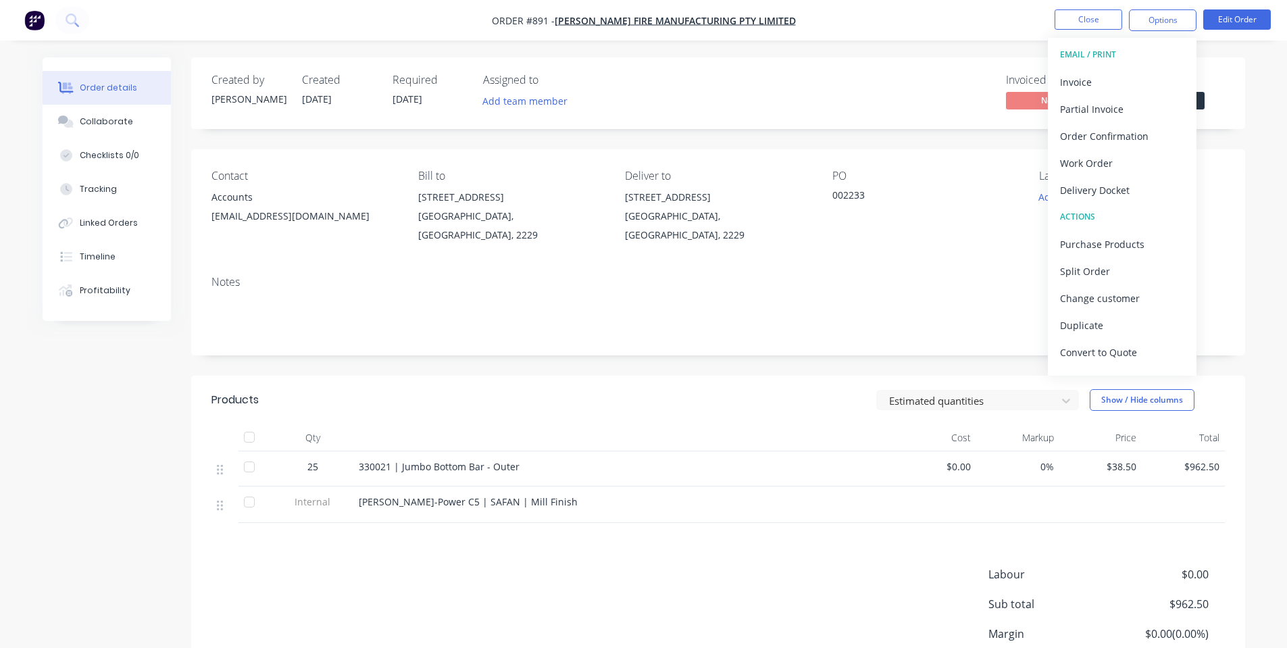
click at [706, 55] on div "Order details Collaborate Checklists 0/0 Tracking Linked Orders Timeline Profit…" at bounding box center [643, 382] width 1287 height 764
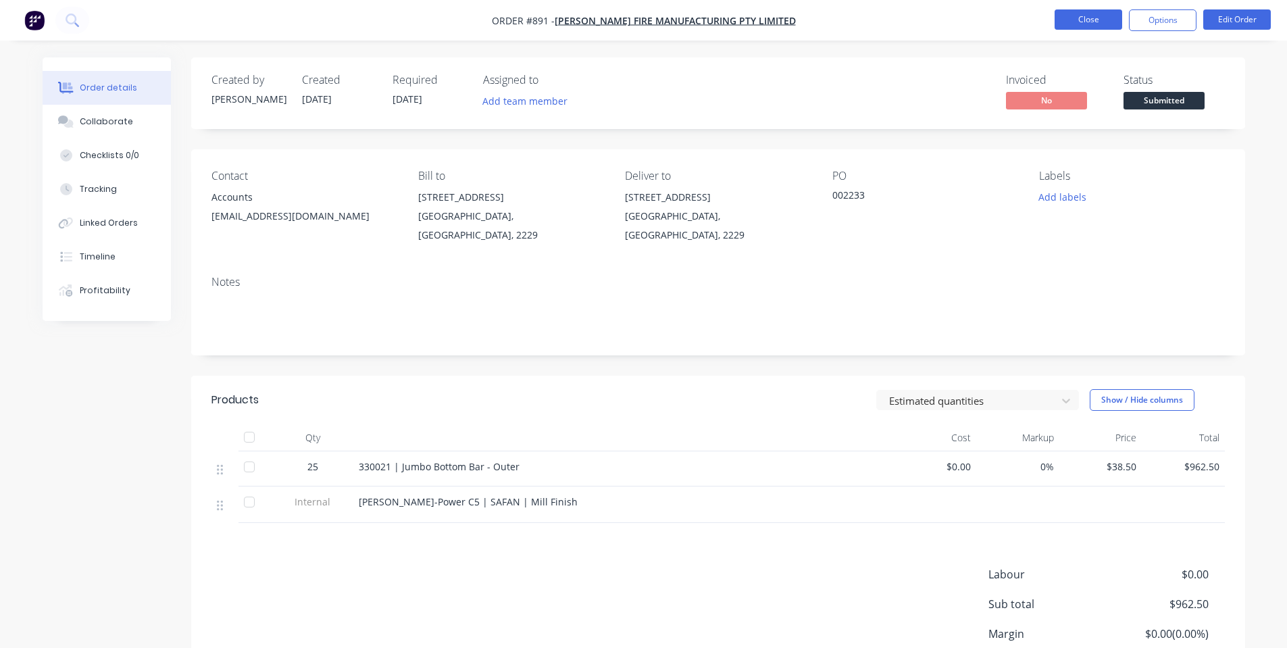
click at [1105, 16] on button "Close" at bounding box center [1089, 19] width 68 height 20
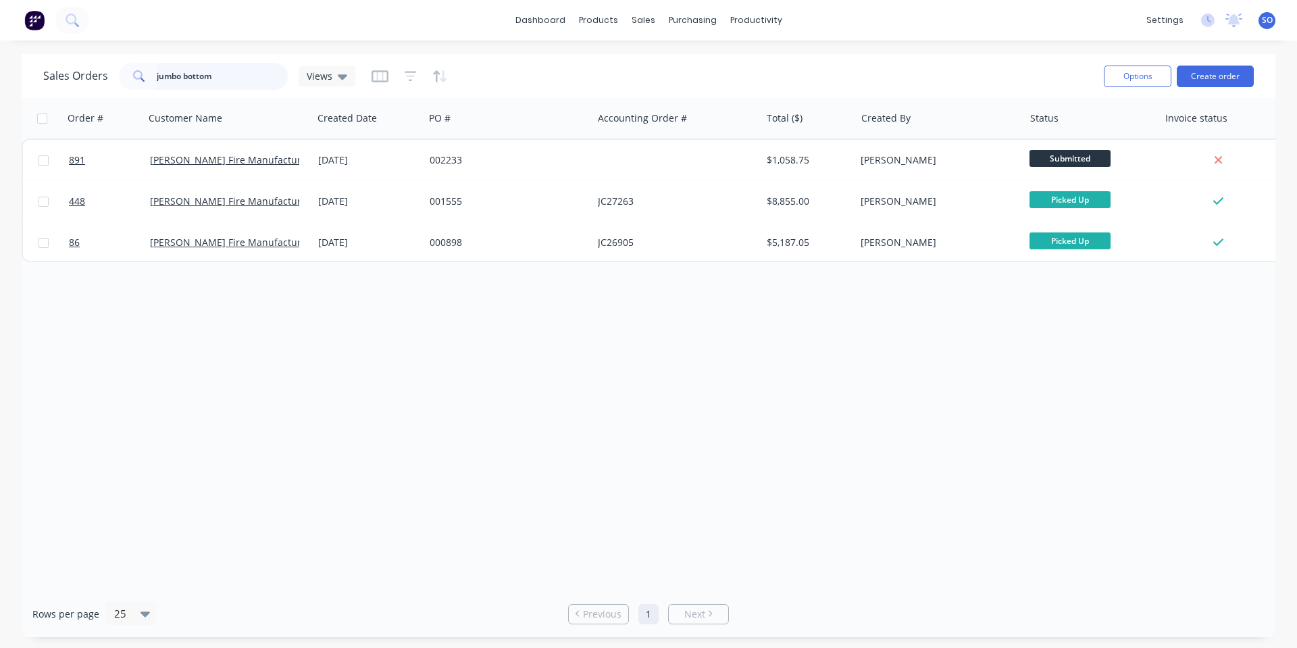
drag, startPoint x: 192, startPoint y: 77, endPoint x: 1193, endPoint y: 14, distance: 1002.8
click at [24, 80] on div "Sales Orders jumbo bottom Views Options Create order" at bounding box center [649, 76] width 1254 height 44
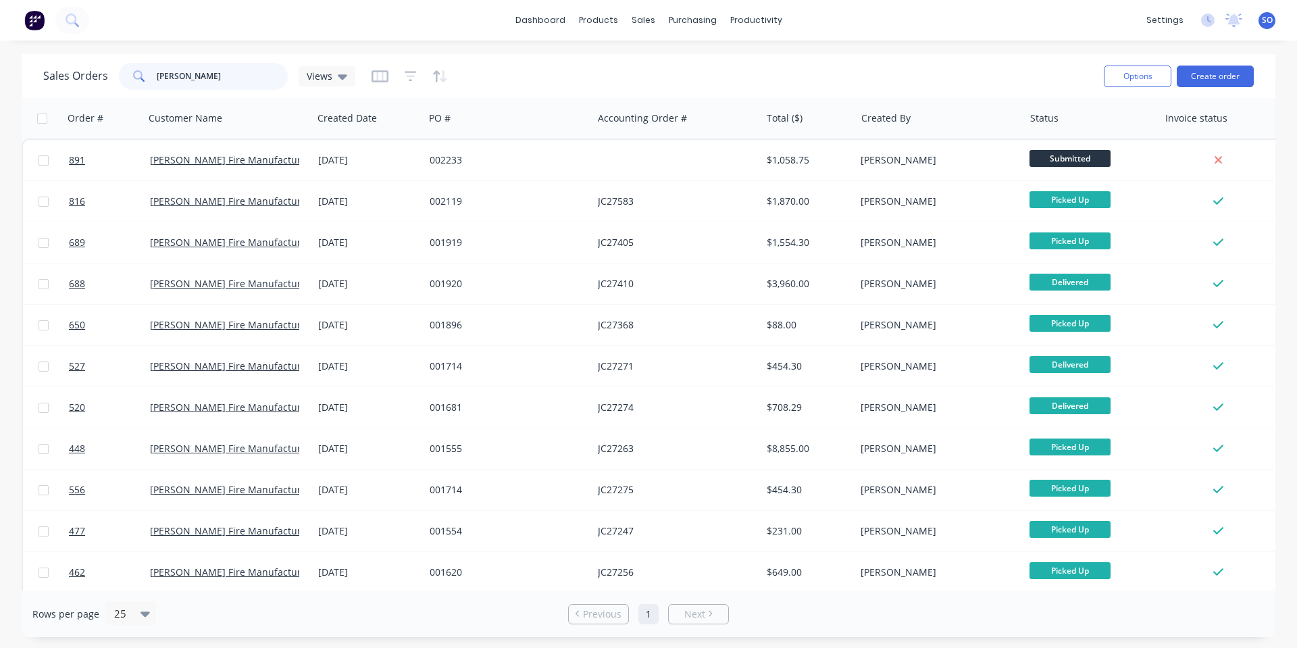
type input "[PERSON_NAME]"
click at [42, 27] on img at bounding box center [34, 20] width 20 height 20
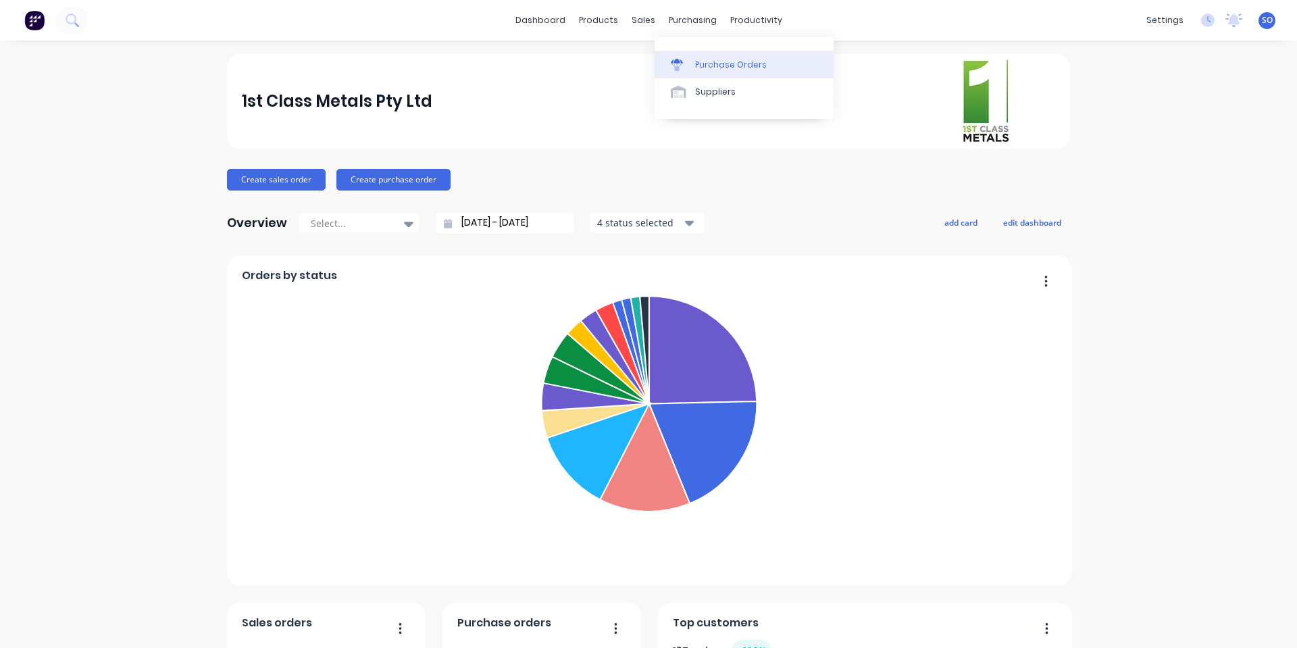
click at [685, 71] on link "Purchase Orders" at bounding box center [744, 64] width 179 height 27
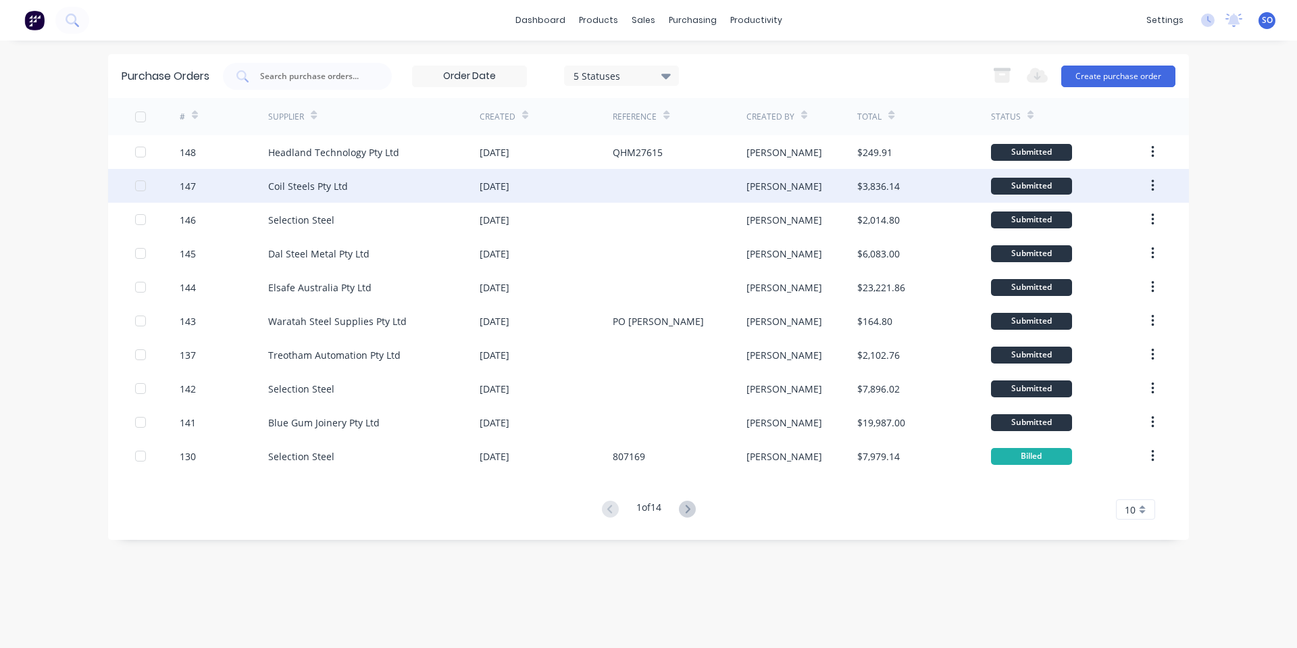
click at [328, 188] on div "Coil Steels Pty Ltd" at bounding box center [308, 186] width 80 height 14
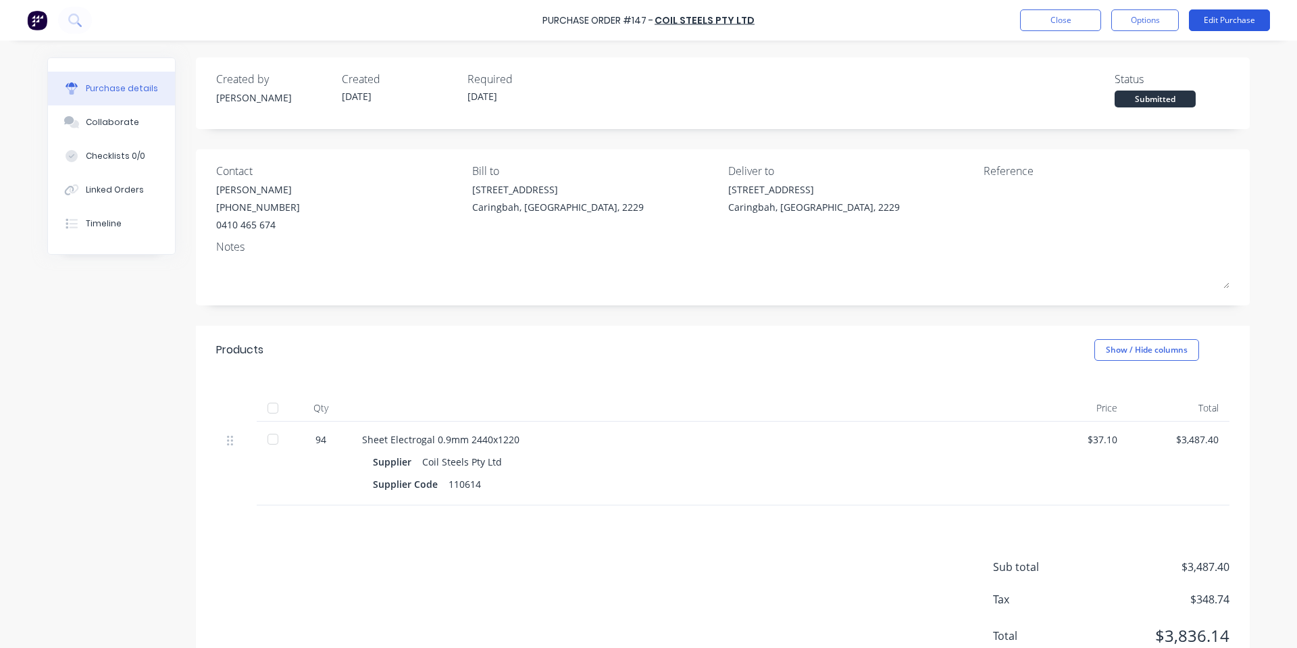
click at [1232, 10] on button "Edit Purchase" at bounding box center [1229, 20] width 81 height 22
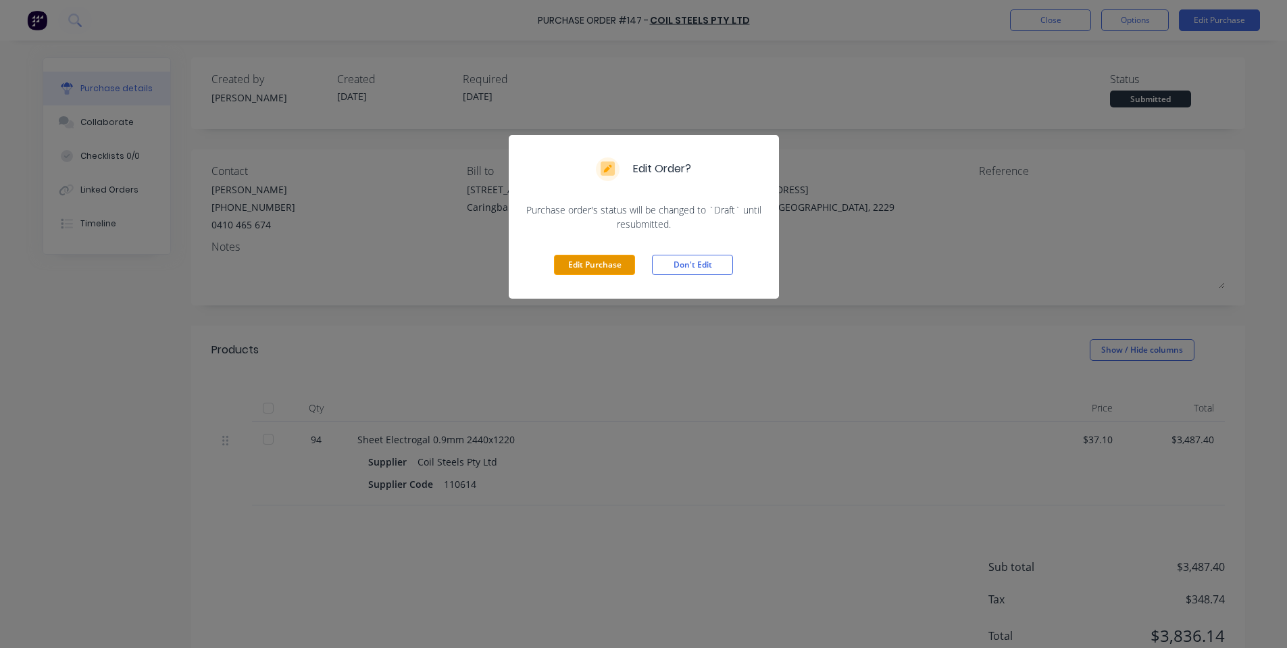
click at [591, 273] on button "Edit Purchase" at bounding box center [594, 265] width 81 height 20
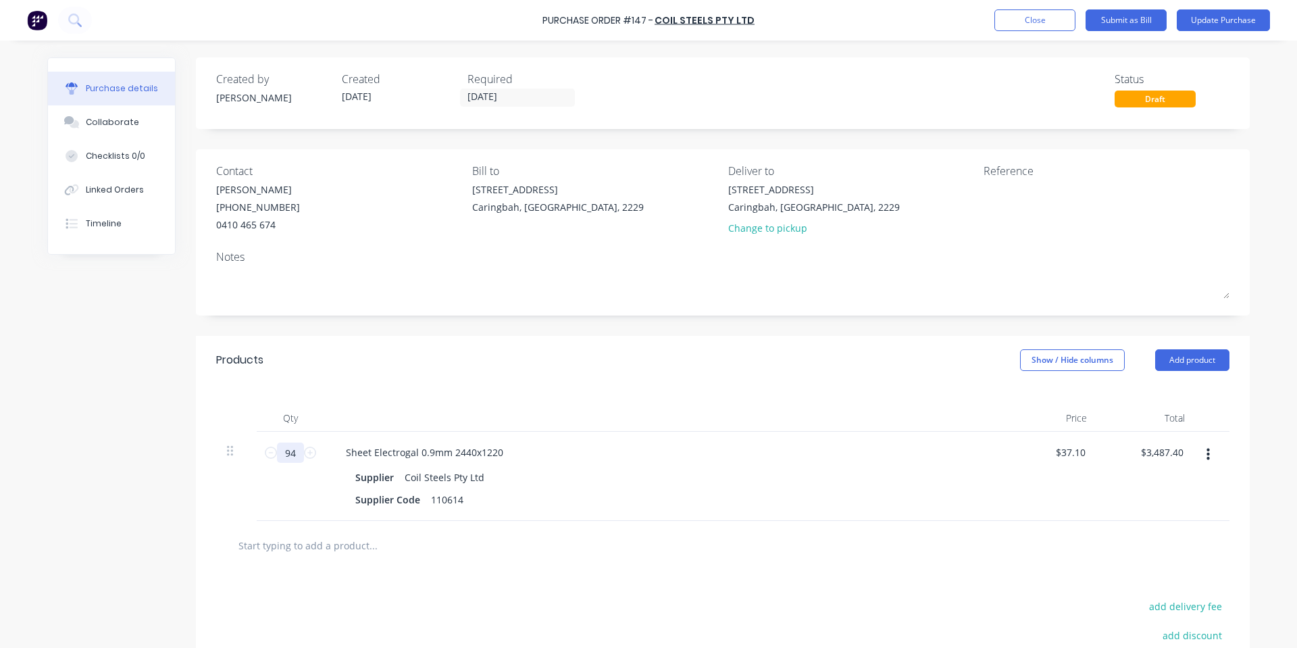
click at [289, 452] on input "94" at bounding box center [290, 453] width 27 height 20
type input "9"
type input "$333.90"
type input "96"
type input "$3,561.60"
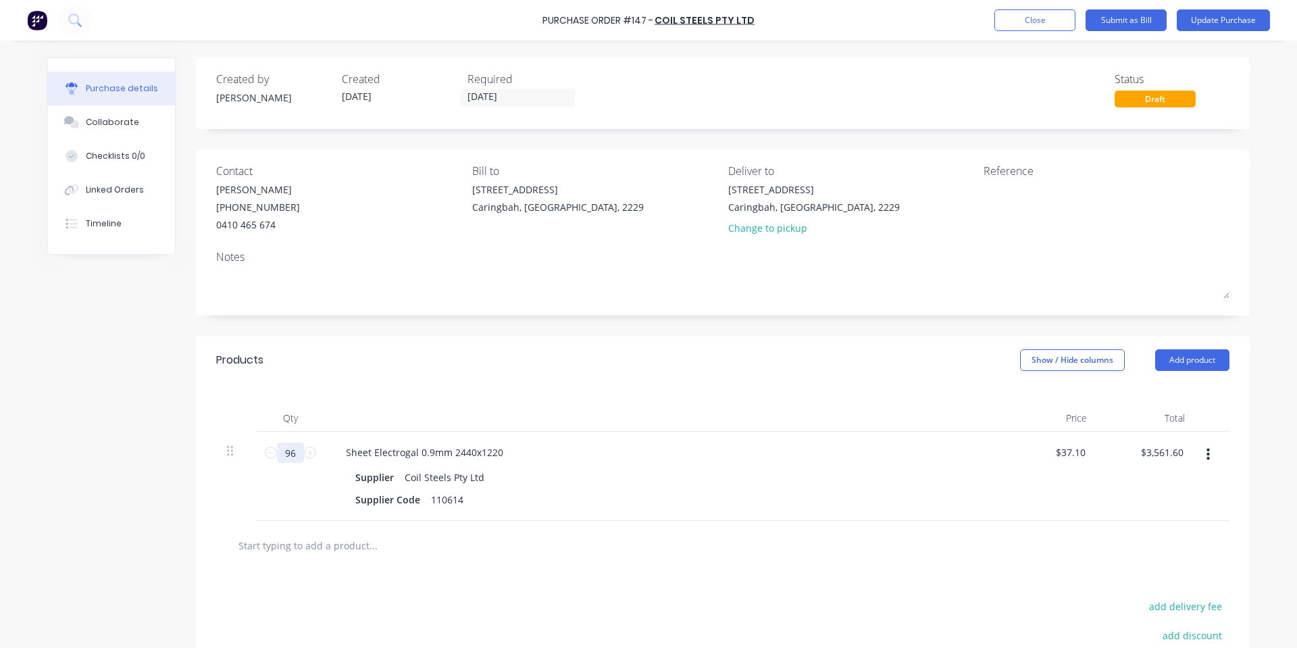
type input "96"
click at [714, 318] on div "Created by [PERSON_NAME] Created [DATE] Required [DATE] Status Draft Contact [P…" at bounding box center [723, 424] width 1054 height 735
click at [1229, 20] on button "Update Purchase" at bounding box center [1223, 20] width 93 height 22
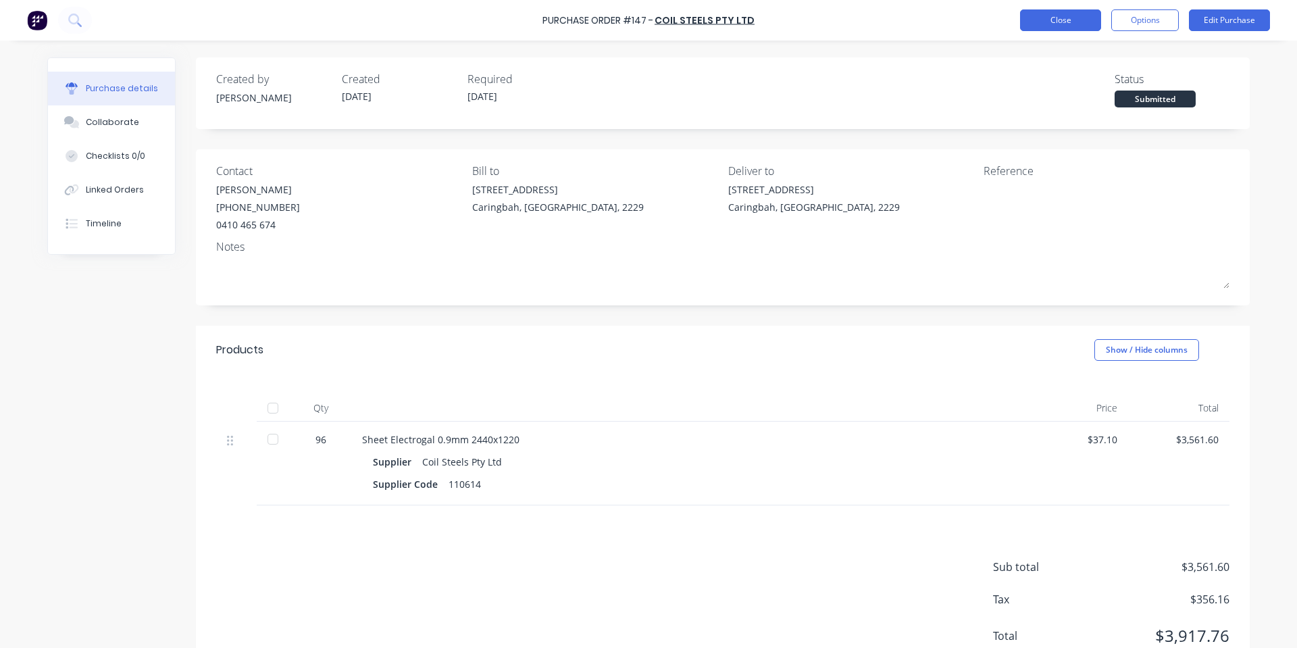
click at [1075, 22] on button "Close" at bounding box center [1060, 20] width 81 height 22
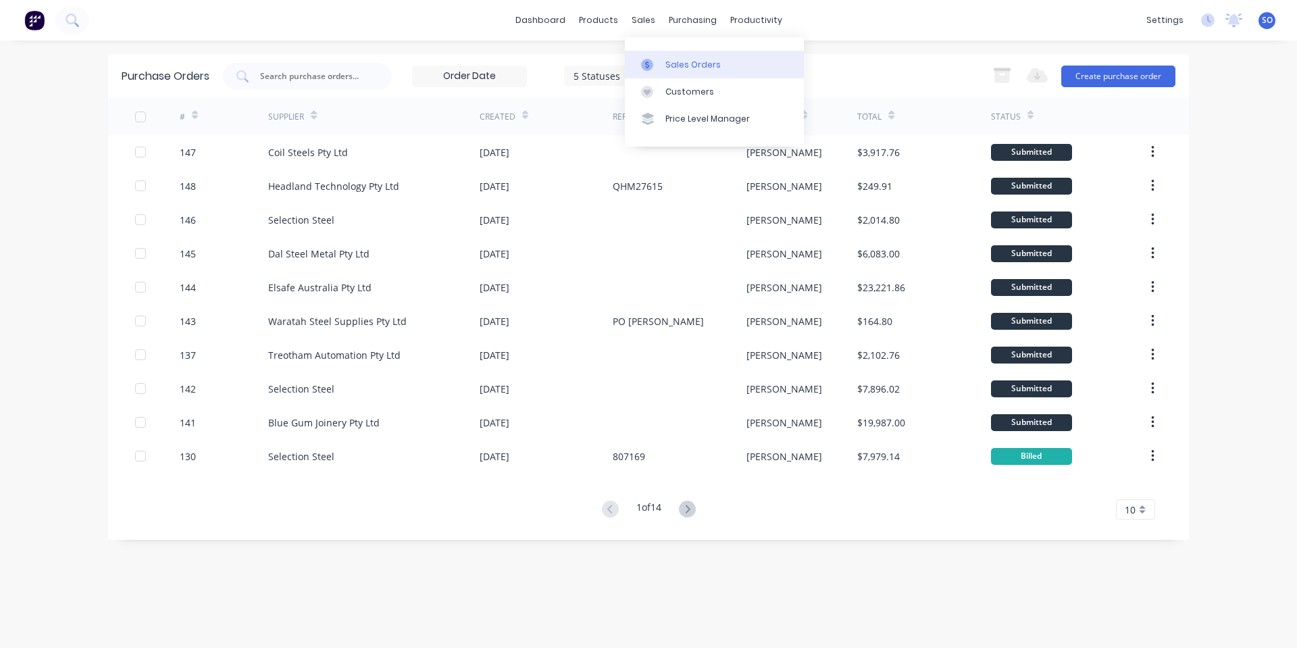
click at [652, 68] on icon at bounding box center [647, 65] width 12 height 12
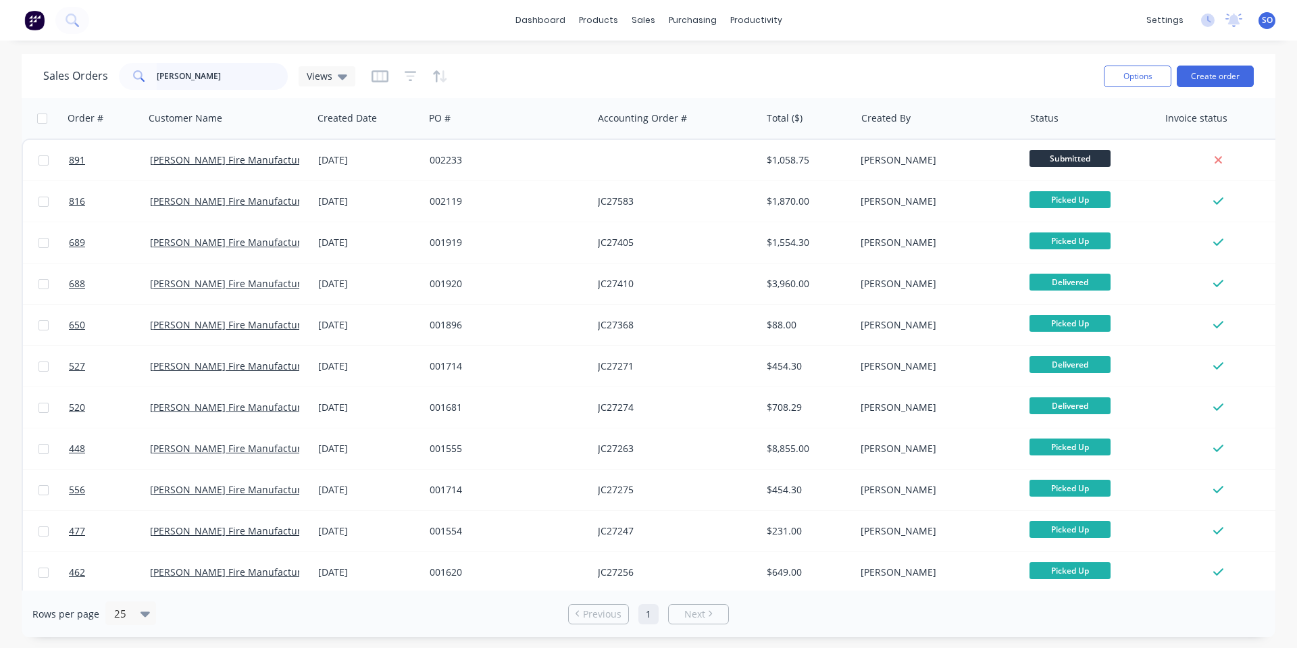
drag, startPoint x: 217, startPoint y: 75, endPoint x: 0, endPoint y: 68, distance: 217.1
click at [0, 89] on div "Sales Orders [PERSON_NAME] Views Options Create order Order # Customer Name Cre…" at bounding box center [648, 345] width 1297 height 583
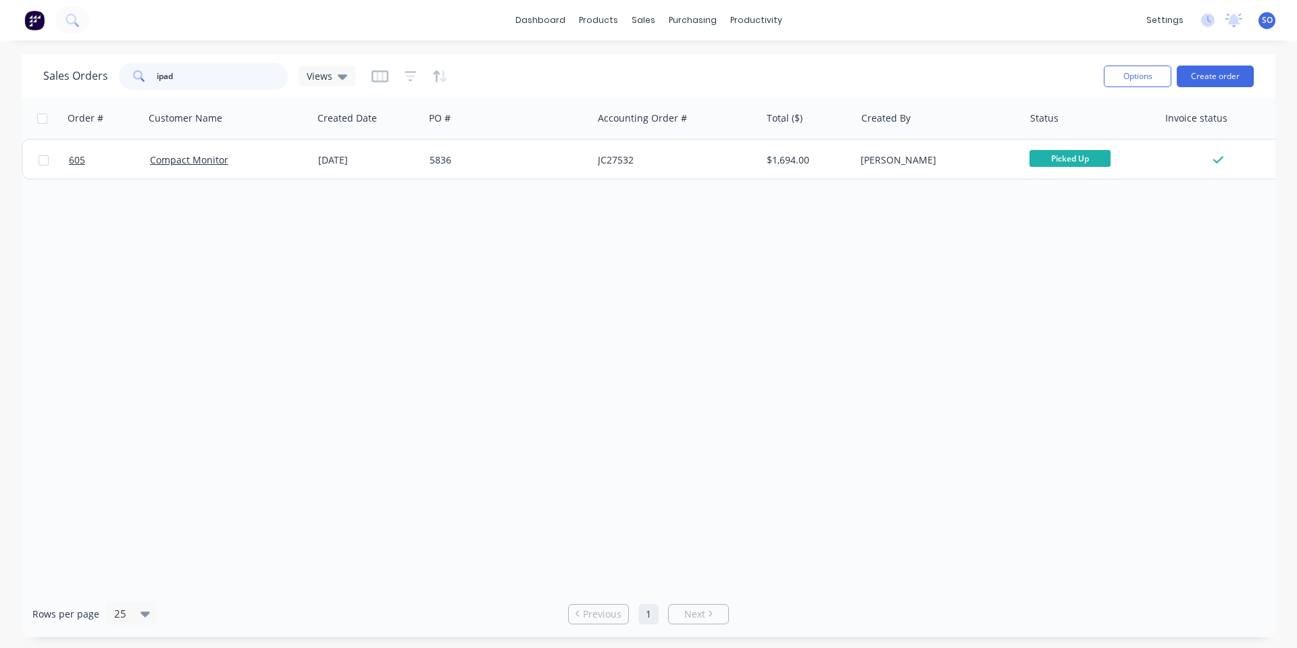
drag, startPoint x: 242, startPoint y: 69, endPoint x: 1, endPoint y: 126, distance: 247.3
click at [23, 124] on div "Sales Orders ipad Views Options Create order Order # Customer Name Created Date…" at bounding box center [649, 345] width 1254 height 583
type input "l"
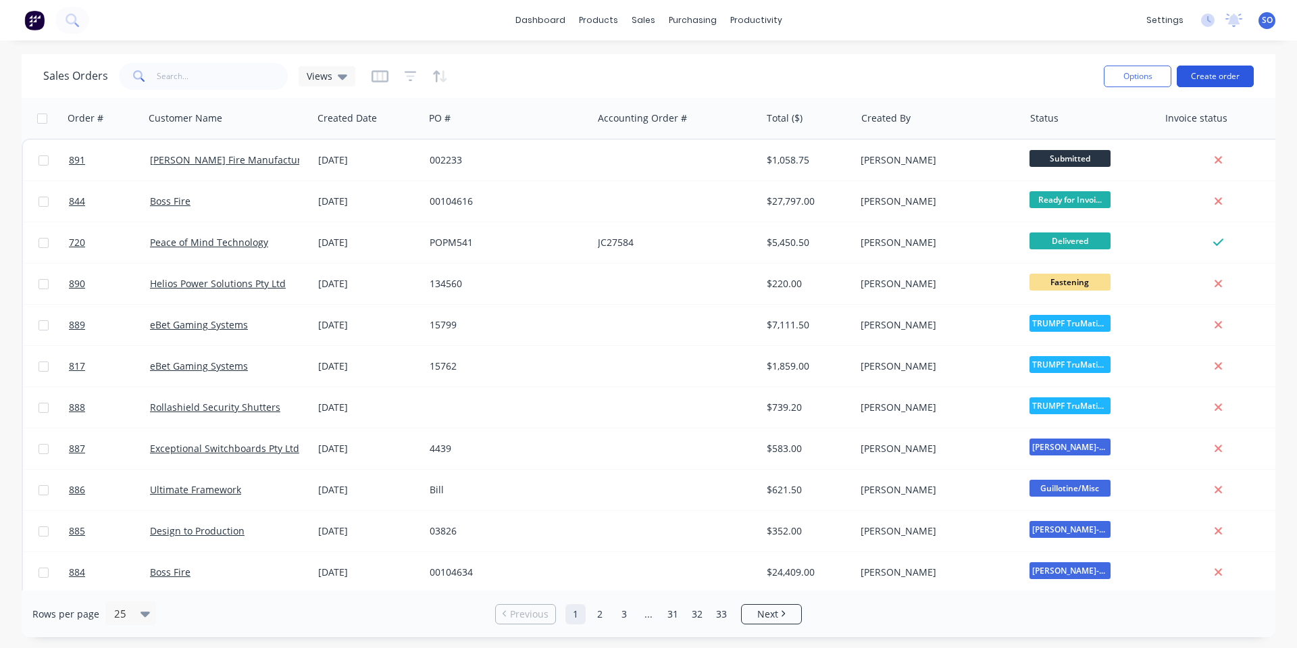
click at [1230, 76] on button "Create order" at bounding box center [1215, 77] width 77 height 22
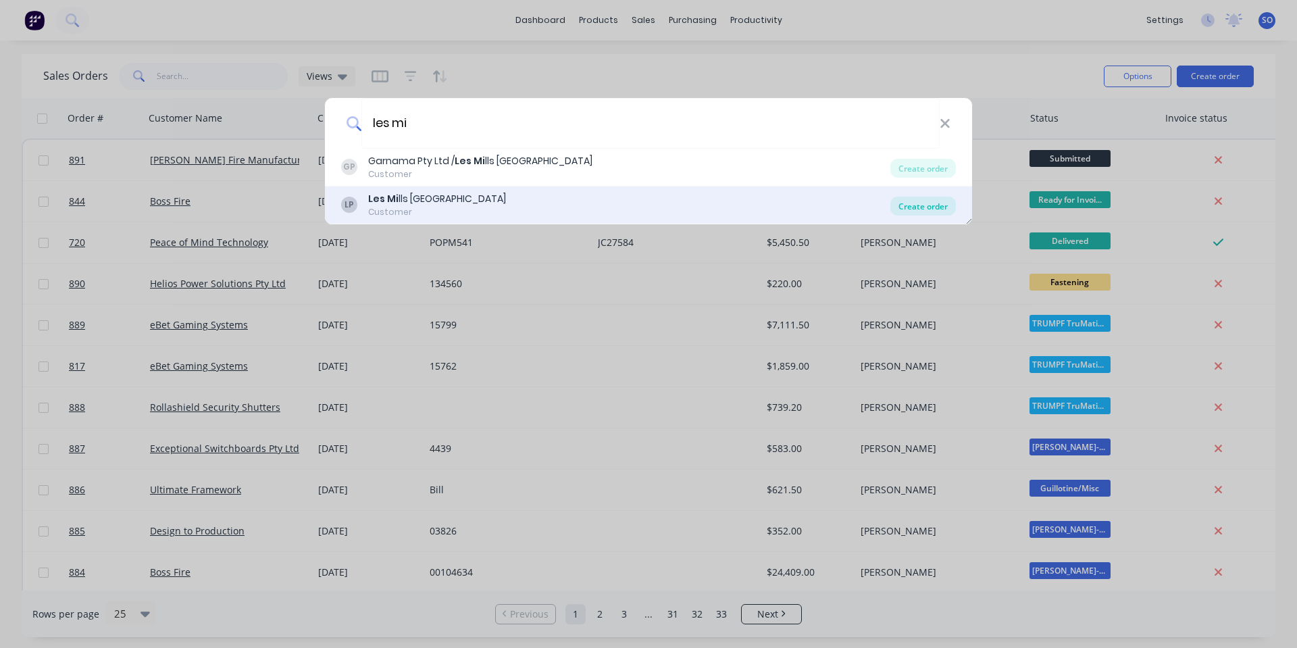
type input "les mi"
click at [918, 204] on div "Create order" at bounding box center [924, 206] width 66 height 19
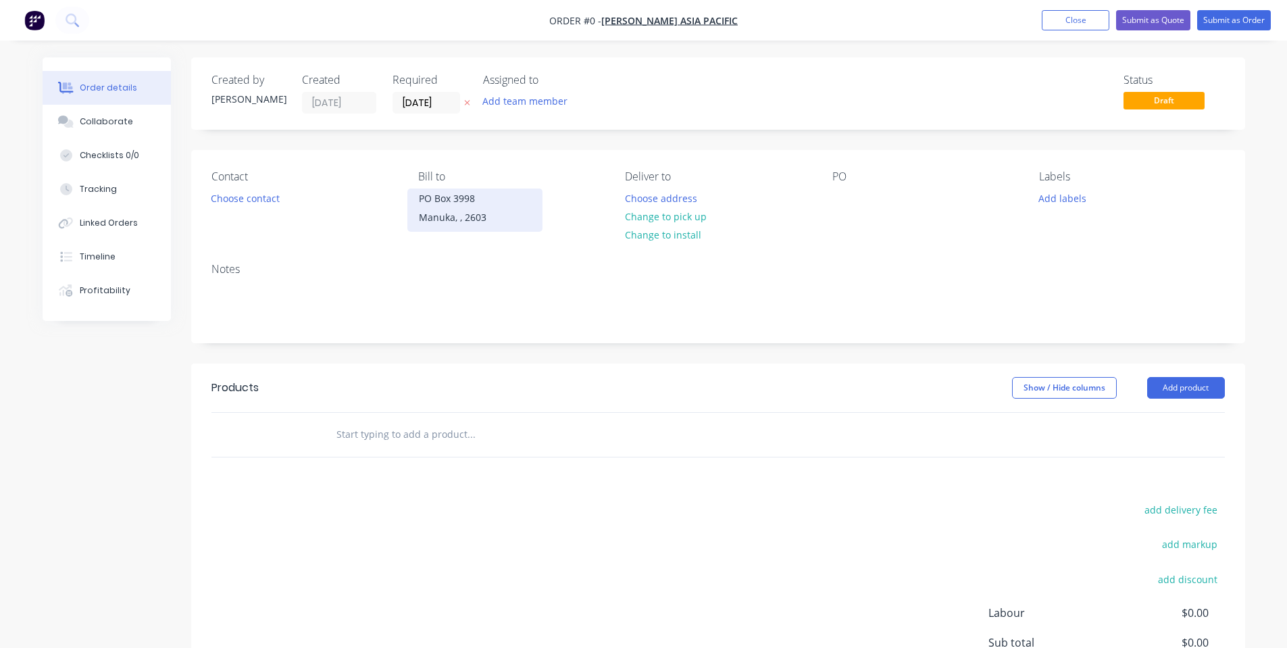
click at [436, 203] on div "PO Box 3998" at bounding box center [475, 198] width 112 height 19
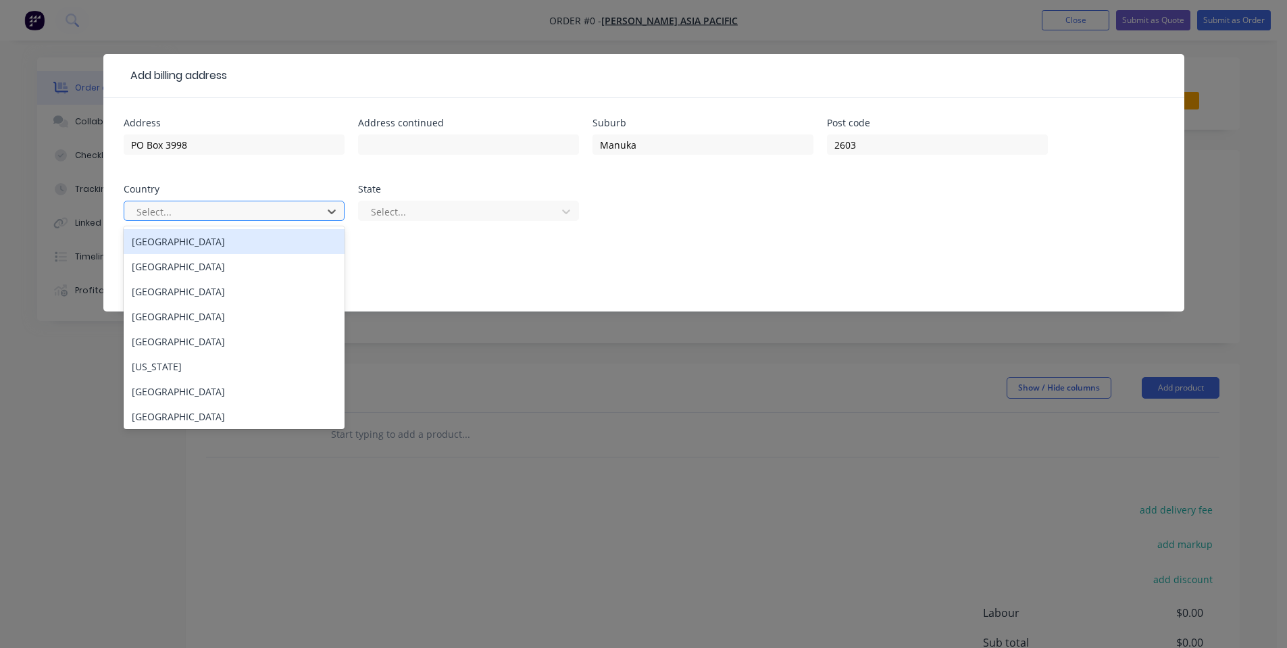
click at [280, 221] on div "Select..." at bounding box center [225, 211] width 189 height 20
drag, startPoint x: 285, startPoint y: 233, endPoint x: 299, endPoint y: 237, distance: 15.2
click at [286, 234] on div "[GEOGRAPHIC_DATA]" at bounding box center [234, 241] width 221 height 25
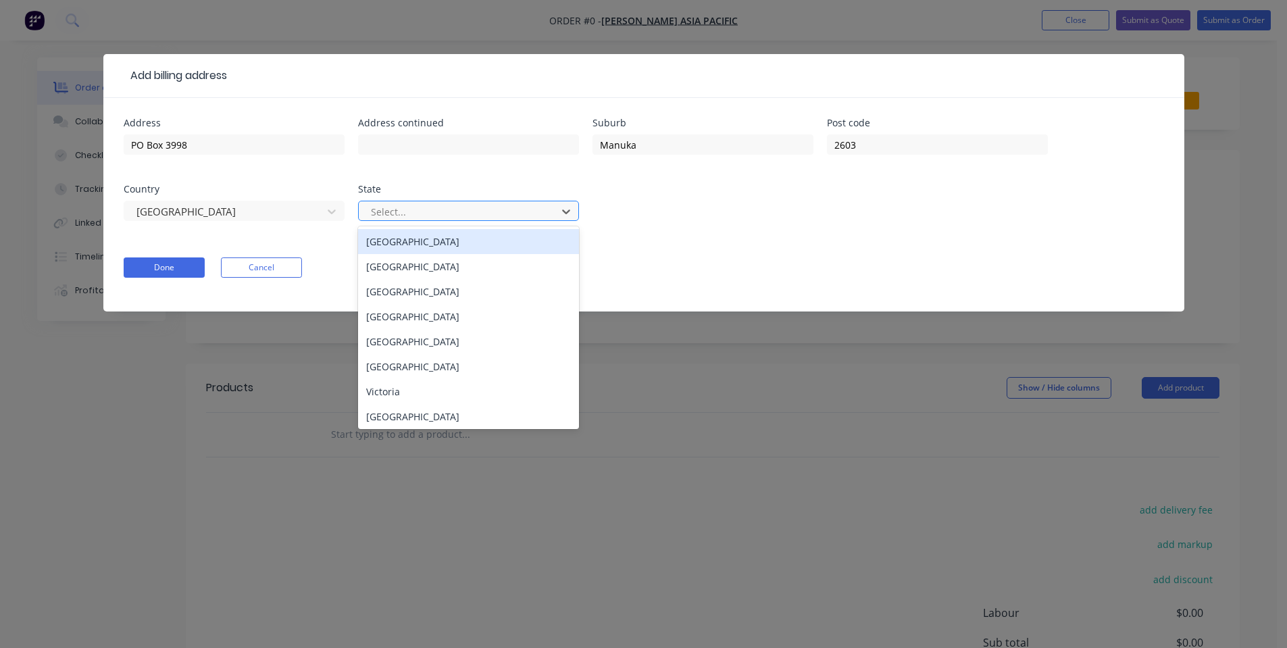
click at [464, 220] on div "Select..." at bounding box center [460, 211] width 189 height 20
click at [450, 242] on div "[GEOGRAPHIC_DATA]" at bounding box center [468, 241] width 221 height 25
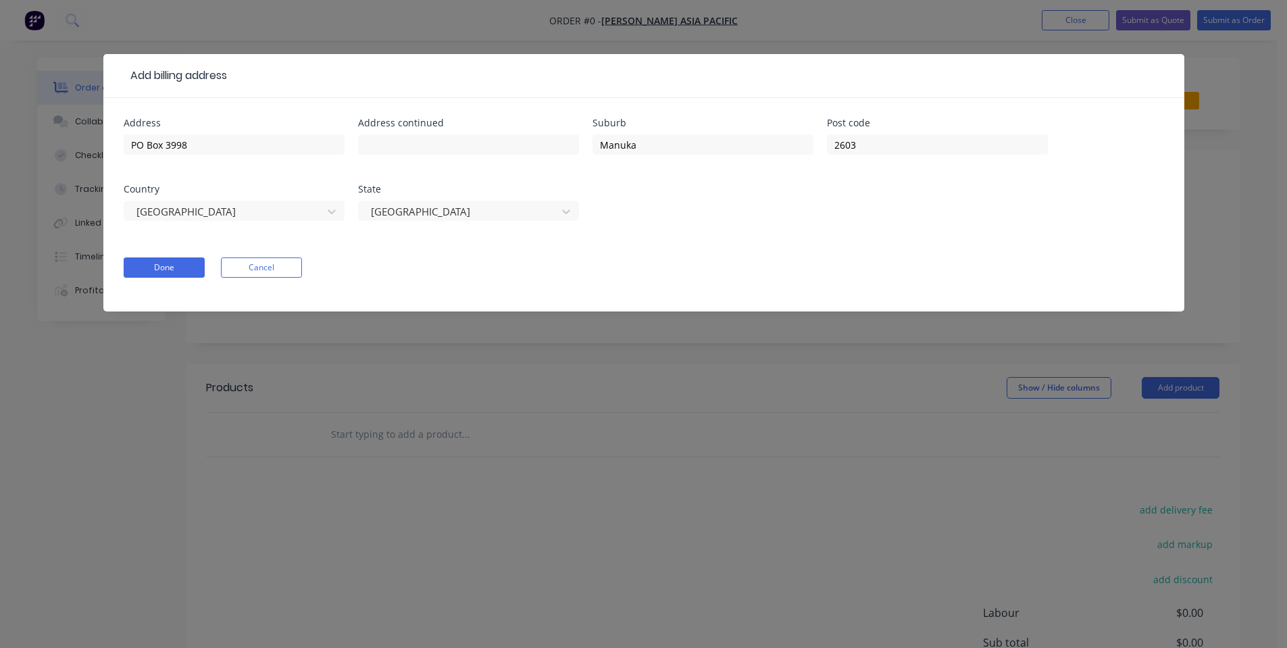
click at [208, 269] on div "Done Cancel" at bounding box center [644, 267] width 1041 height 20
click at [174, 272] on button "Done" at bounding box center [164, 267] width 81 height 20
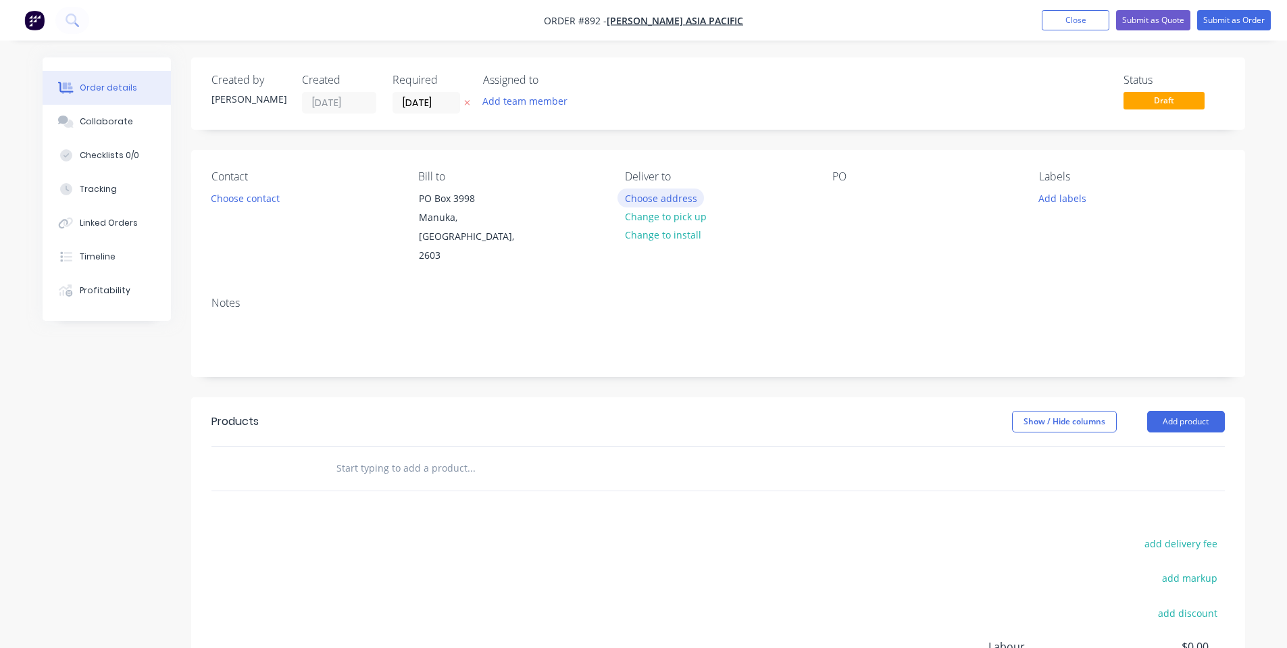
click at [678, 195] on button "Choose address" at bounding box center [661, 198] width 86 height 18
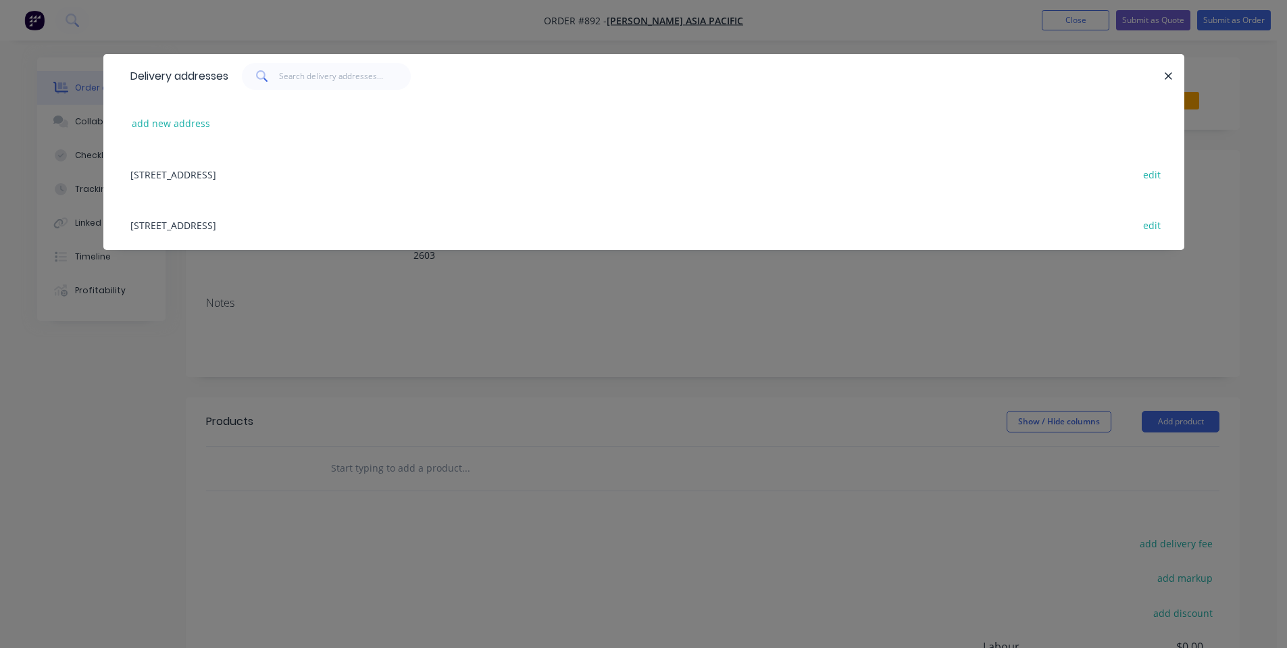
drag, startPoint x: 310, startPoint y: 312, endPoint x: 285, endPoint y: 266, distance: 52.3
click at [310, 312] on div "Delivery addresses add new address [STREET_ADDRESS] edit" at bounding box center [643, 324] width 1287 height 648
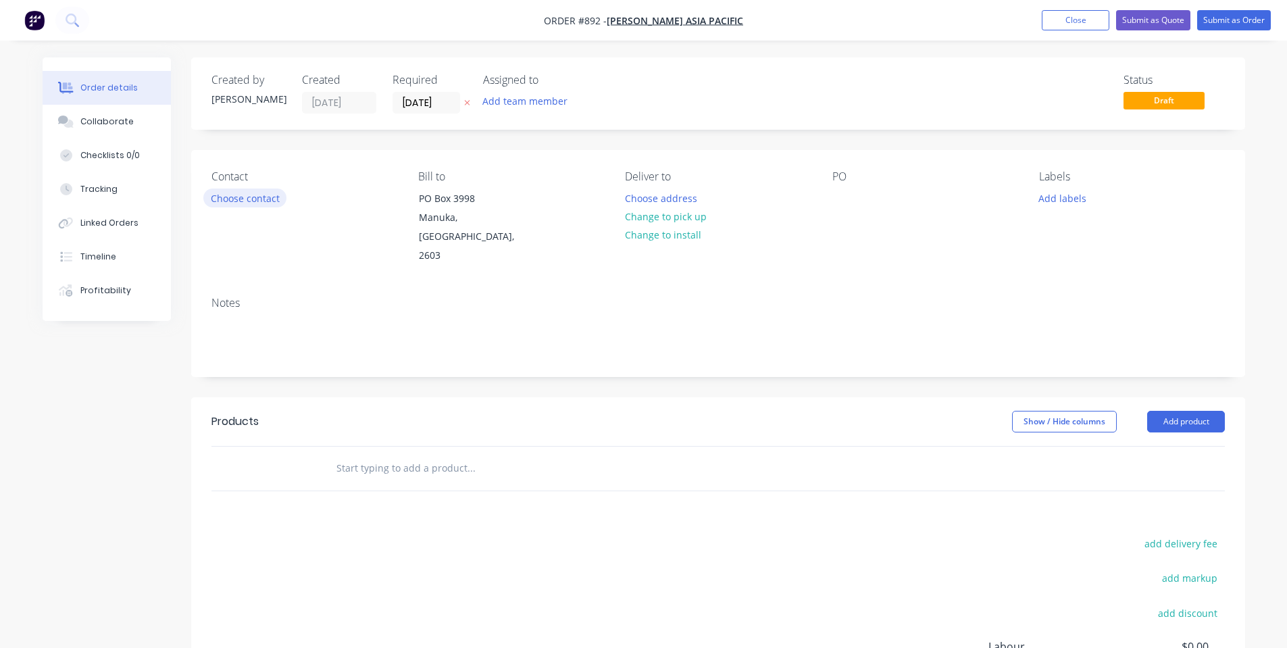
click at [262, 201] on button "Choose contact" at bounding box center [244, 198] width 83 height 18
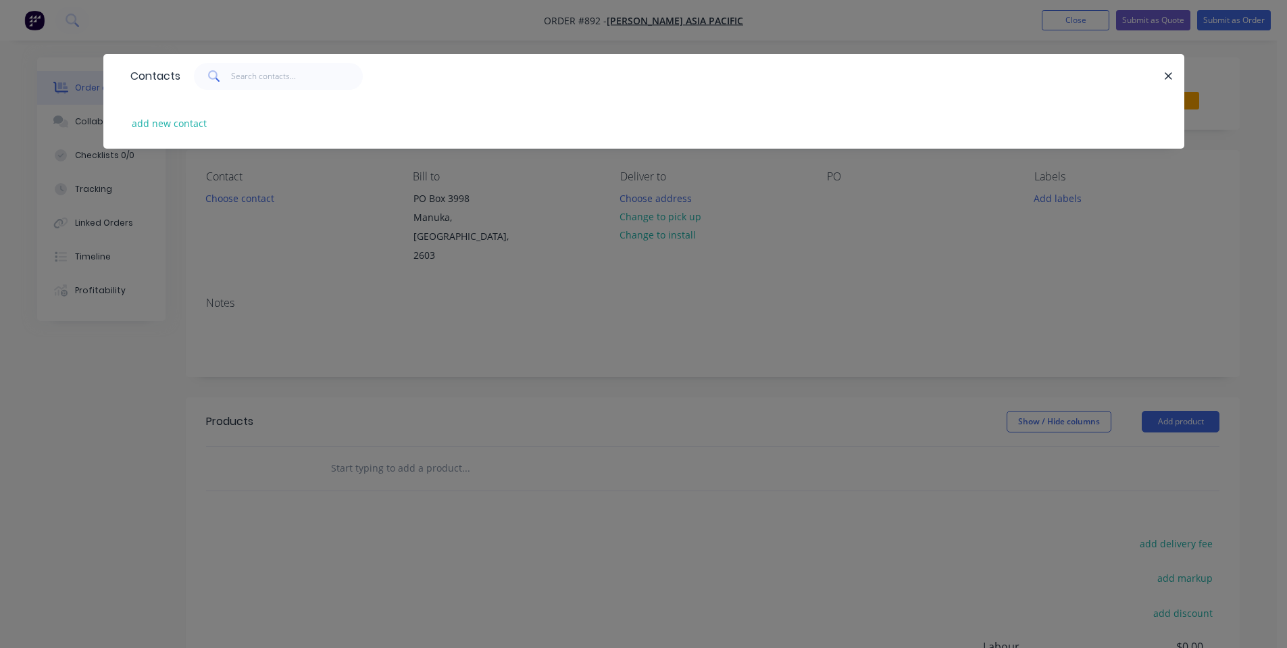
click at [282, 253] on div "Contacts add new contact" at bounding box center [643, 324] width 1287 height 648
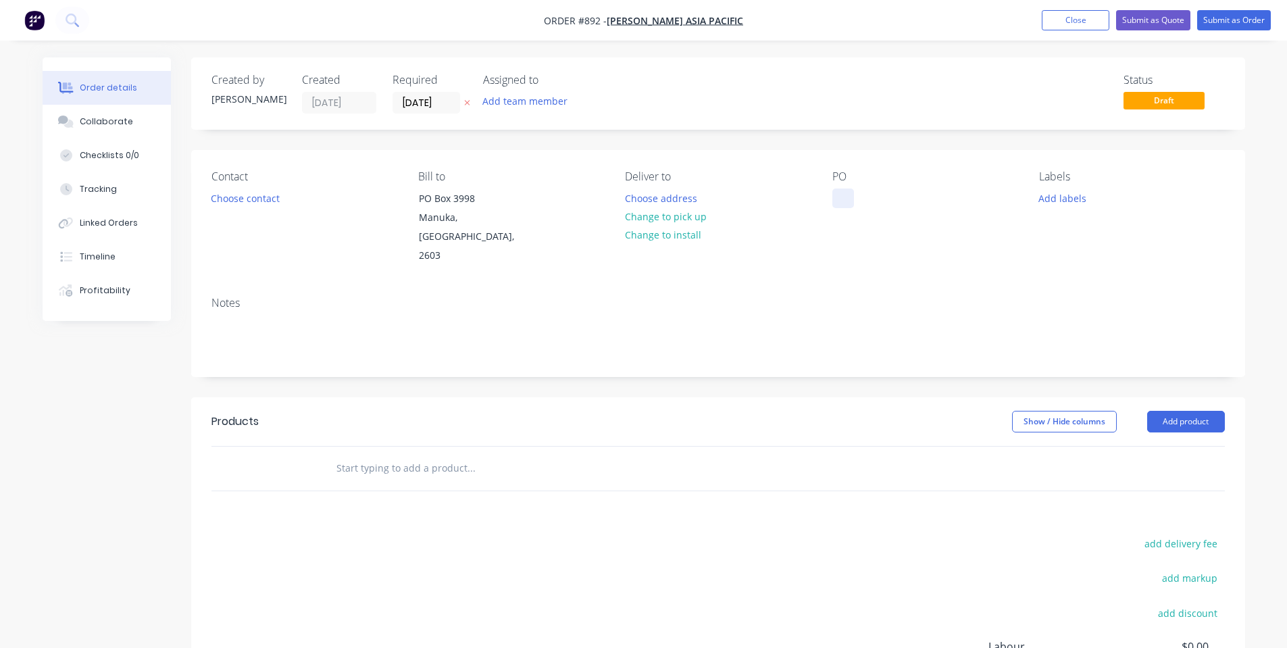
click at [852, 207] on div at bounding box center [844, 199] width 22 height 20
click at [391, 455] on input "text" at bounding box center [471, 468] width 270 height 27
paste input "[PERSON_NAME] VIRTUAL BOX ENCLOSURE FOR IPAD PRO 13 INCH"
type input "[PERSON_NAME] VIRTUAL BOX ENCLOSURE FOR IPAD PRO 13 INCH"
drag, startPoint x: 602, startPoint y: 448, endPoint x: 243, endPoint y: 453, distance: 359.5
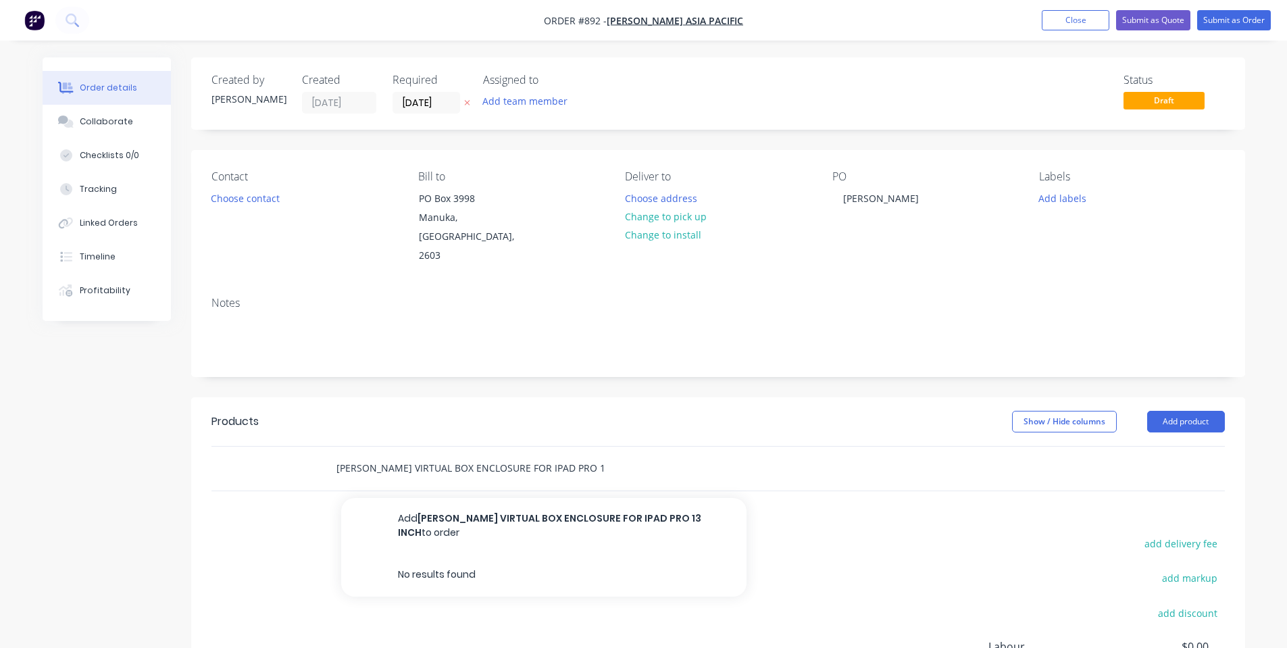
click at [242, 453] on div "[PERSON_NAME] VIRTUAL BOX ENCLOSURE FOR IPAD PRO 13 INCH Add [PERSON_NAME] VIRT…" at bounding box center [719, 469] width 1014 height 44
click at [661, 411] on div "Show / Hide columns Add product" at bounding box center [825, 422] width 798 height 22
click at [369, 455] on input "text" at bounding box center [471, 468] width 270 height 27
paste input "[PERSON_NAME] VIRTUAL BOX ENCLOSURE FOR IPAD PRO 13 INCH"
drag, startPoint x: 352, startPoint y: 448, endPoint x: 345, endPoint y: 448, distance: 7.4
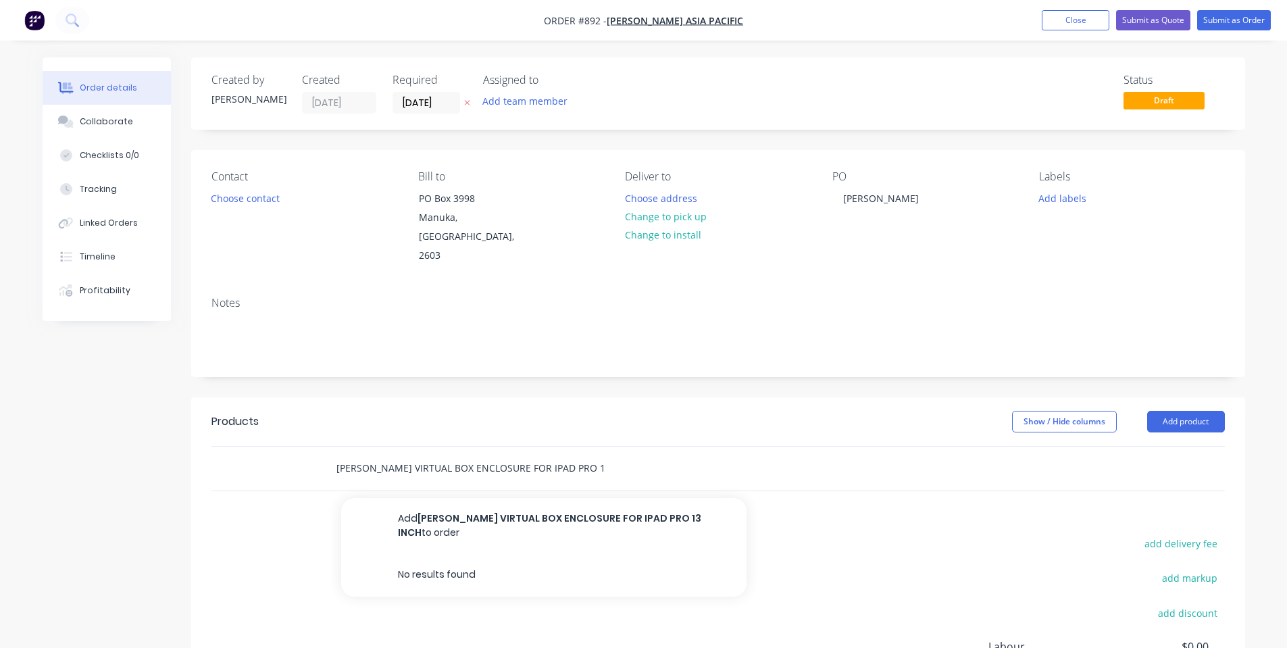
click at [345, 455] on input "[PERSON_NAME] VIRTUAL BOX ENCLOSURE FOR IPAD PRO 13 INCH" at bounding box center [471, 468] width 270 height 27
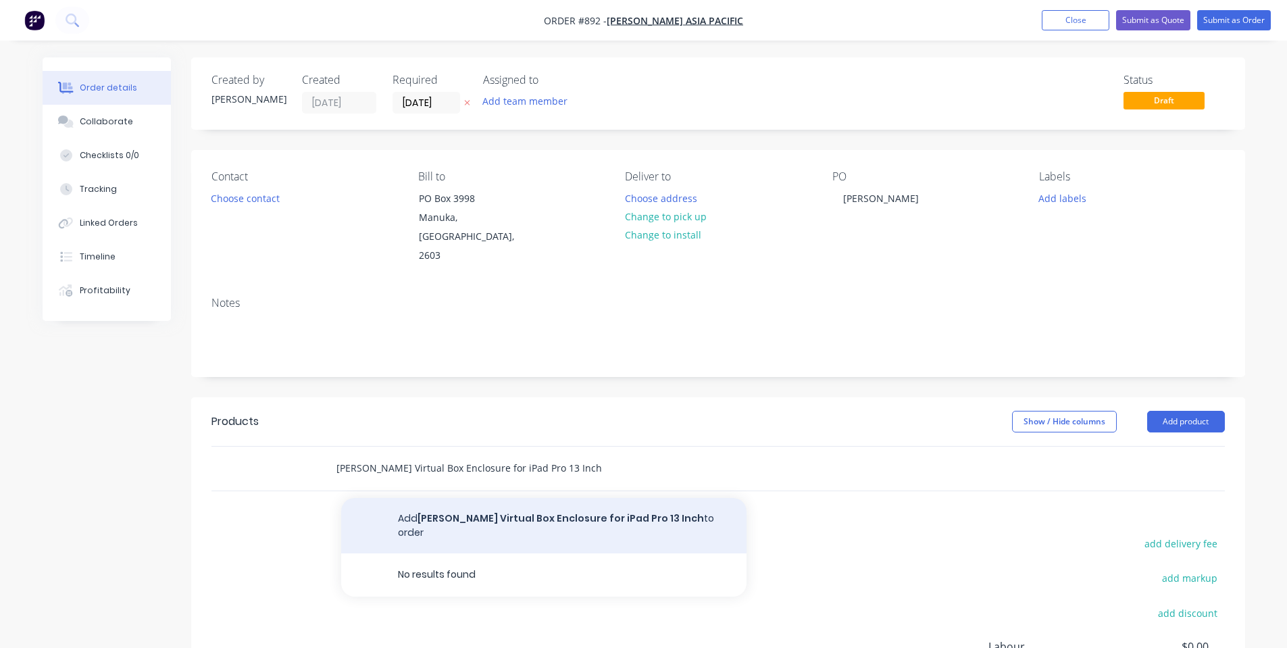
type input "[PERSON_NAME] Virtual Box Enclosure for iPad Pro 13 Inch"
click at [546, 498] on button "Add [PERSON_NAME] Virtual Box Enclosure for iPad Pro 13 Inch to order" at bounding box center [543, 525] width 405 height 55
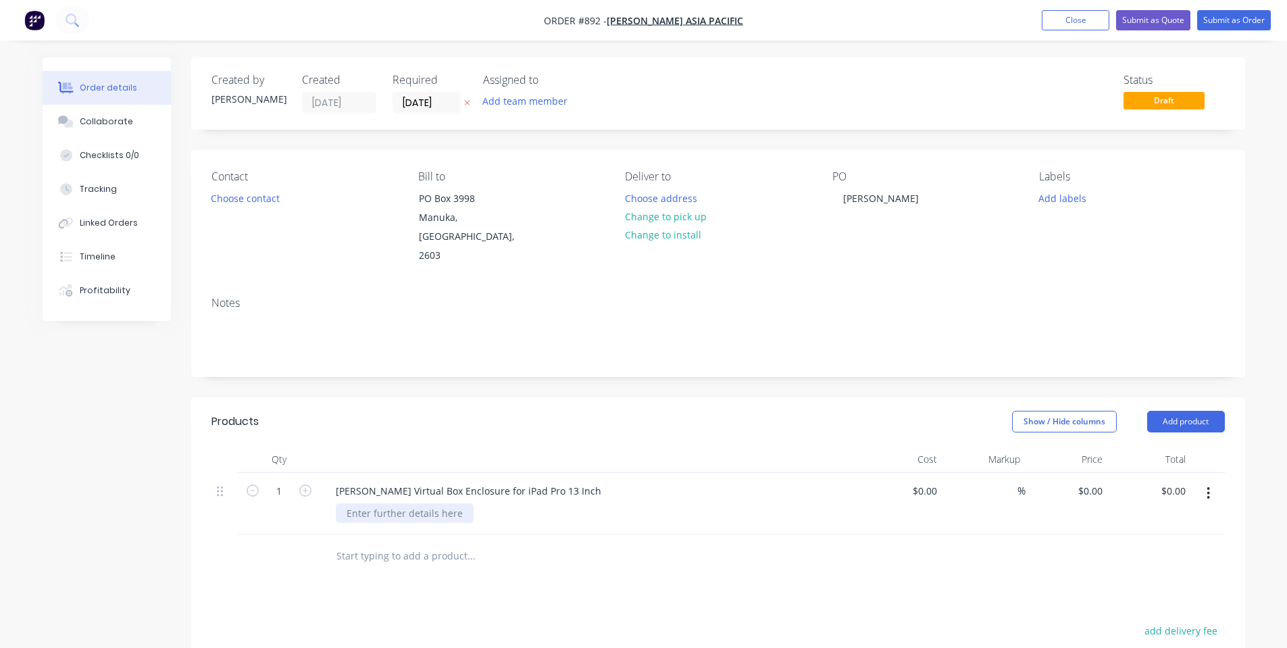
click at [461, 503] on div at bounding box center [405, 513] width 138 height 20
click at [491, 366] on div "Created by [PERSON_NAME] Created [DATE] Required [DATE] Assigned to Add team me…" at bounding box center [718, 479] width 1054 height 845
click at [264, 481] on input "1" at bounding box center [279, 491] width 35 height 20
type input "20"
click at [1101, 481] on input "0" at bounding box center [1092, 491] width 31 height 20
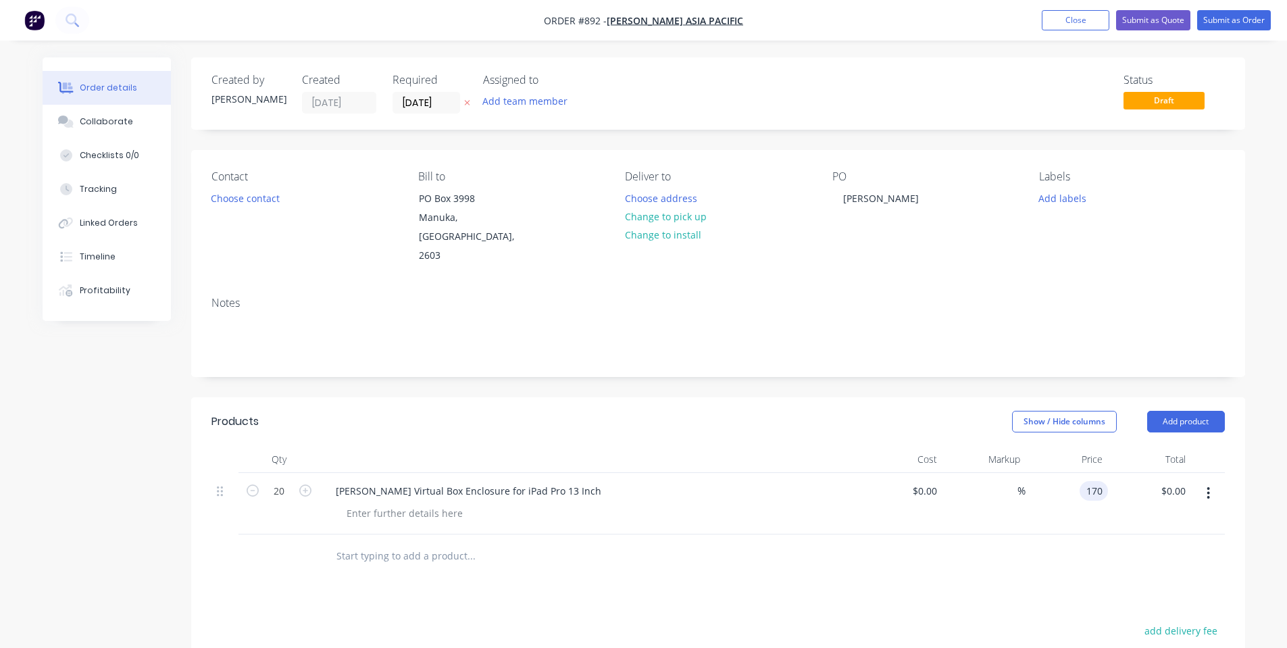
type input "$170.00"
type input "$3,400.00"
click at [582, 371] on div "Created by [PERSON_NAME] Created [DATE] Required [DATE] Assigned to Add team me…" at bounding box center [718, 479] width 1054 height 845
click at [381, 503] on div at bounding box center [405, 513] width 138 height 20
click at [475, 411] on div "Show / Hide columns Add product" at bounding box center [825, 422] width 798 height 22
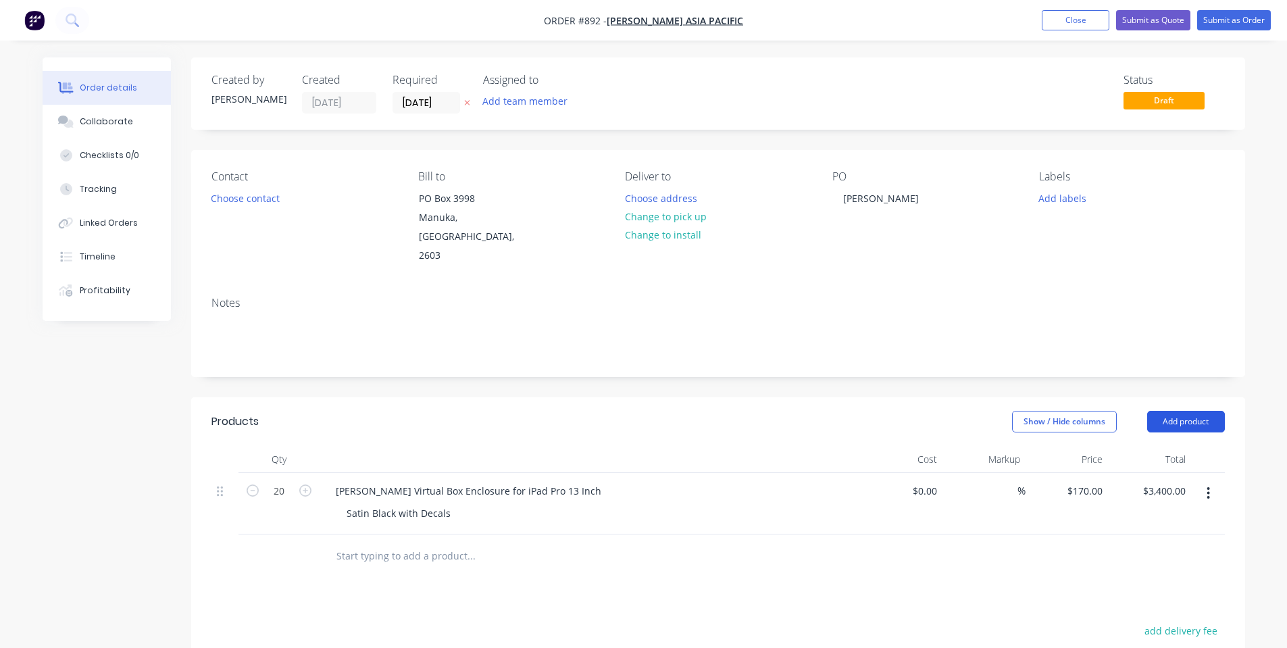
click at [1174, 411] on button "Add product" at bounding box center [1186, 422] width 78 height 22
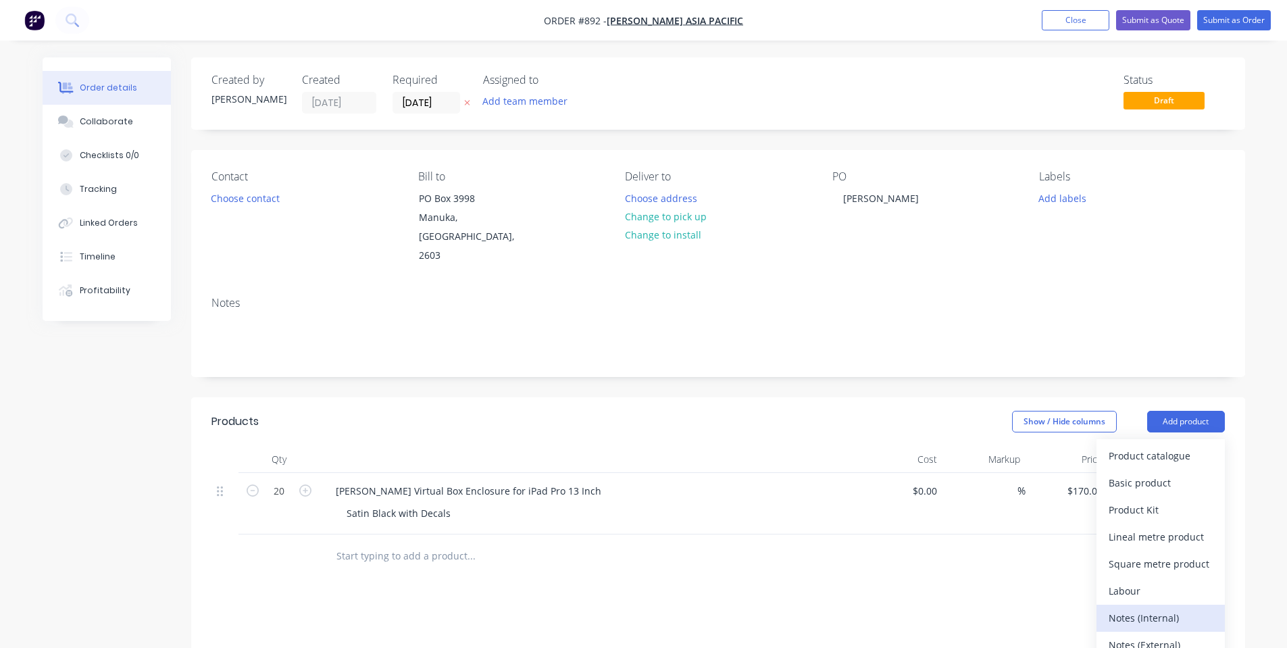
click at [1106, 605] on button "Notes (Internal)" at bounding box center [1161, 618] width 128 height 27
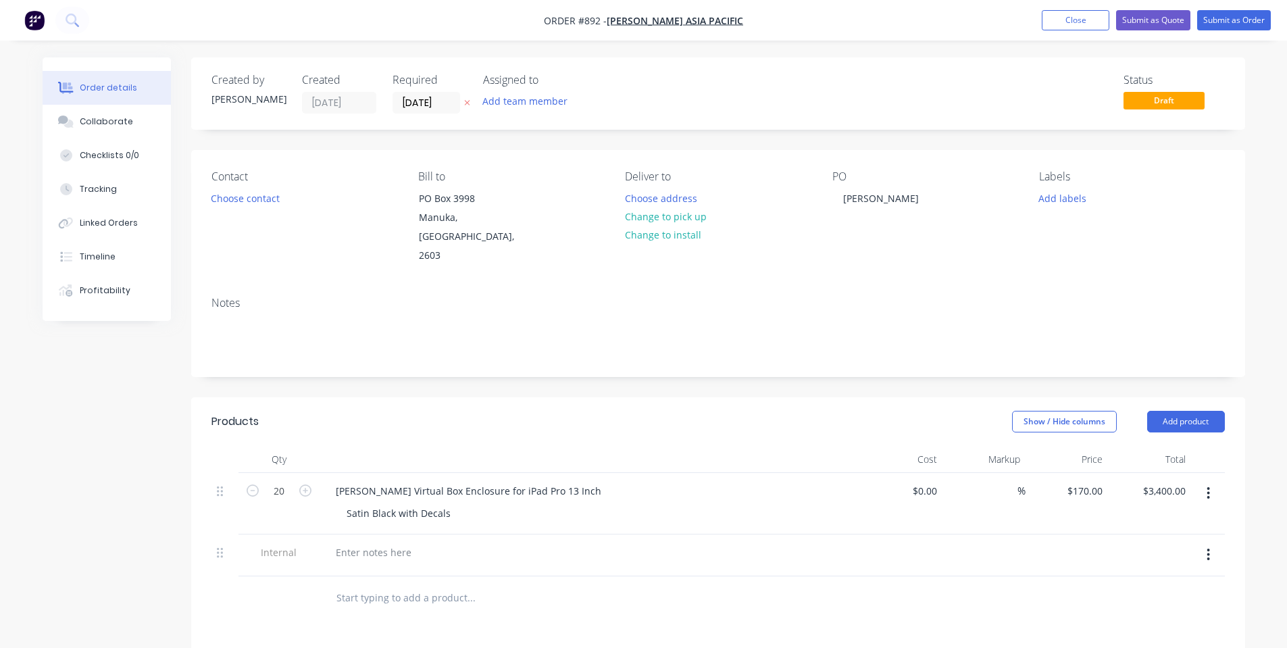
click at [324, 535] on div at bounding box center [590, 556] width 541 height 42
click at [341, 543] on div at bounding box center [373, 553] width 97 height 20
click at [451, 543] on div "TRUMPF | Salvagnini P2 |" at bounding box center [394, 553] width 138 height 20
drag, startPoint x: 493, startPoint y: 535, endPoint x: 509, endPoint y: 535, distance: 15.5
click at [509, 543] on div "TRUMPF | Salvagnini P2 | Bending |" at bounding box center [590, 553] width 530 height 20
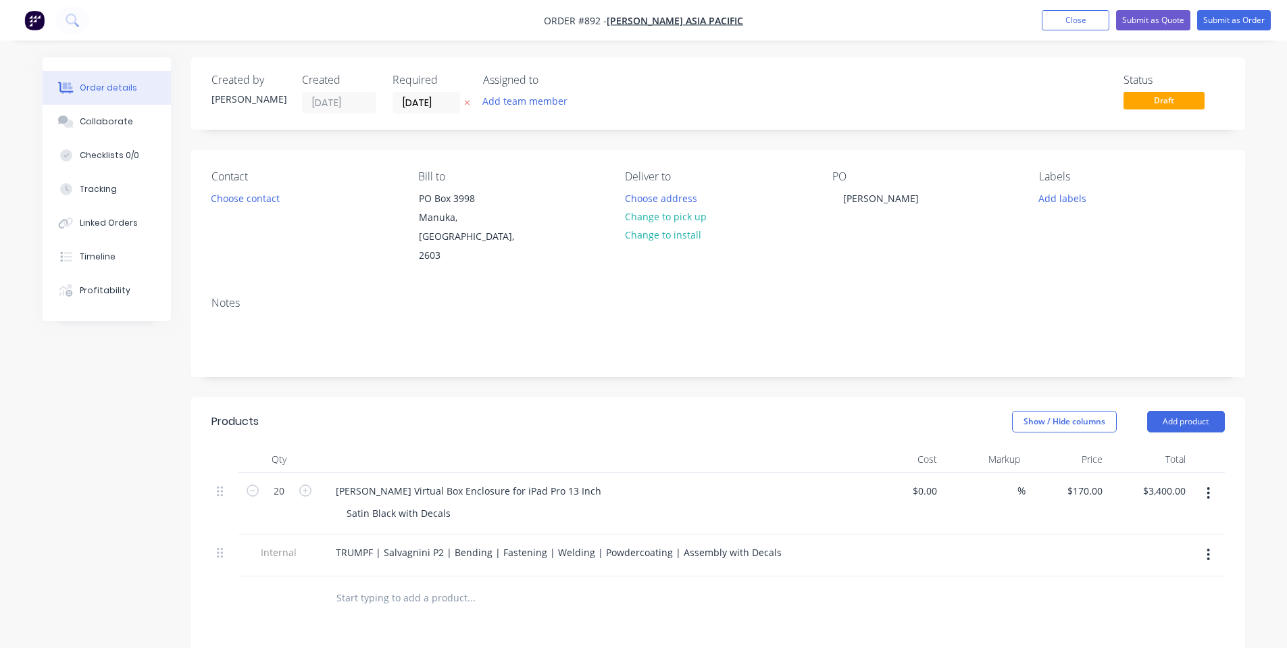
click at [767, 411] on div "Show / Hide columns Add product" at bounding box center [825, 422] width 798 height 22
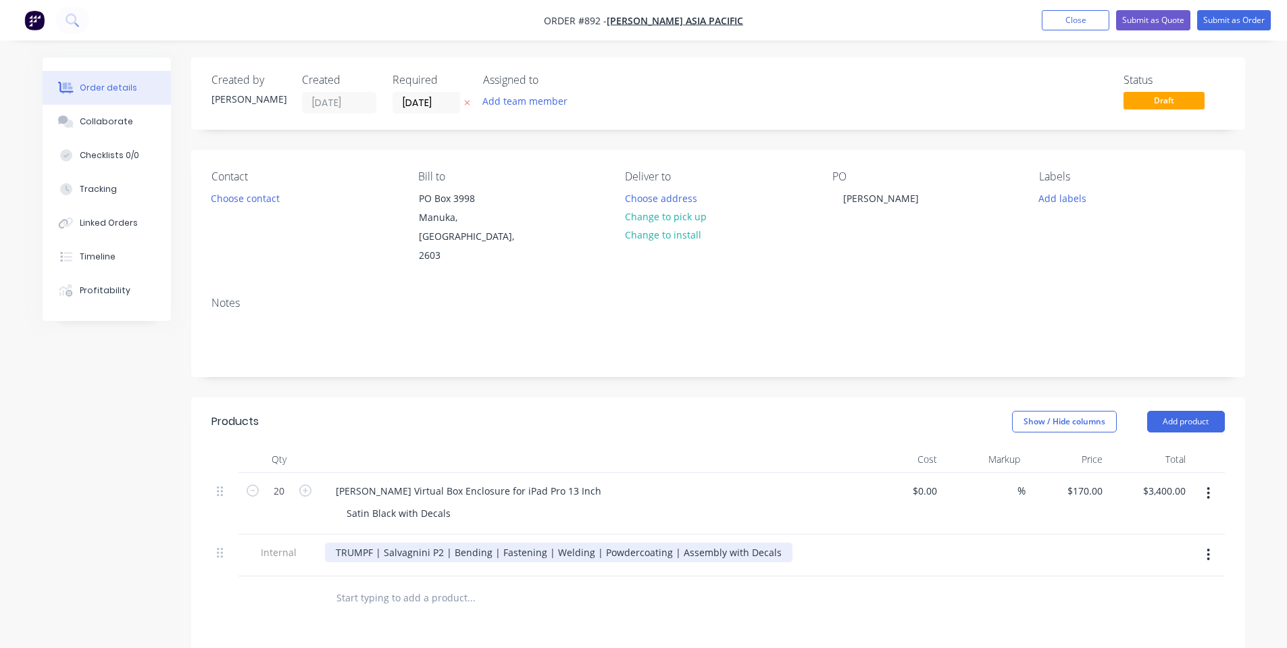
click at [737, 543] on div "TRUMPF | Salvagnini P2 | Bending | Fastening | Welding | Powdercoating | Assemb…" at bounding box center [559, 553] width 468 height 20
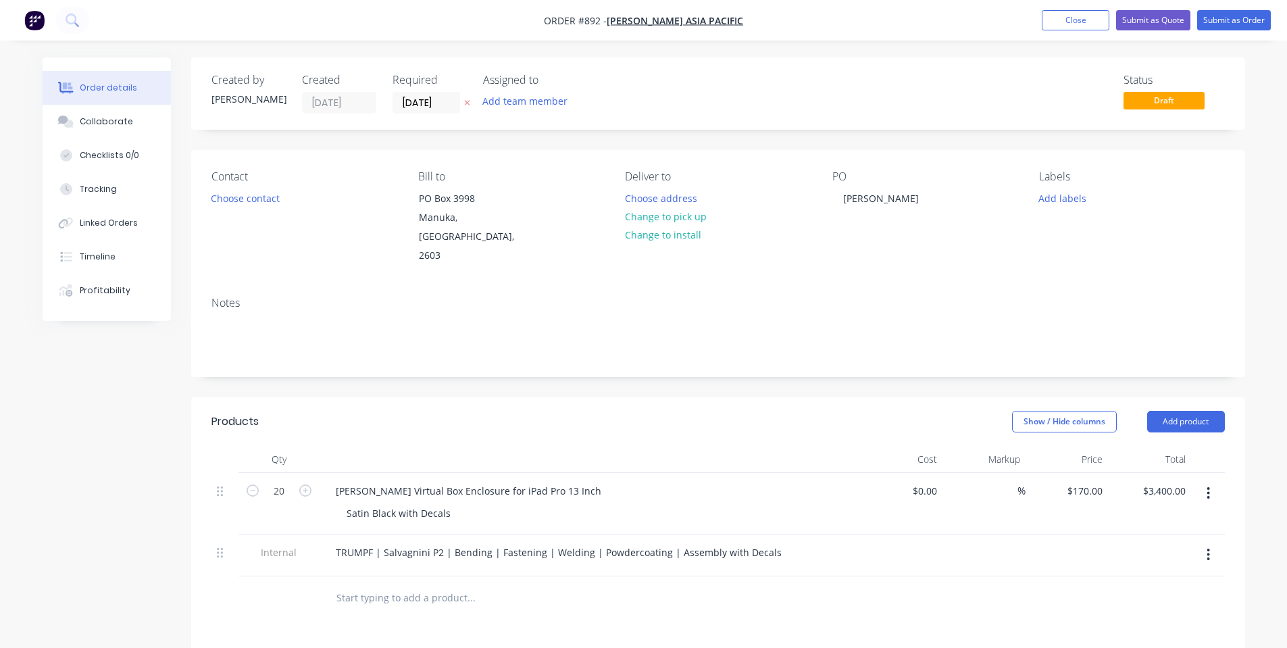
click at [795, 397] on header "Products Show / Hide columns Add product" at bounding box center [718, 421] width 1054 height 49
click at [1234, 15] on button "Submit as Order" at bounding box center [1234, 20] width 74 height 20
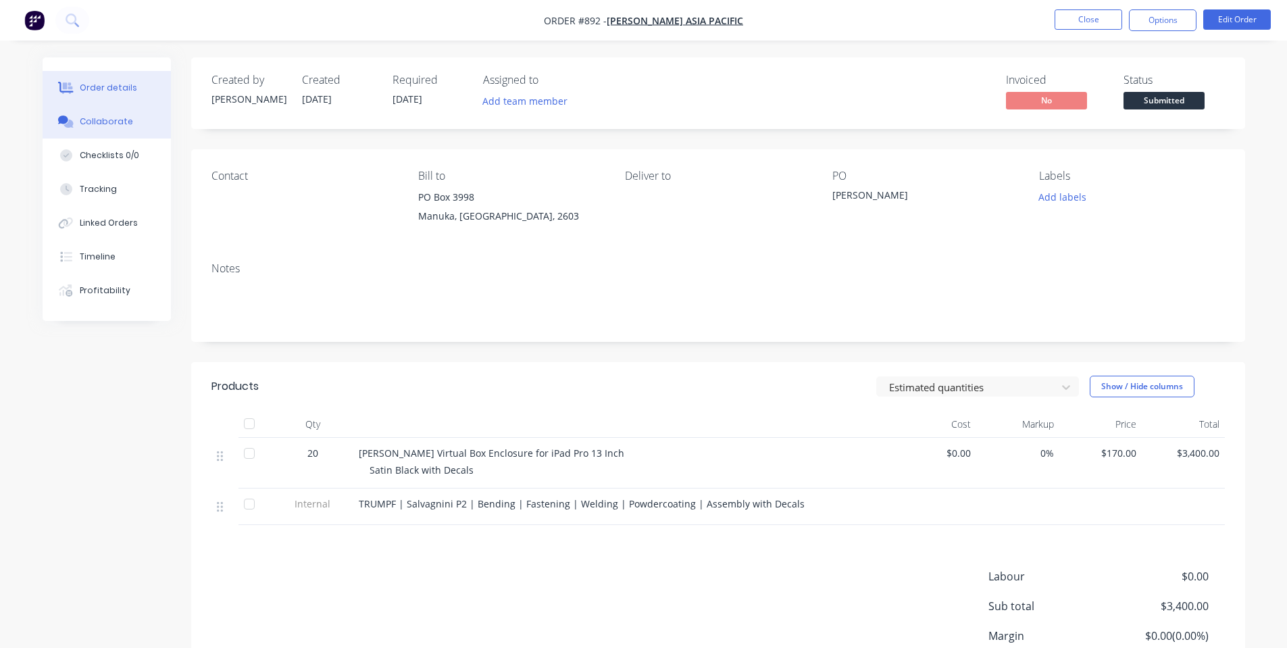
click at [128, 117] on div "Collaborate" at bounding box center [106, 122] width 53 height 12
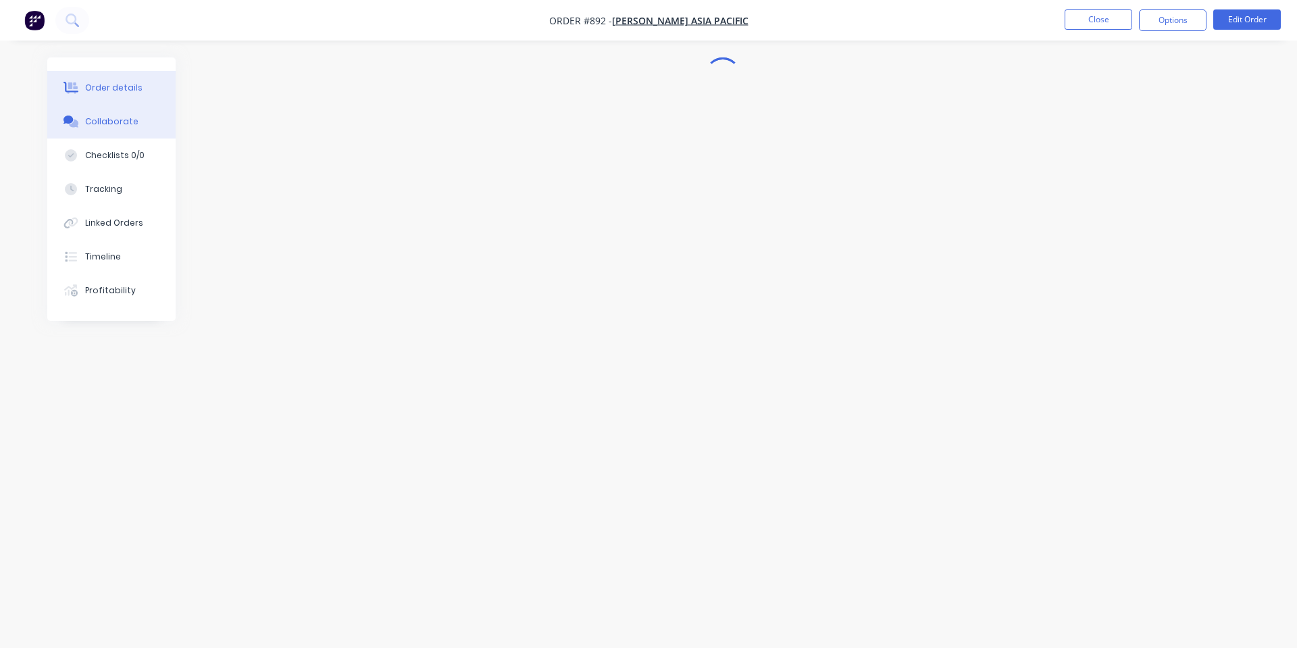
click at [109, 71] on button "Order details" at bounding box center [111, 88] width 128 height 34
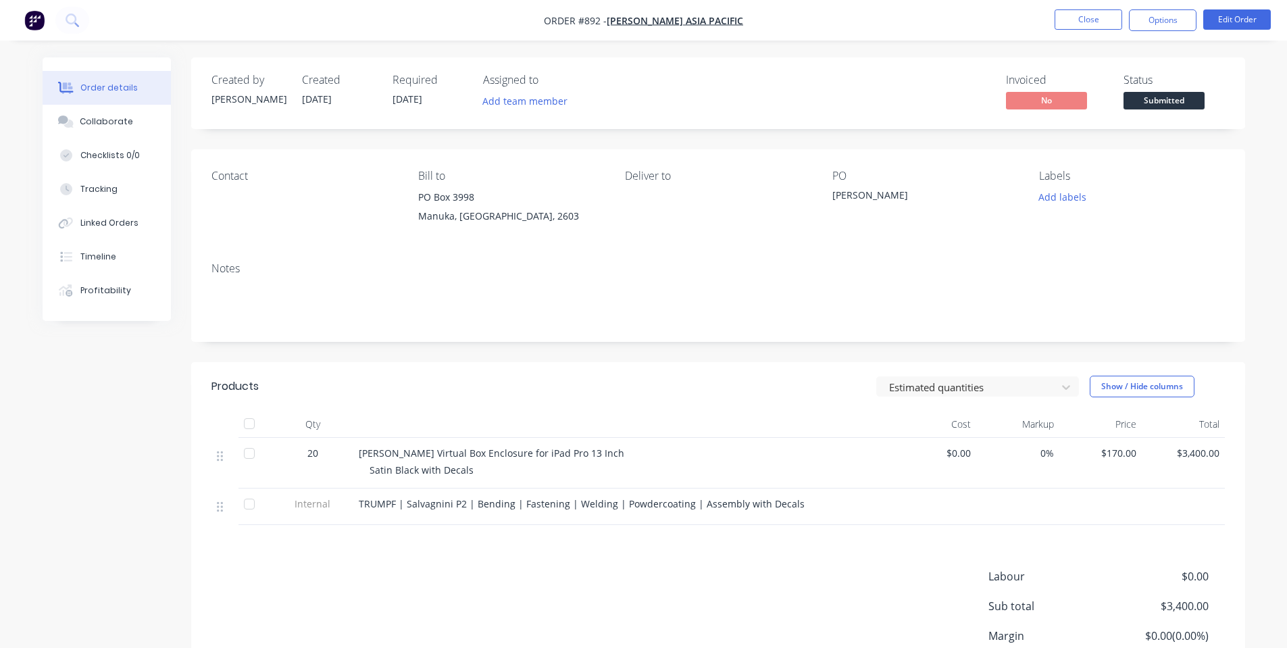
click at [123, 99] on button "Order details" at bounding box center [107, 88] width 128 height 34
click at [128, 141] on button "Checklists 0/0" at bounding box center [107, 156] width 128 height 34
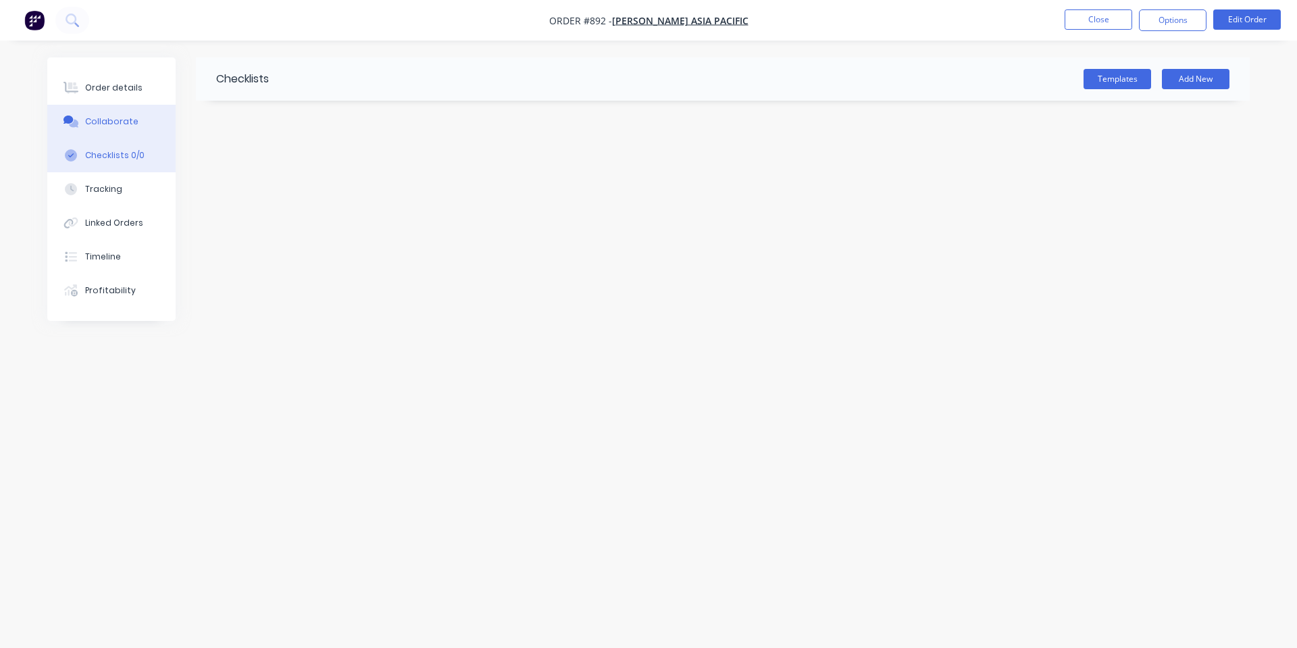
click at [128, 126] on div "Collaborate" at bounding box center [111, 122] width 53 height 12
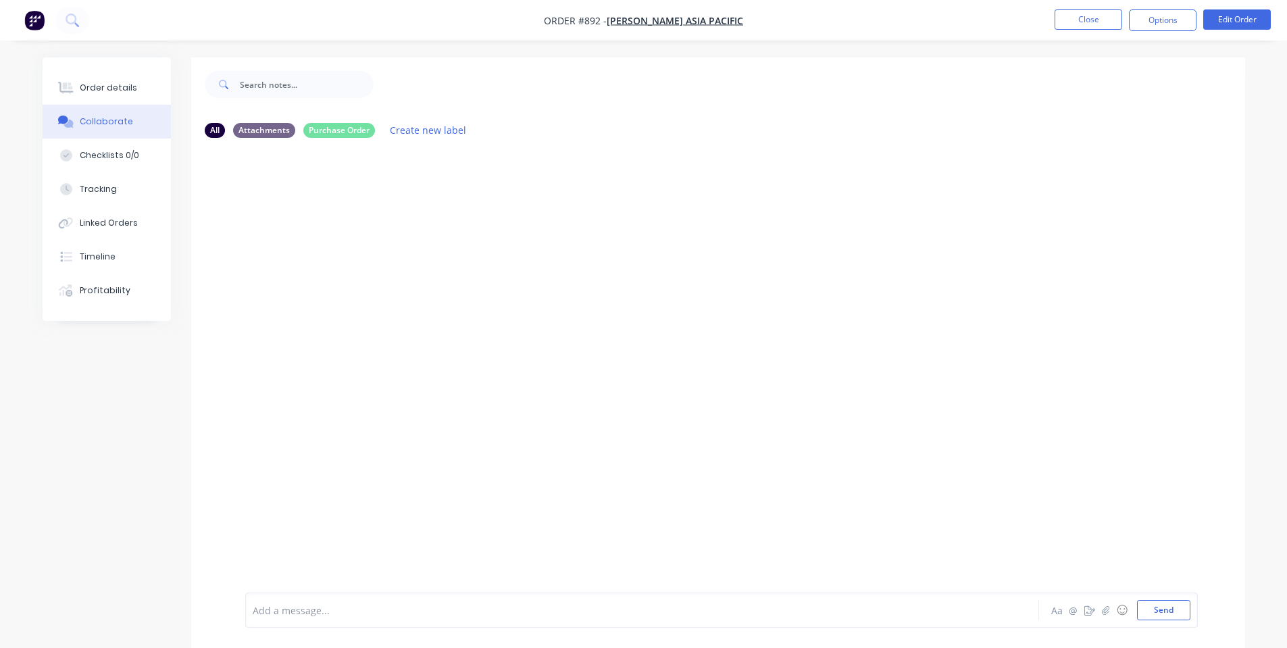
click at [454, 610] on div at bounding box center [604, 610] width 703 height 14
click at [306, 203] on div "$170.00 Labels Edit Delete" at bounding box center [456, 202] width 422 height 27
click at [310, 209] on icon "button" at bounding box center [308, 203] width 3 height 12
click at [328, 228] on button "Edit" at bounding box center [358, 227] width 85 height 22
click at [328, 200] on icon "button" at bounding box center [330, 203] width 4 height 16
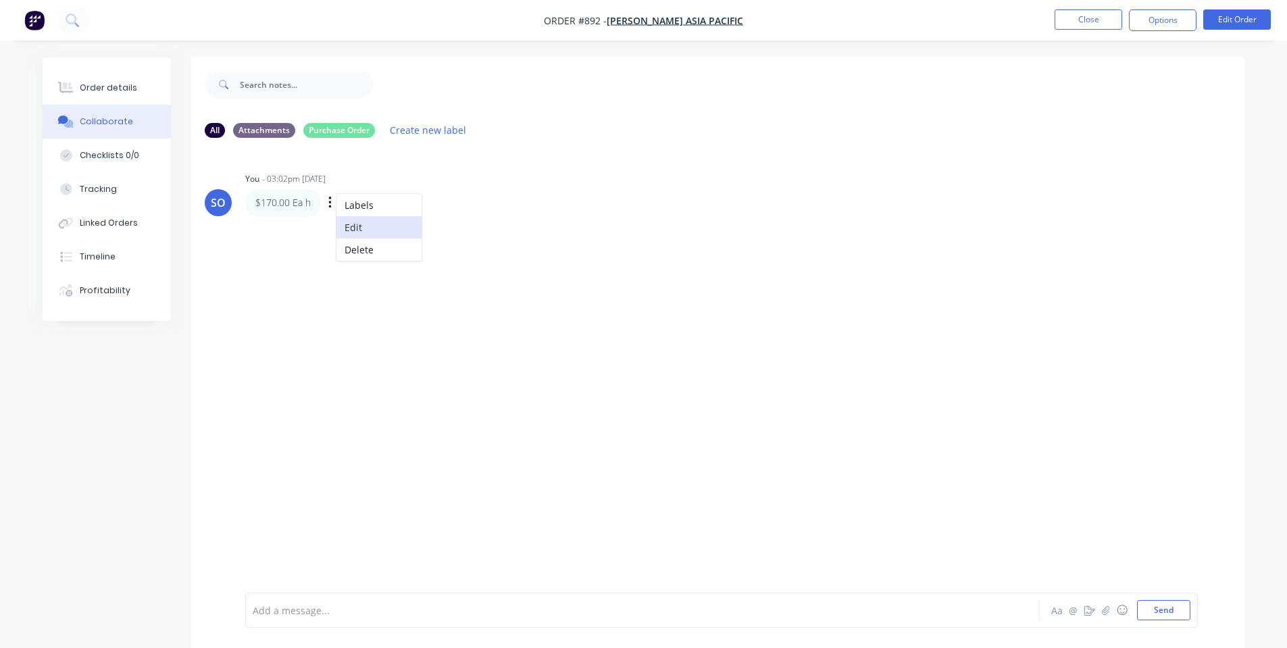
click at [374, 220] on button "Edit" at bounding box center [379, 227] width 85 height 22
click at [305, 605] on span "$170.00 Ea h" at bounding box center [281, 610] width 57 height 13
click at [355, 539] on div "SO You - 03:02pm [DATE] $170.00 Ea h Labels Edit Delete" at bounding box center [718, 371] width 1054 height 444
click at [1168, 610] on button "Send" at bounding box center [1163, 610] width 53 height 20
click at [1186, 613] on button "Send" at bounding box center [1163, 610] width 53 height 20
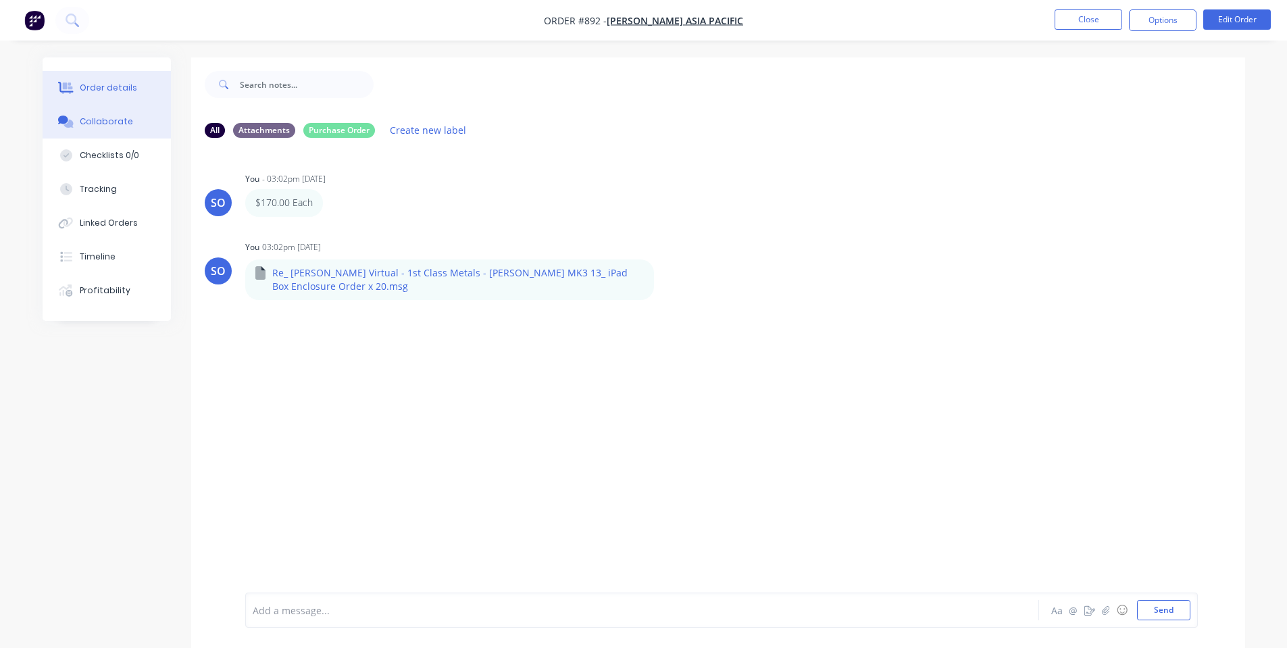
click at [89, 93] on div "Order details" at bounding box center [108, 88] width 57 height 12
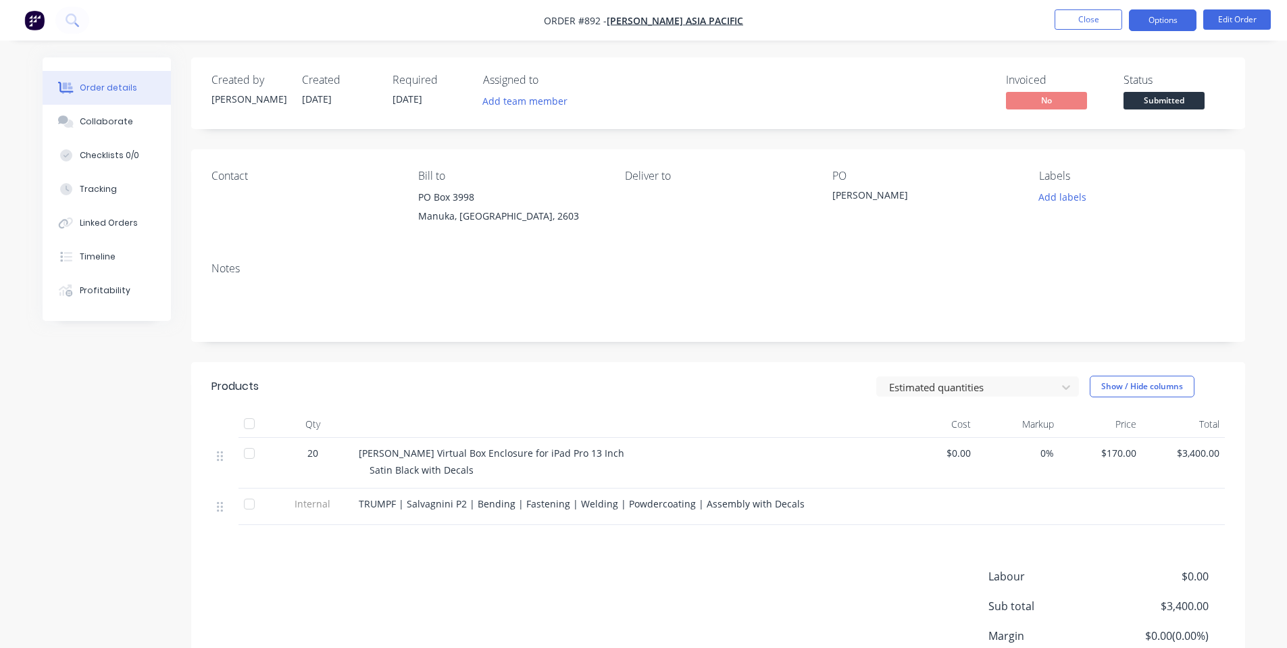
click at [1201, 16] on ul "Close Options Edit Order" at bounding box center [1163, 20] width 249 height 22
click at [1170, 18] on button "Options" at bounding box center [1163, 20] width 68 height 22
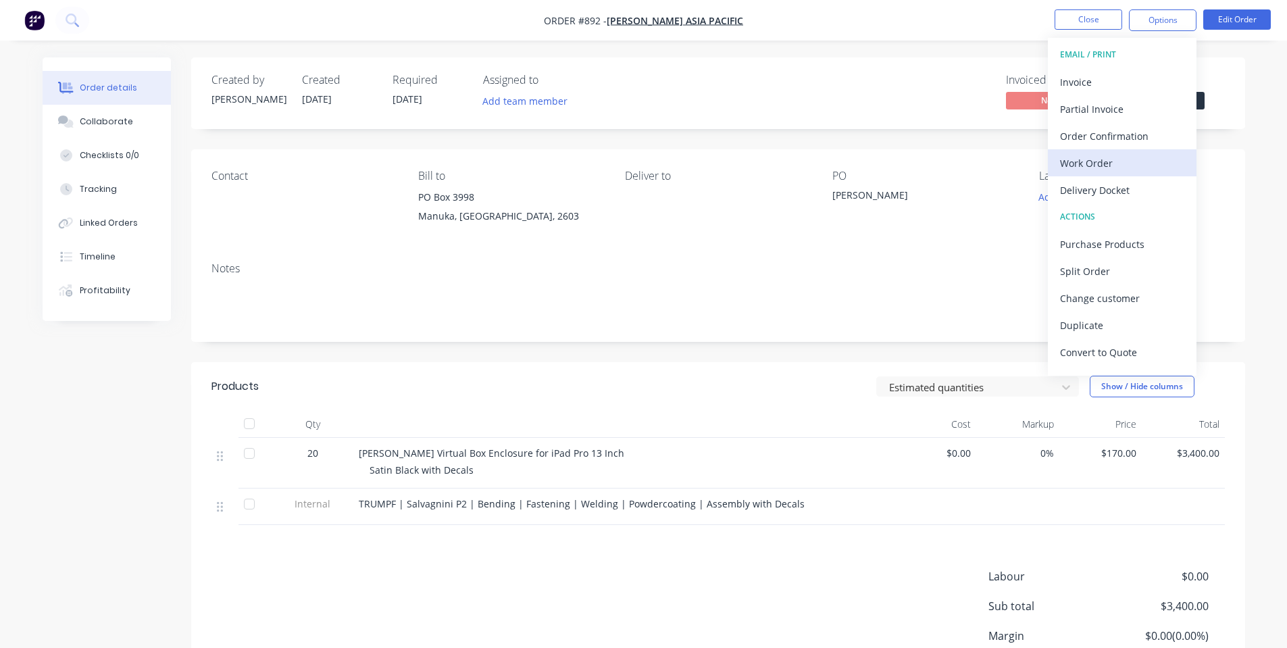
click at [1119, 162] on div "Work Order" at bounding box center [1122, 163] width 124 height 20
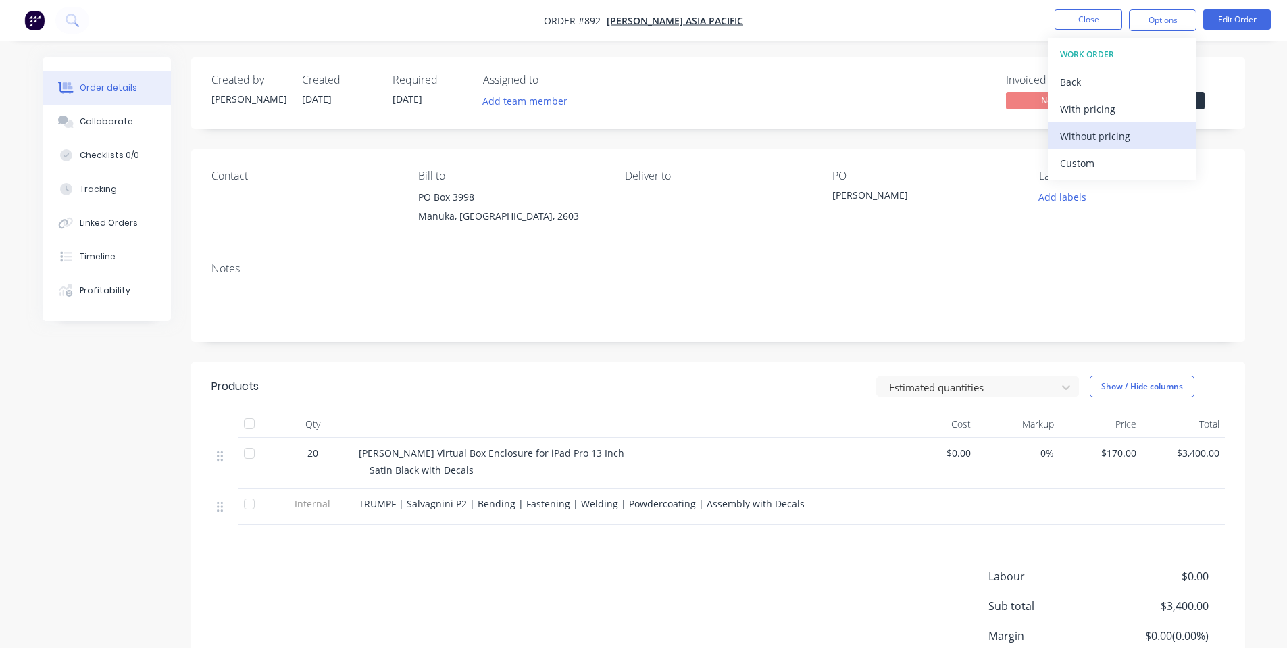
click at [1106, 143] on div "Without pricing" at bounding box center [1122, 136] width 124 height 20
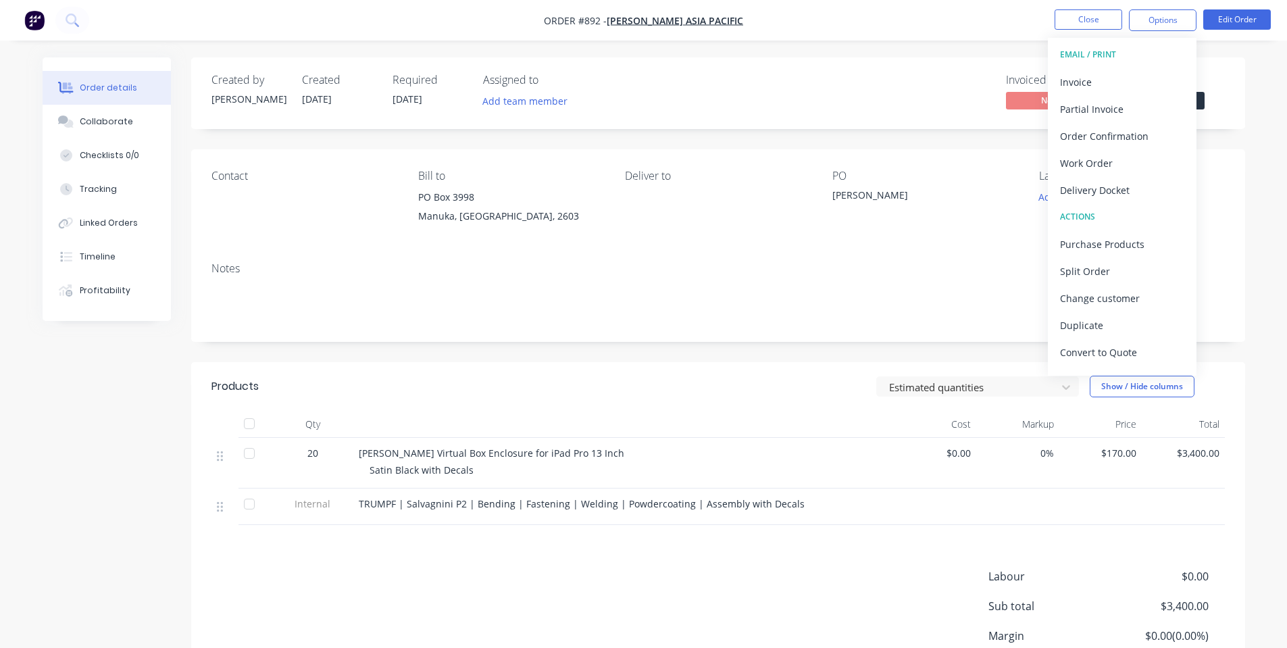
drag, startPoint x: 805, startPoint y: 71, endPoint x: 822, endPoint y: 66, distance: 18.2
click at [805, 71] on div "Created by [PERSON_NAME] Created [DATE] Required [DATE] Assigned to Add team me…" at bounding box center [718, 93] width 1054 height 72
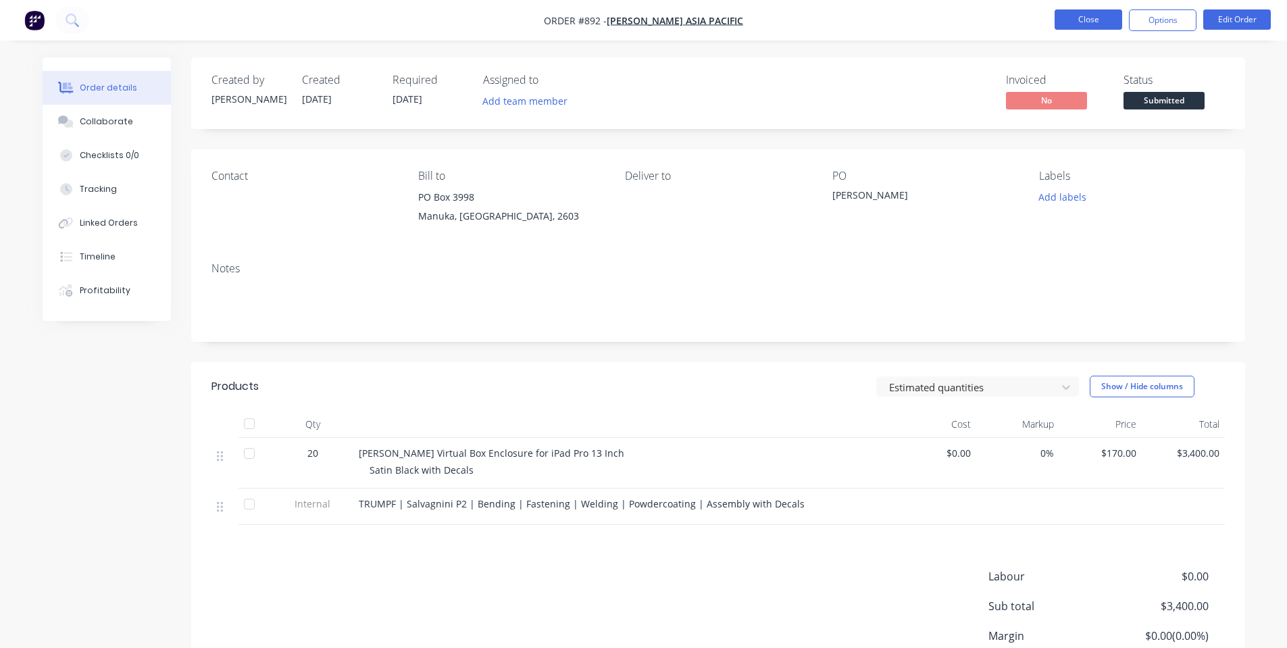
click at [1114, 24] on button "Close" at bounding box center [1089, 19] width 68 height 20
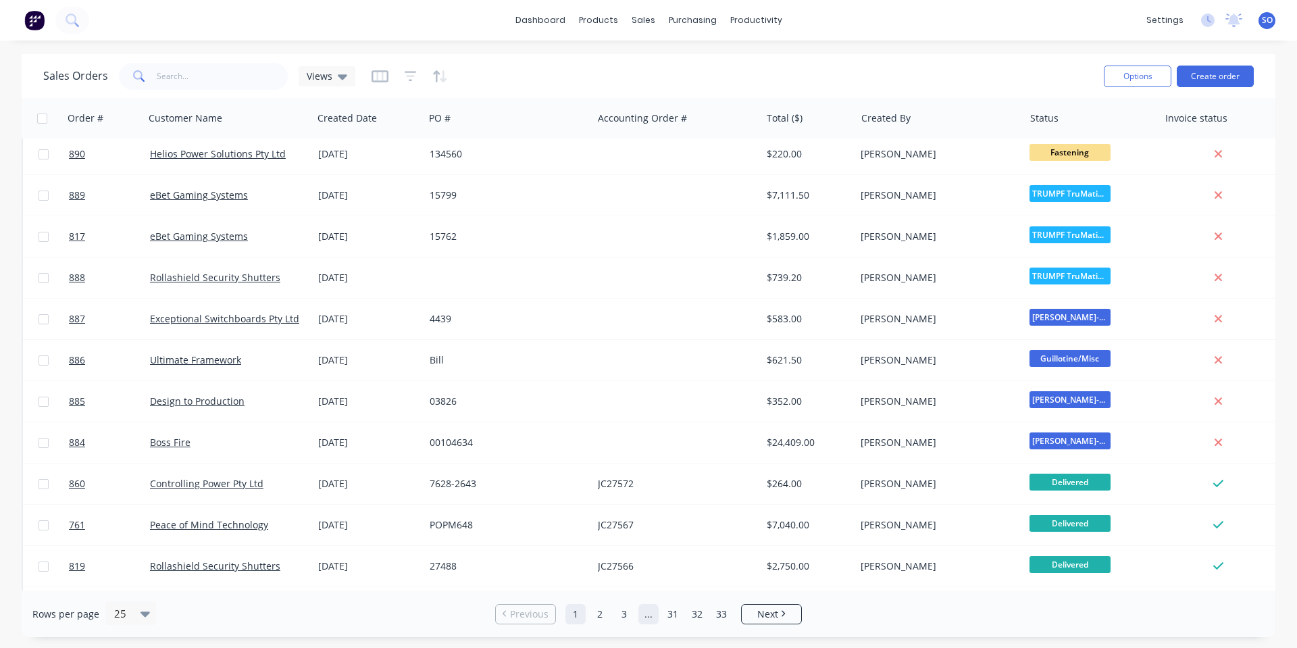
scroll to position [180, 0]
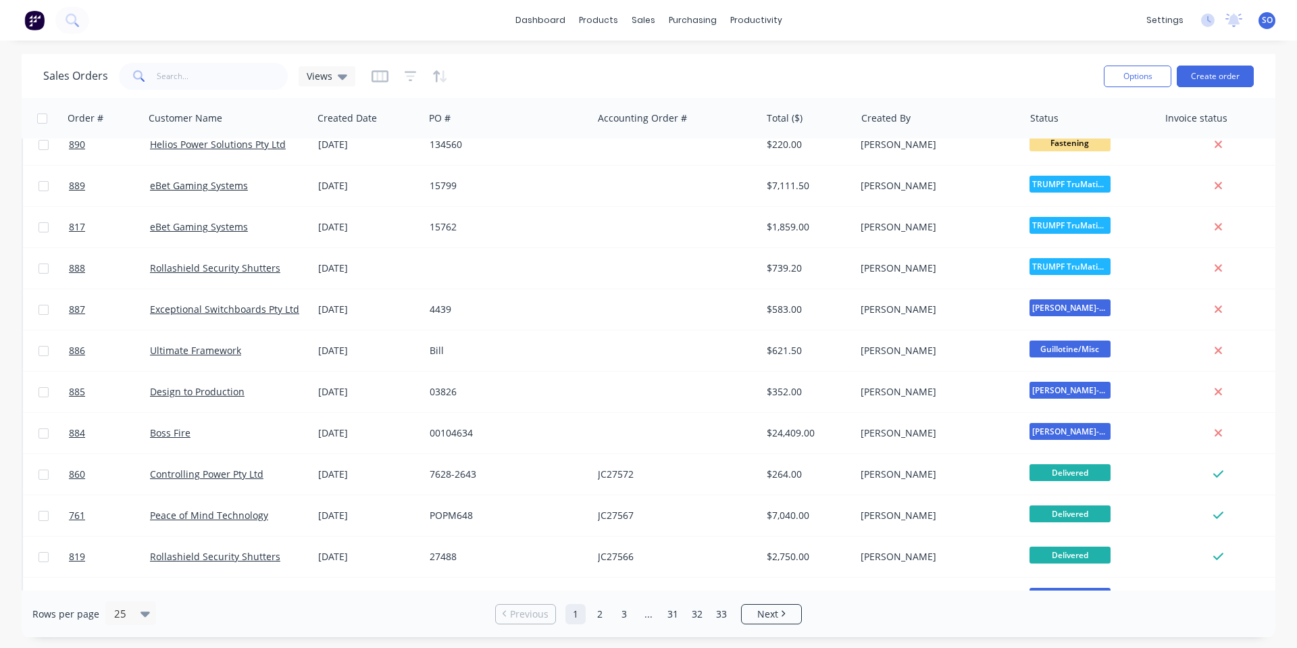
click at [524, 41] on div "dashboard products sales purchasing productivity dashboard products Product Cat…" at bounding box center [648, 324] width 1297 height 648
